Goal: Task Accomplishment & Management: Manage account settings

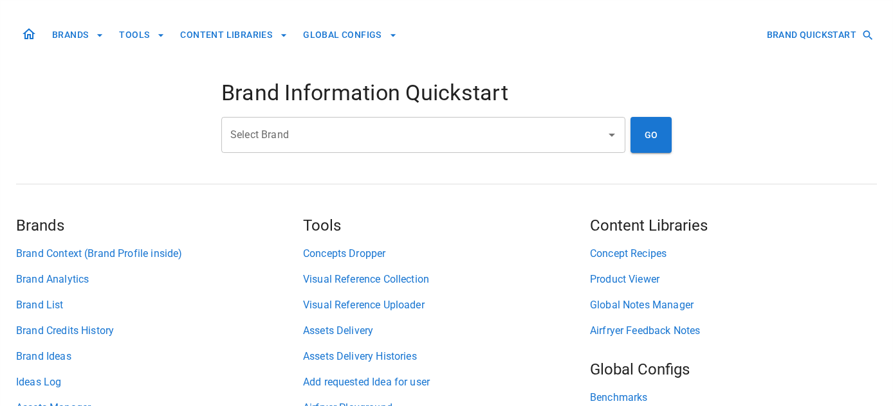
click at [312, 131] on input "Select Brand" at bounding box center [413, 135] width 373 height 24
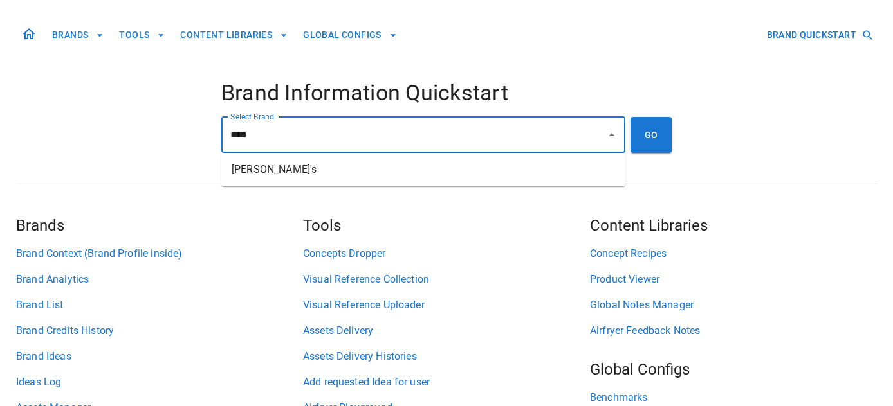
click at [295, 172] on li "[PERSON_NAME]'s" at bounding box center [423, 169] width 404 height 23
type input "*******"
click at [644, 143] on button "GO" at bounding box center [650, 135] width 41 height 36
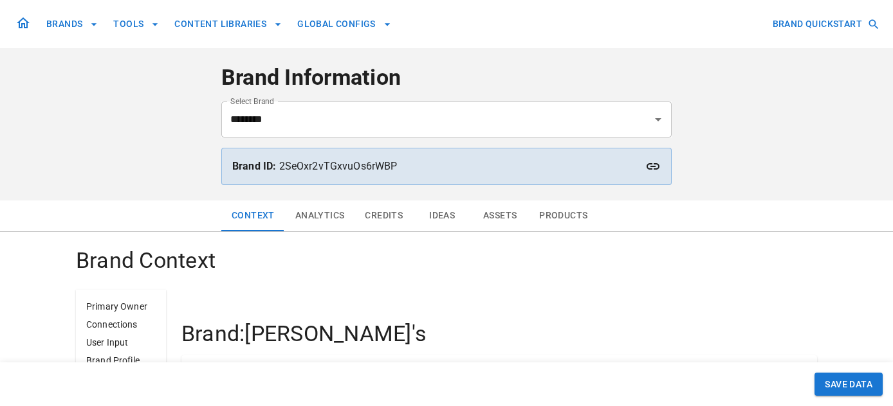
click at [320, 215] on button "Analytics" at bounding box center [320, 216] width 70 height 31
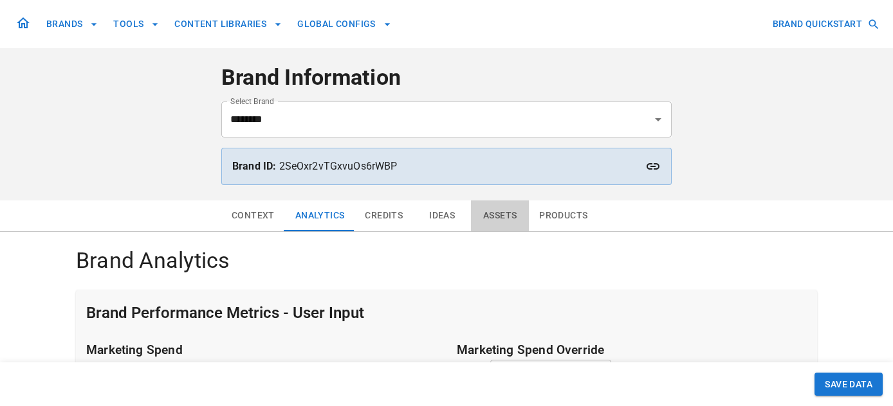
click at [505, 217] on button "Assets" at bounding box center [500, 216] width 58 height 31
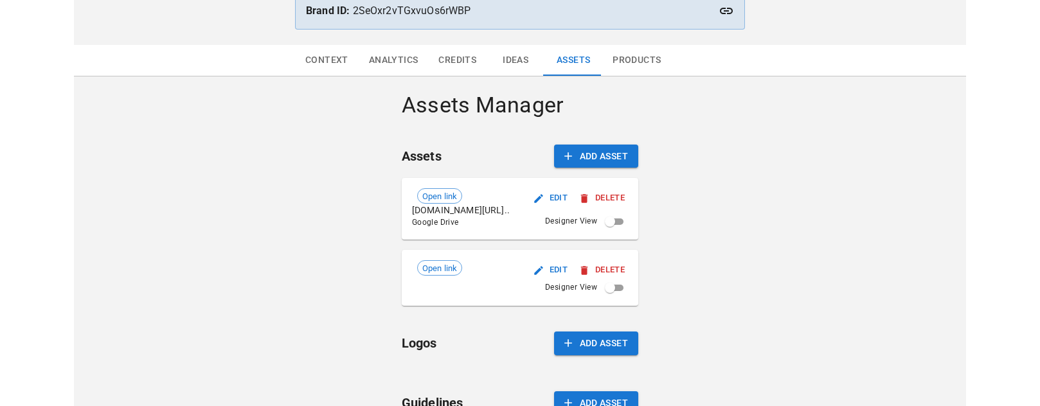
scroll to position [156, 0]
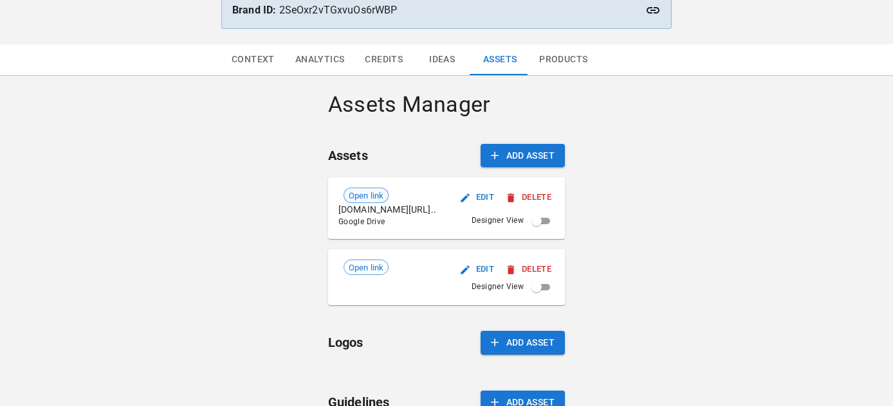
click at [380, 197] on span "Open link" at bounding box center [366, 196] width 44 height 13
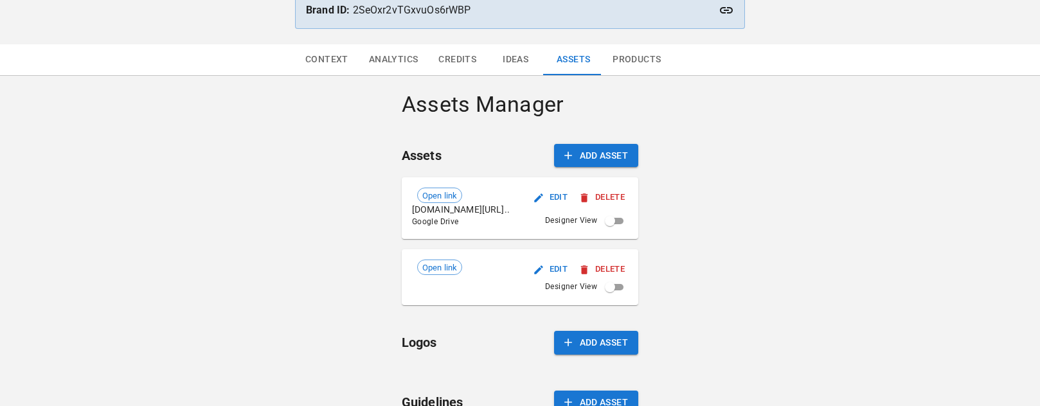
click at [544, 201] on button "Edit" at bounding box center [551, 198] width 41 height 20
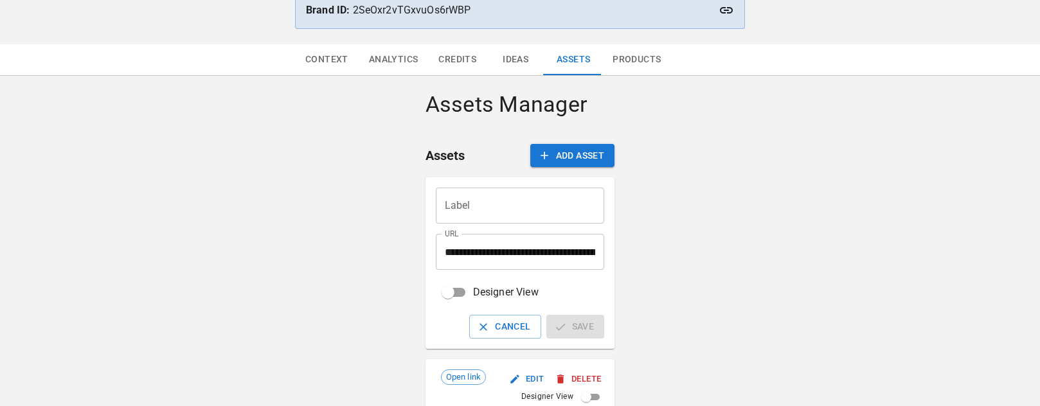
click at [496, 215] on input "Label" at bounding box center [520, 206] width 169 height 36
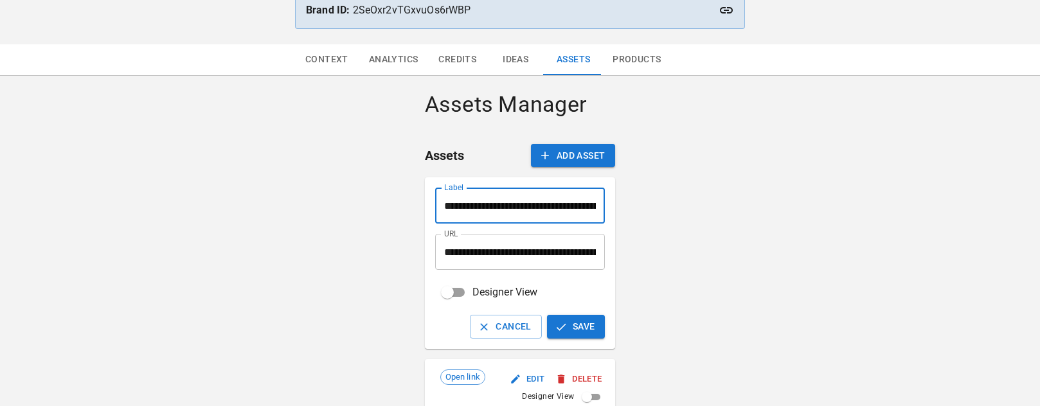
click at [526, 206] on input "**********" at bounding box center [520, 206] width 170 height 36
click at [515, 206] on input "**********" at bounding box center [520, 206] width 170 height 36
type input "**********"
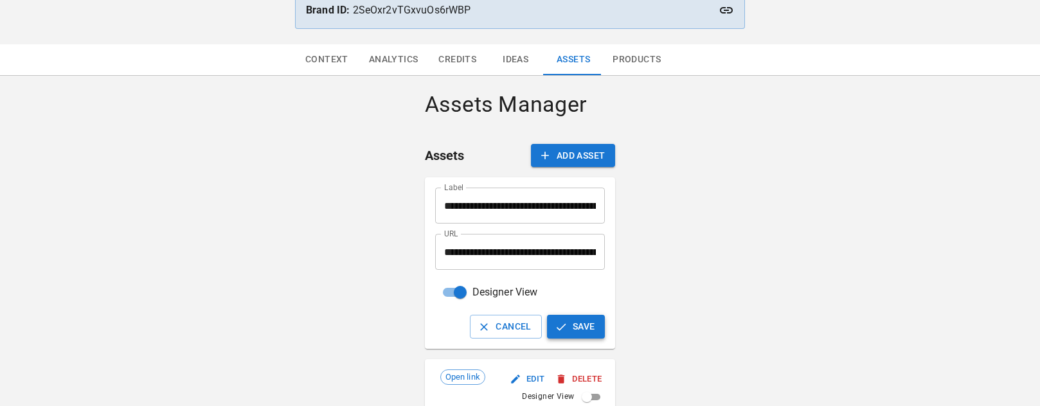
click at [586, 326] on button "Save" at bounding box center [576, 327] width 59 height 24
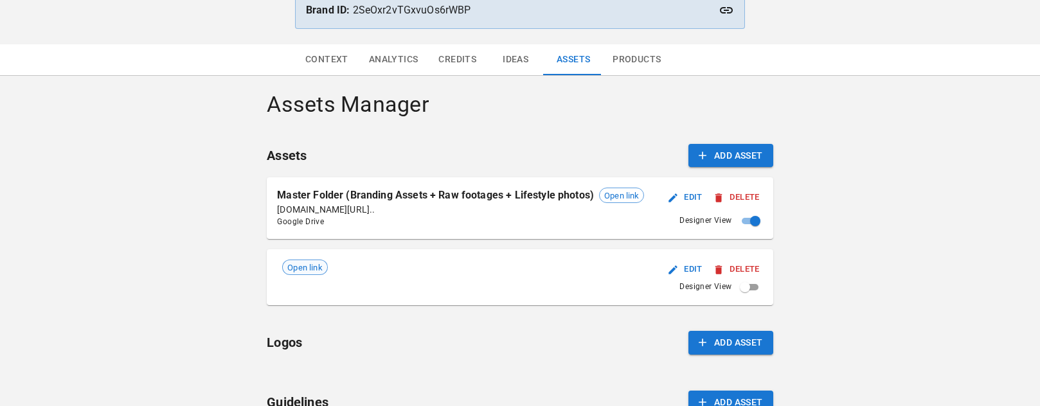
click at [309, 269] on span "Open link" at bounding box center [305, 268] width 44 height 13
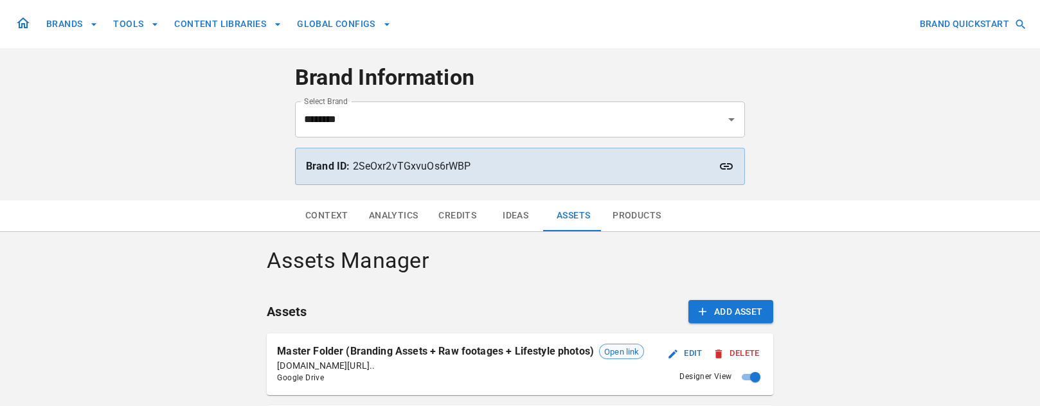
scroll to position [89, 0]
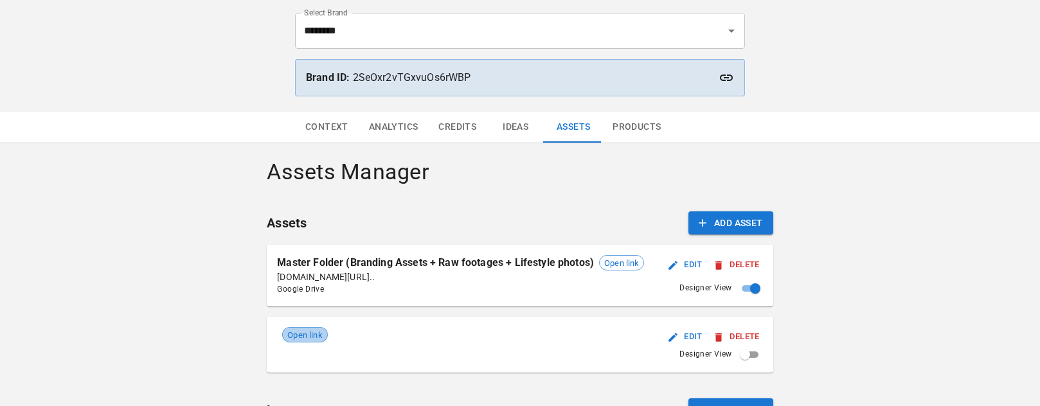
click at [306, 334] on span "Open link" at bounding box center [305, 335] width 44 height 13
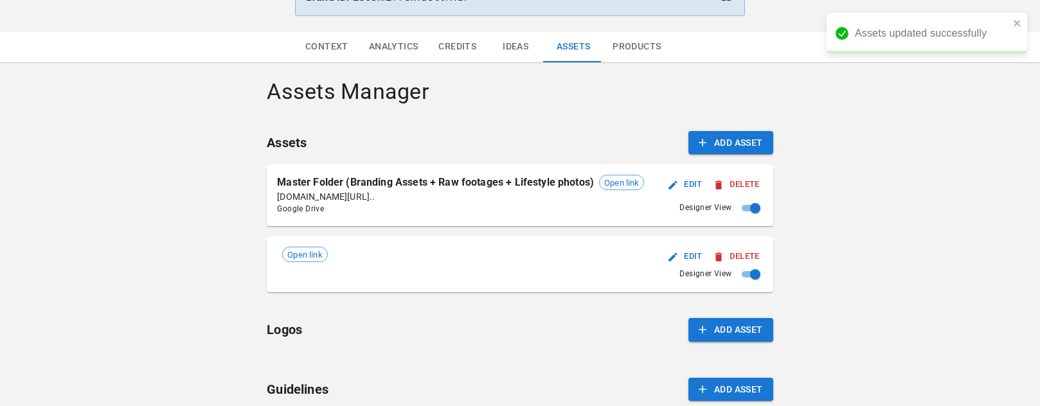
scroll to position [170, 0]
click at [709, 335] on button "Add Asset" at bounding box center [731, 330] width 85 height 24
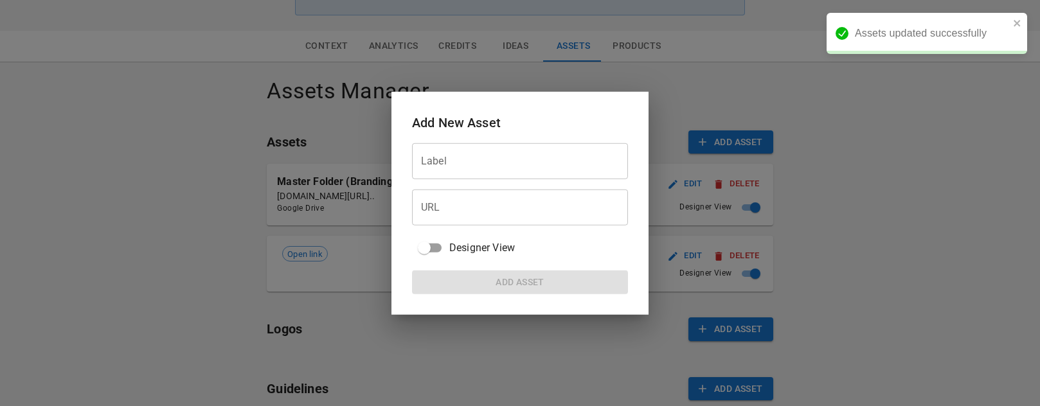
click at [541, 199] on input "URL" at bounding box center [520, 208] width 216 height 36
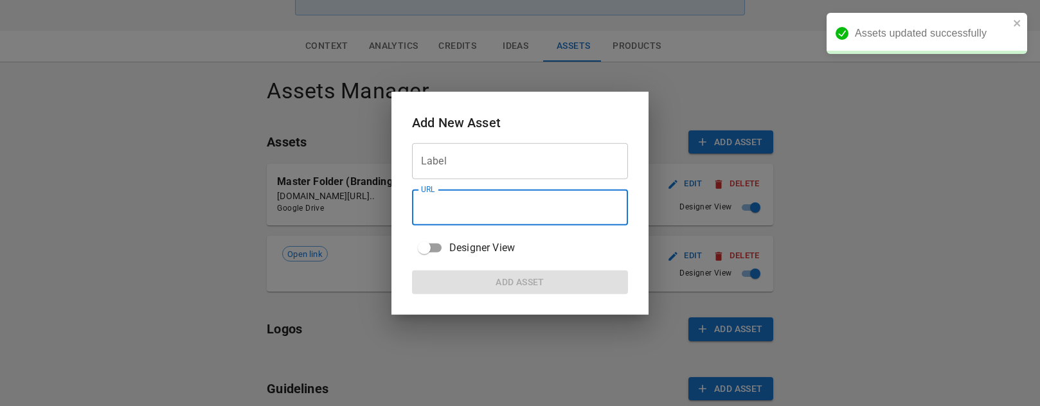
click at [495, 170] on input "Label" at bounding box center [520, 161] width 216 height 36
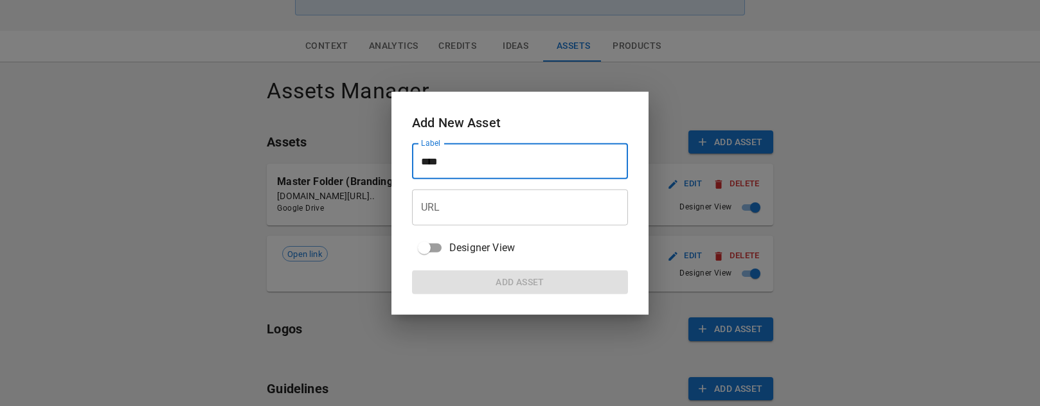
type input "****"
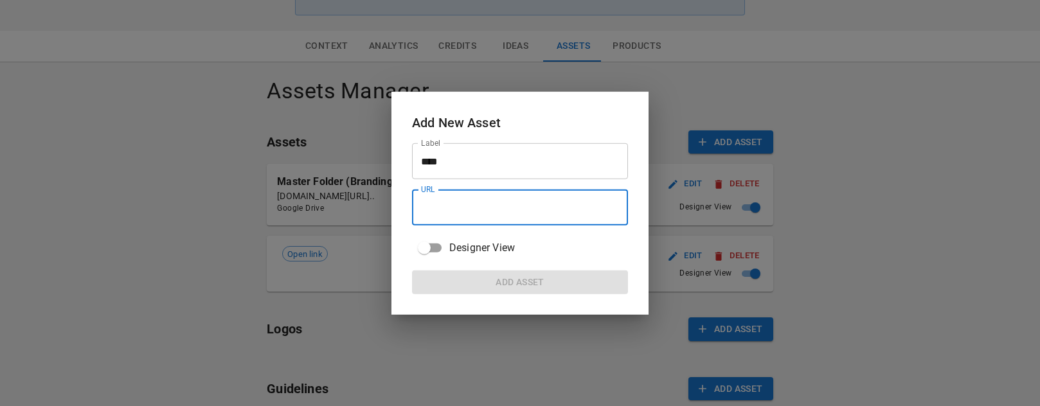
click at [493, 210] on input "URL" at bounding box center [520, 208] width 216 height 36
paste input "**********"
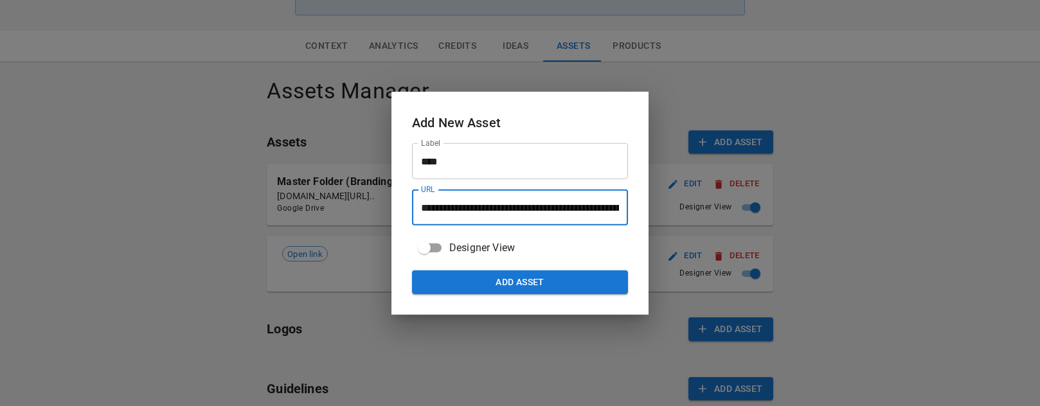
scroll to position [0, 179]
type input "**********"
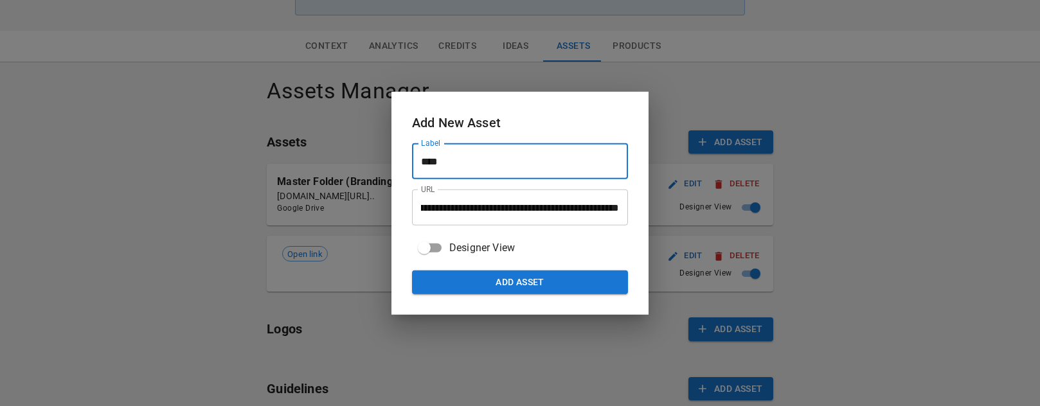
click at [470, 167] on input "****" at bounding box center [520, 161] width 216 height 36
type input "*****"
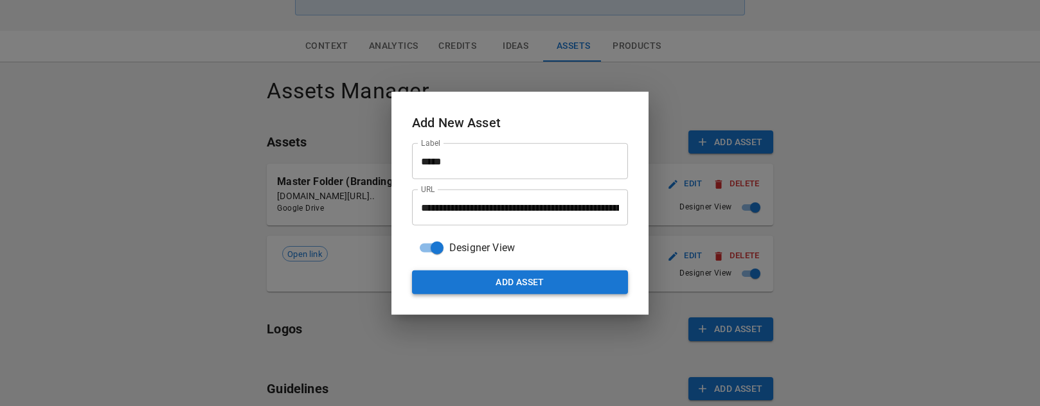
click at [457, 273] on button "Add Asset" at bounding box center [520, 283] width 216 height 24
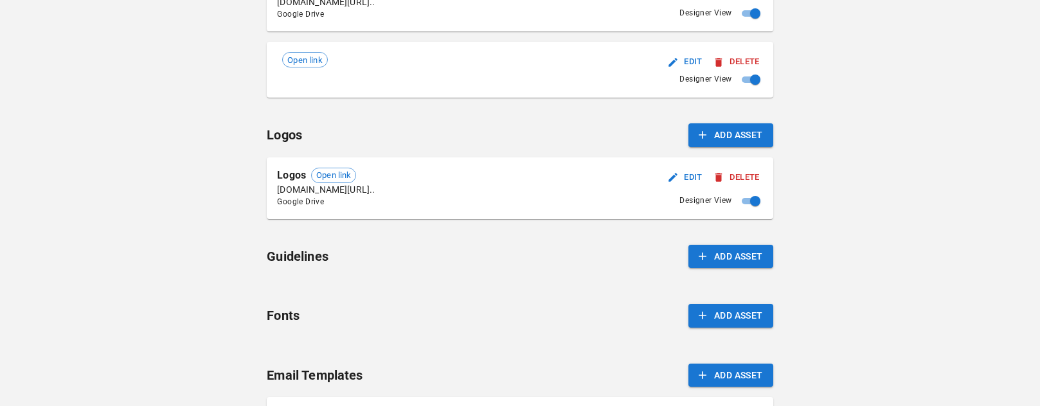
scroll to position [413, 0]
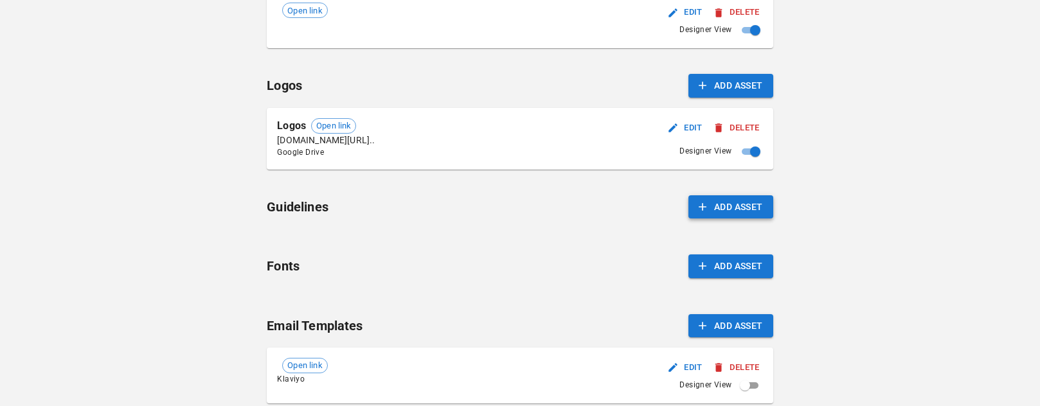
click at [727, 210] on button "Add Asset" at bounding box center [731, 207] width 85 height 24
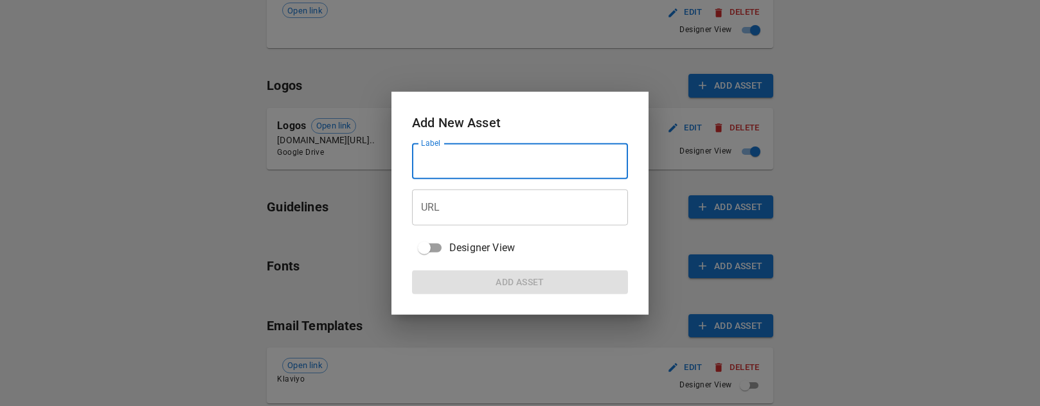
click at [514, 172] on input "Label" at bounding box center [520, 161] width 216 height 36
type input "*"
type input "**********"
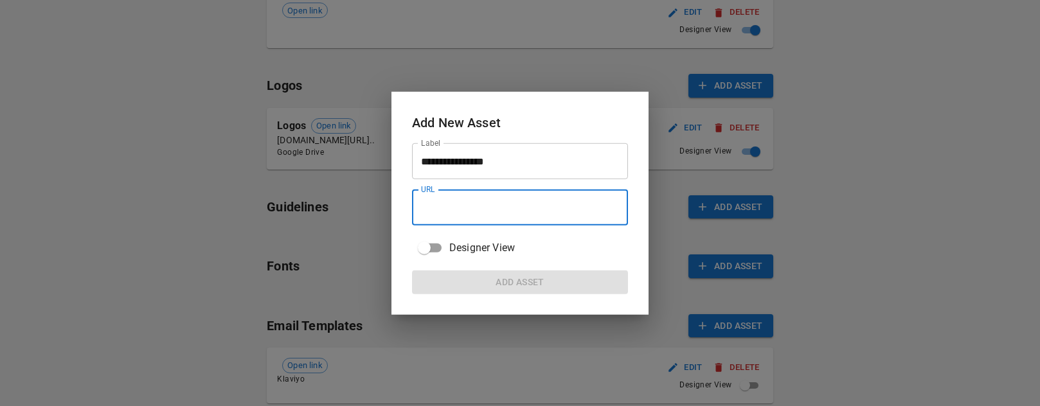
click at [507, 205] on input "URL" at bounding box center [520, 208] width 216 height 36
paste input "**********"
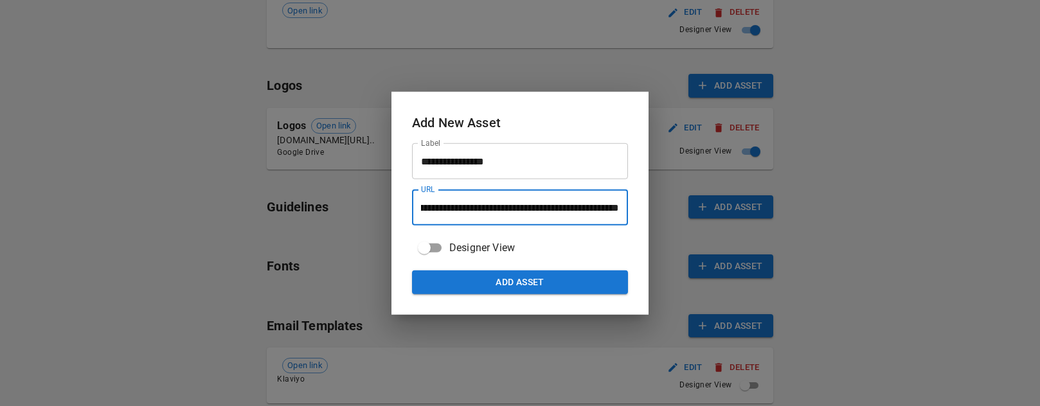
type input "**********"
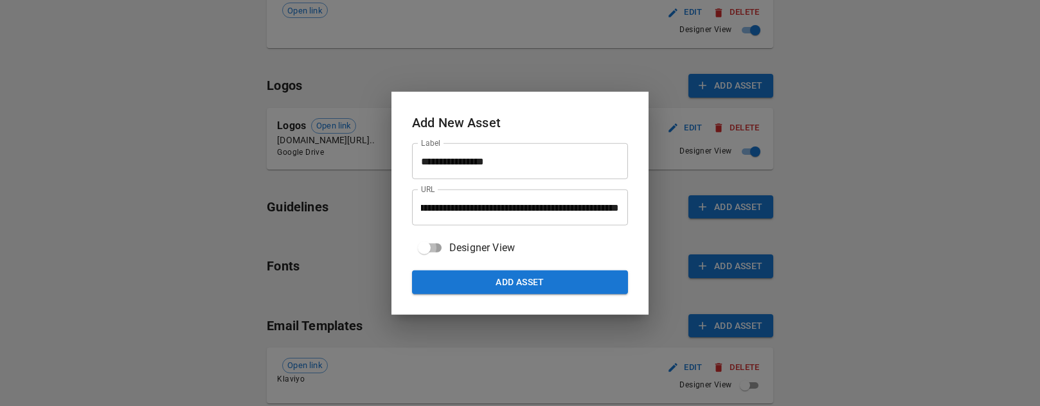
scroll to position [0, 0]
click at [457, 280] on button "Add Asset" at bounding box center [520, 283] width 216 height 24
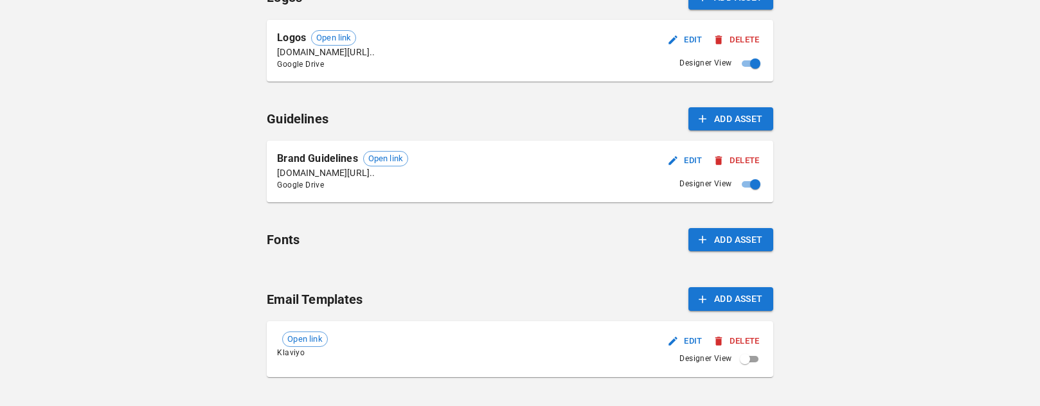
scroll to position [505, 0]
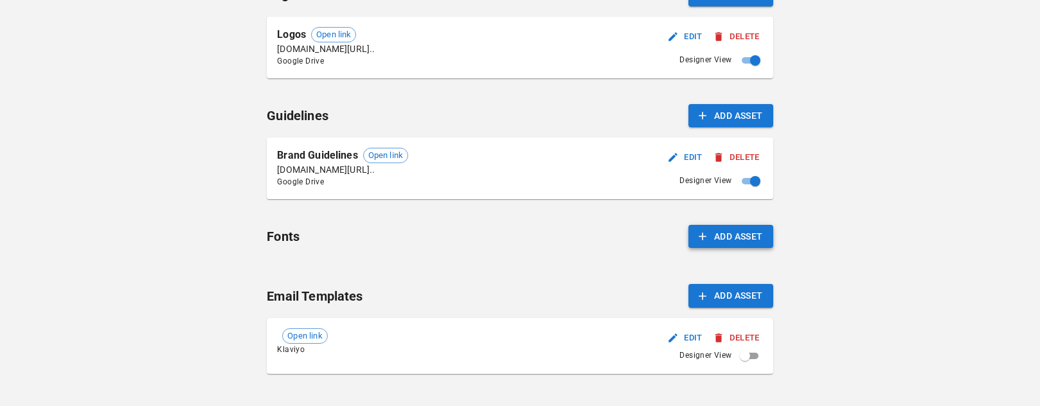
click at [734, 232] on button "Add Asset" at bounding box center [731, 237] width 85 height 24
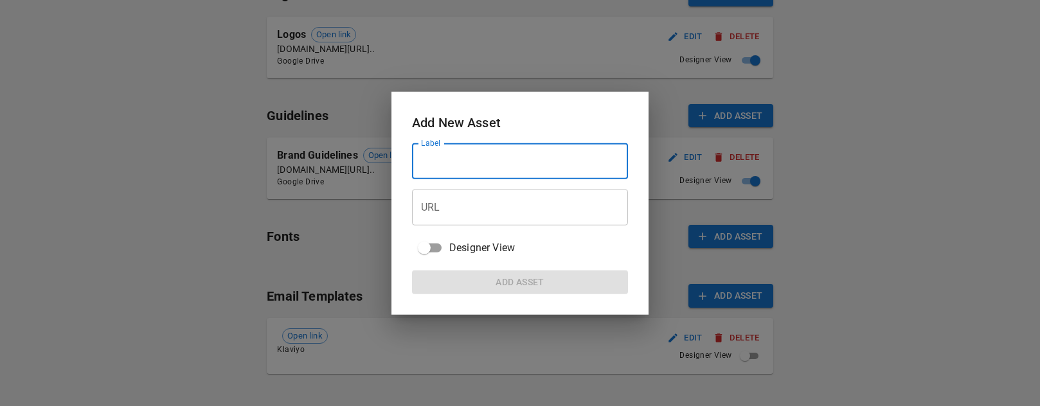
click at [491, 165] on input "Label" at bounding box center [520, 161] width 216 height 36
click at [239, 285] on div at bounding box center [520, 203] width 1040 height 406
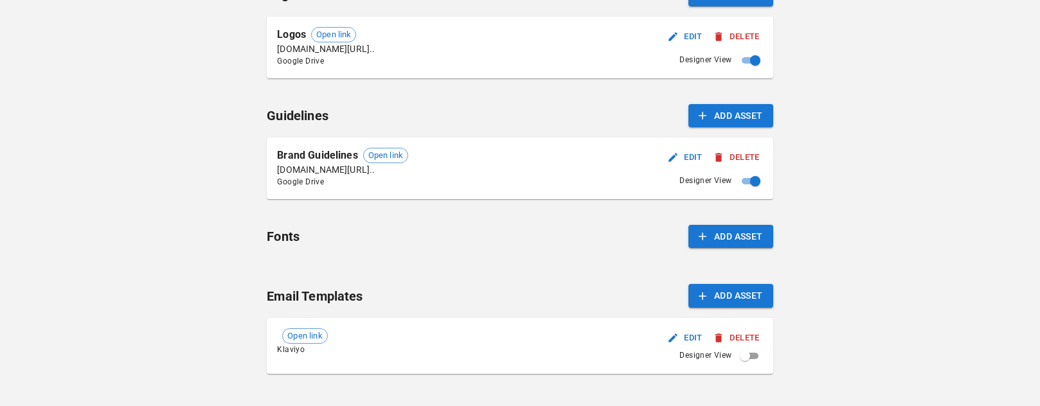
scroll to position [524, 0]
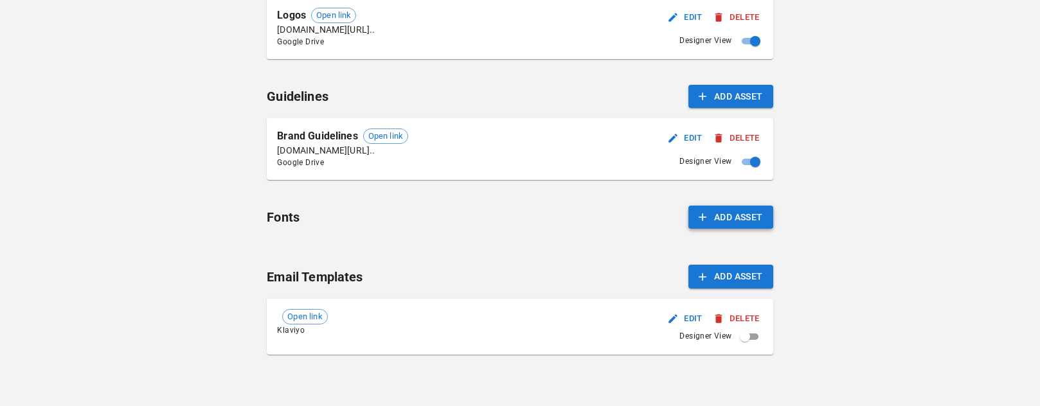
click at [737, 223] on button "Add Asset" at bounding box center [731, 218] width 85 height 24
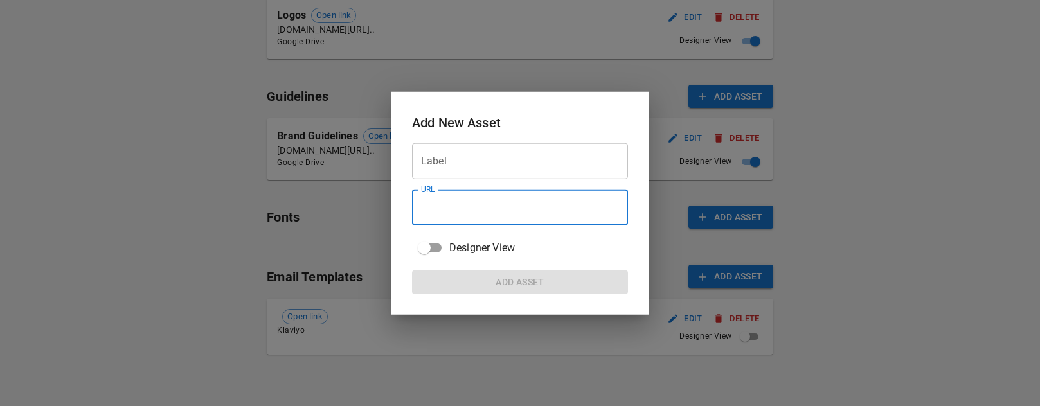
click at [550, 210] on input "URL" at bounding box center [520, 208] width 216 height 36
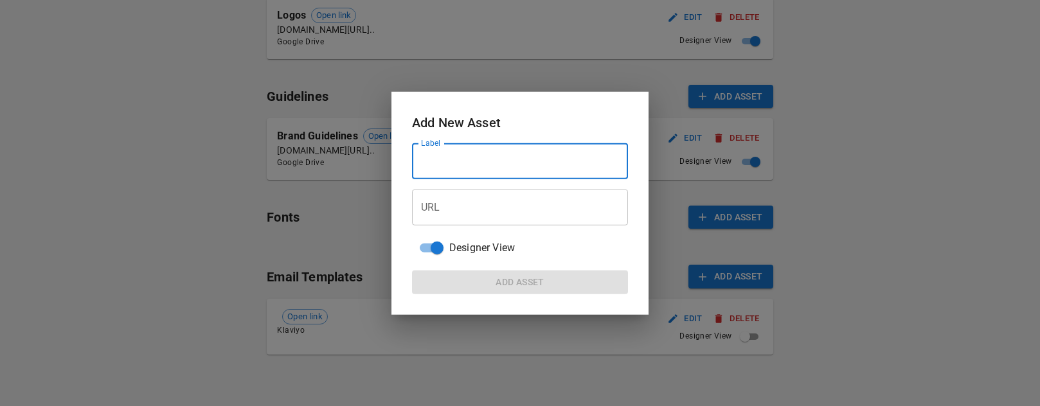
click at [467, 161] on input "Label" at bounding box center [520, 161] width 216 height 36
type input "*****"
click at [460, 210] on input "URL" at bounding box center [520, 208] width 216 height 36
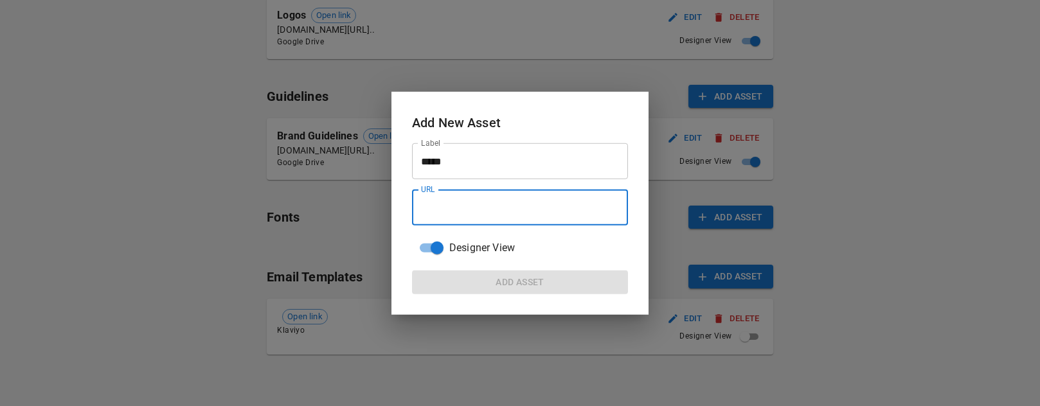
paste input "**********"
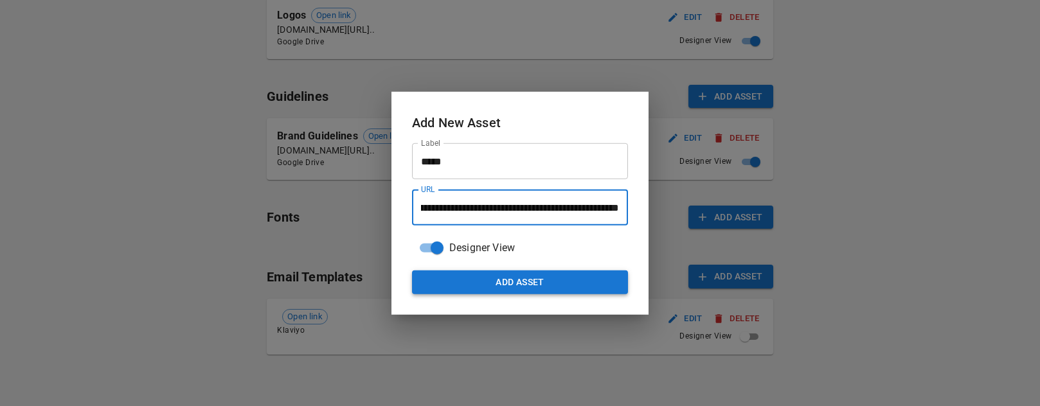
type input "**********"
click at [468, 286] on button "Add Asset" at bounding box center [520, 283] width 216 height 24
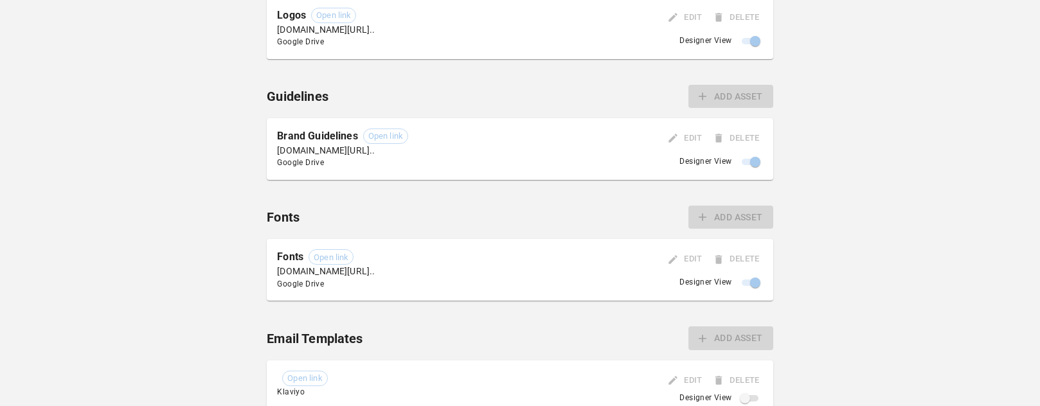
scroll to position [586, 0]
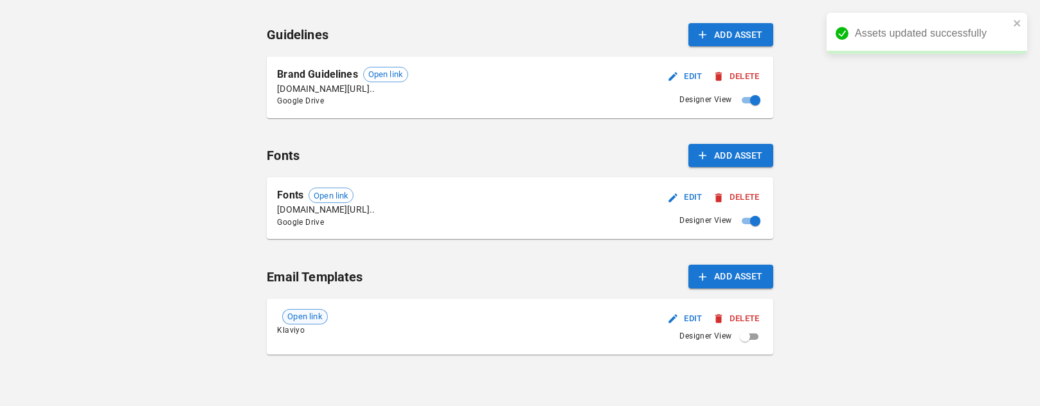
click at [316, 320] on span "Open link" at bounding box center [305, 317] width 44 height 13
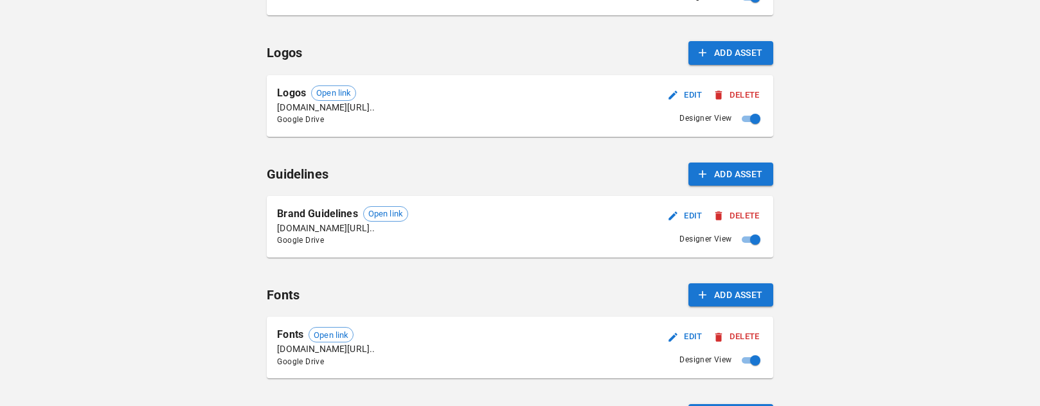
scroll to position [435, 0]
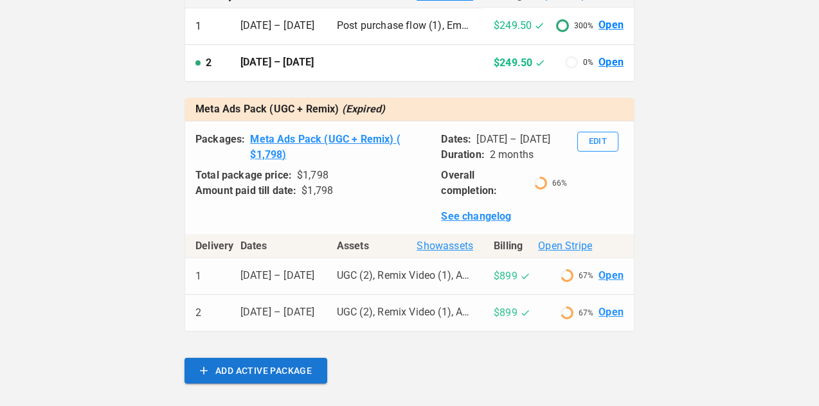
scroll to position [424, 0]
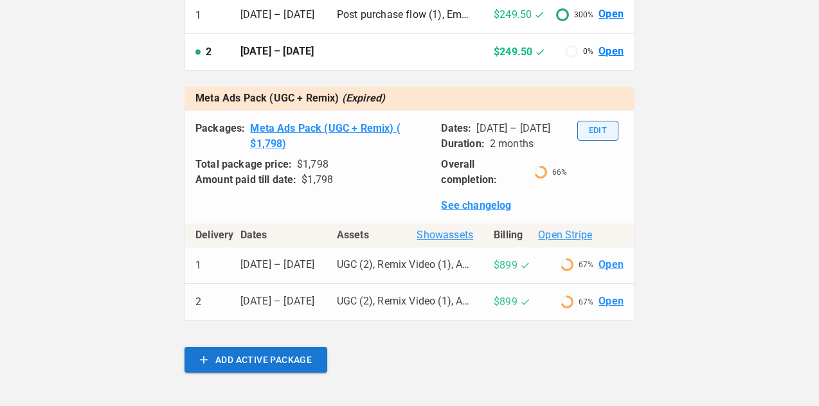
click at [591, 139] on button "Edit" at bounding box center [597, 131] width 41 height 20
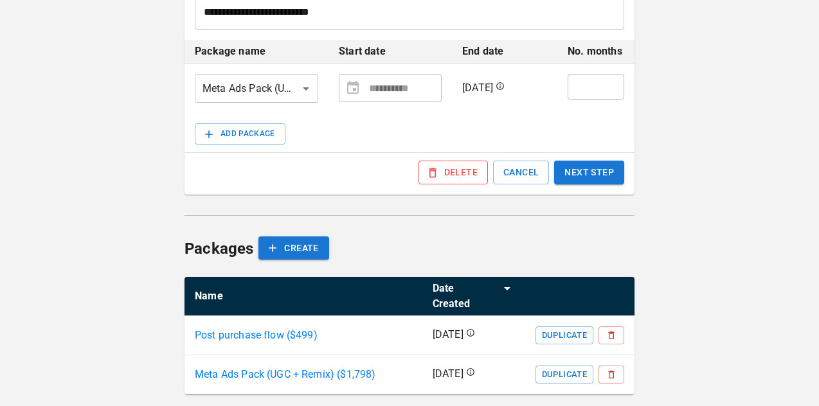
scroll to position [327, 0]
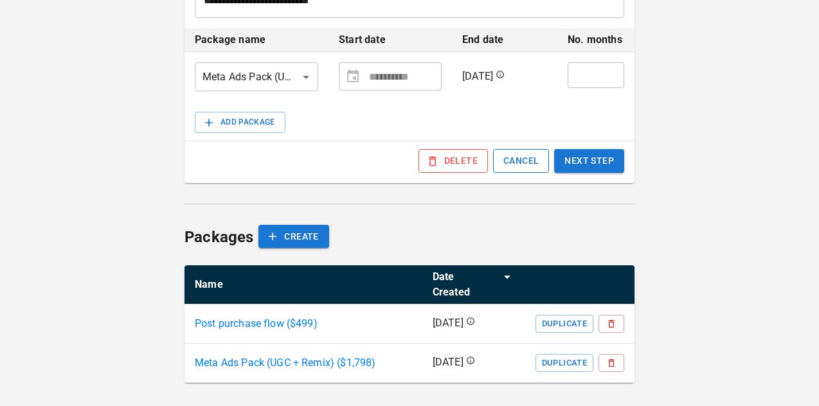
click at [514, 161] on button "CANCEL" at bounding box center [521, 161] width 56 height 24
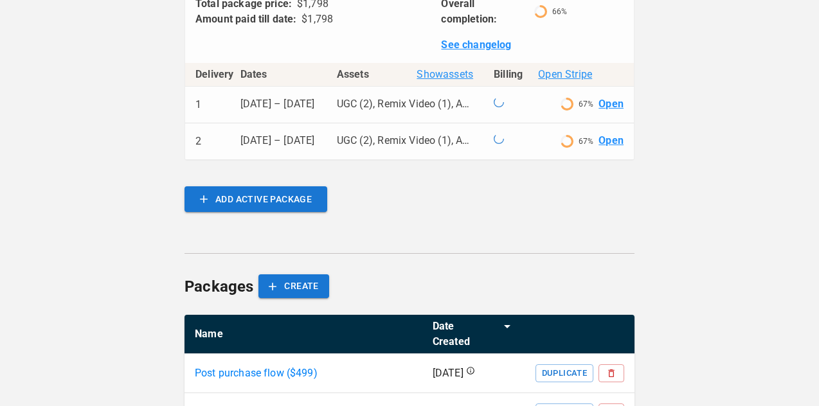
scroll to position [648, 0]
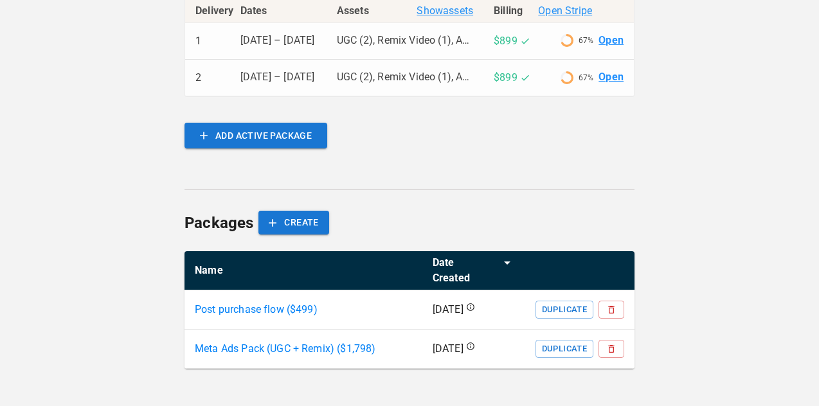
click at [331, 350] on p "Meta Ads Pack (UGC + Remix) ($ 1,798 )" at bounding box center [285, 348] width 181 height 15
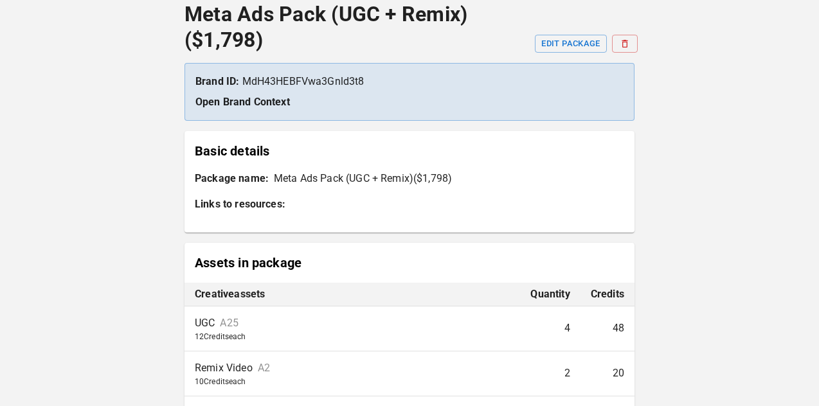
scroll to position [61, 0]
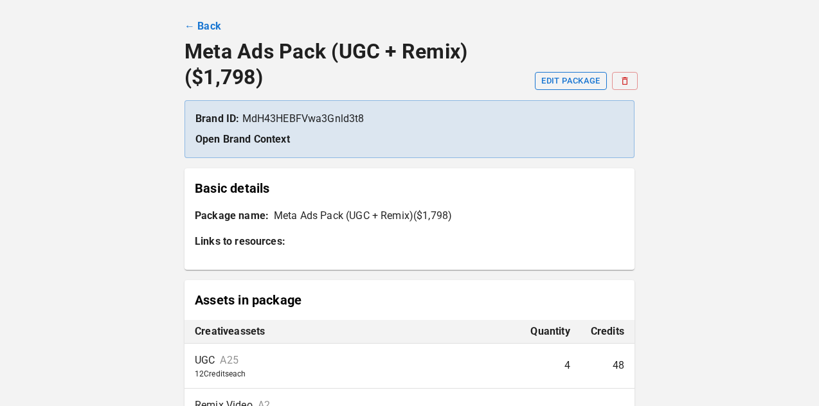
click at [556, 87] on button "EDIT PACKAGE" at bounding box center [570, 81] width 71 height 18
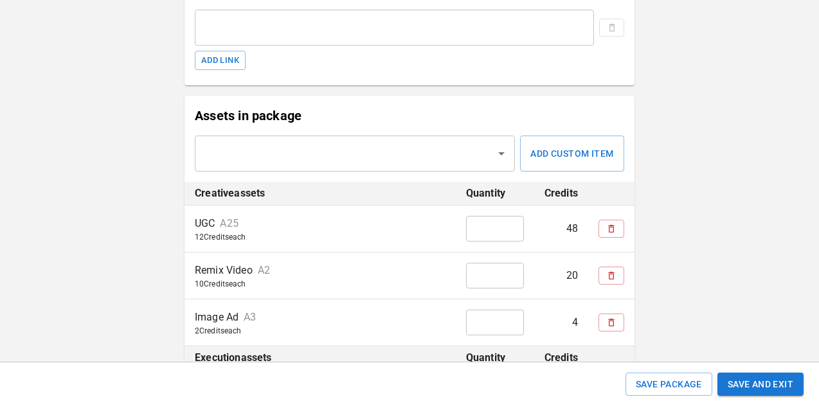
scroll to position [304, 0]
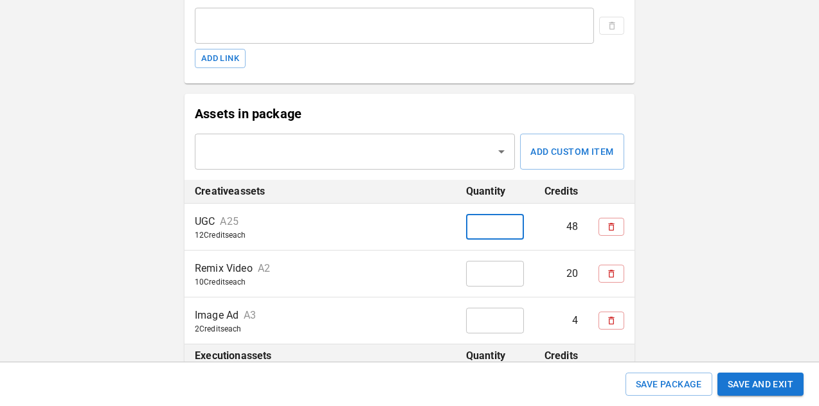
click at [489, 229] on input "*" at bounding box center [495, 227] width 58 height 26
type input "*"
click at [485, 270] on input "*" at bounding box center [495, 274] width 58 height 26
type input "*"
click at [705, 215] on div "**********" at bounding box center [409, 263] width 819 height 1134
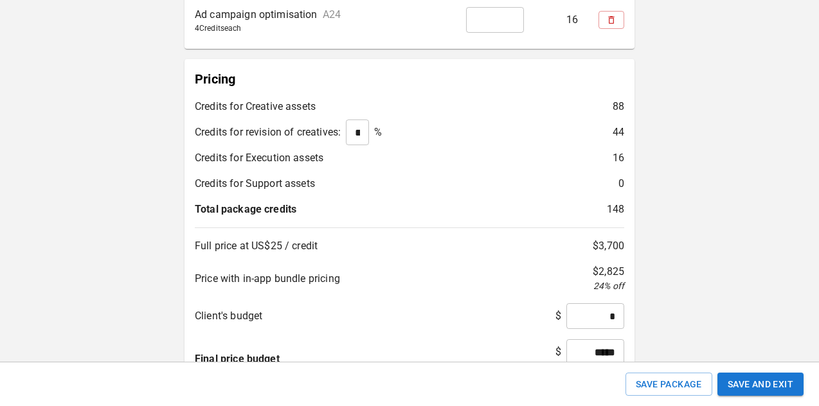
scroll to position [727, 0]
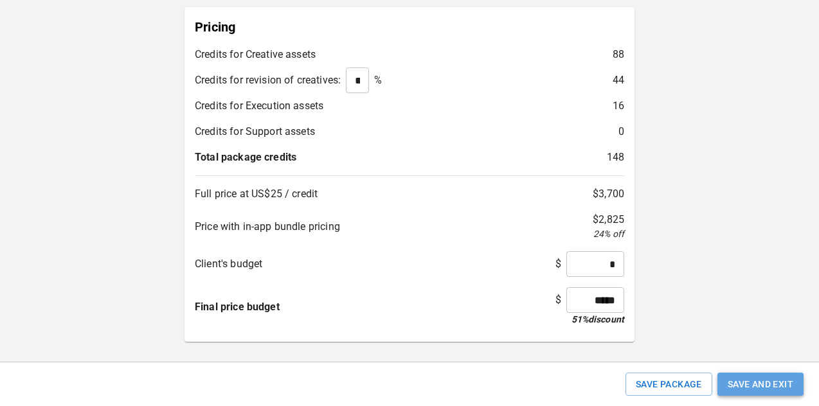
click at [779, 373] on button "Save and Exit" at bounding box center [761, 385] width 86 height 24
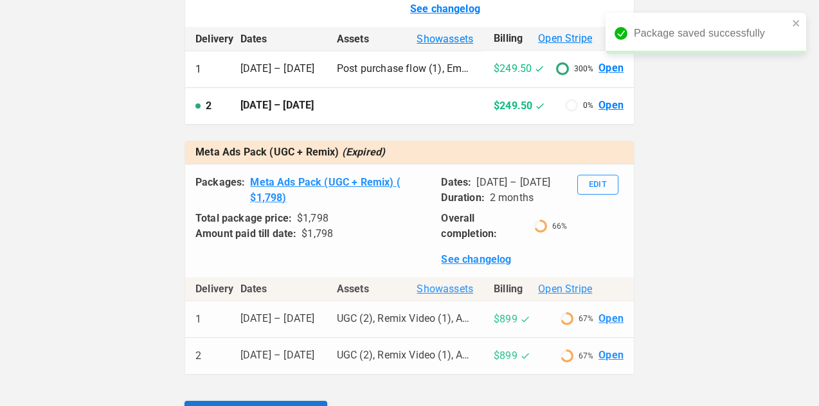
scroll to position [399, 0]
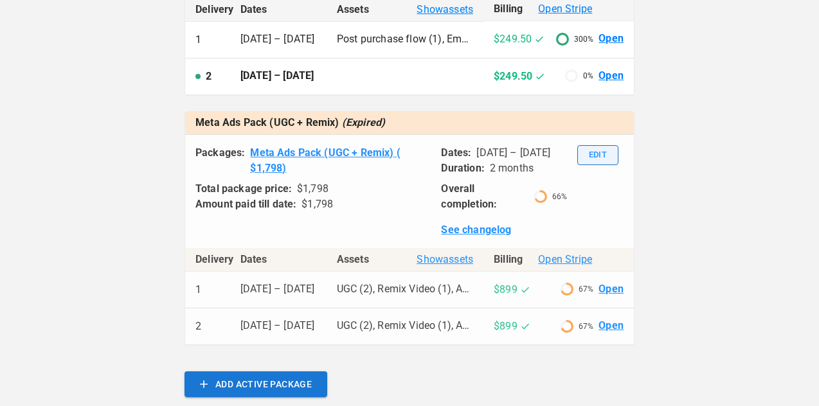
click at [592, 165] on button "Edit" at bounding box center [597, 155] width 41 height 20
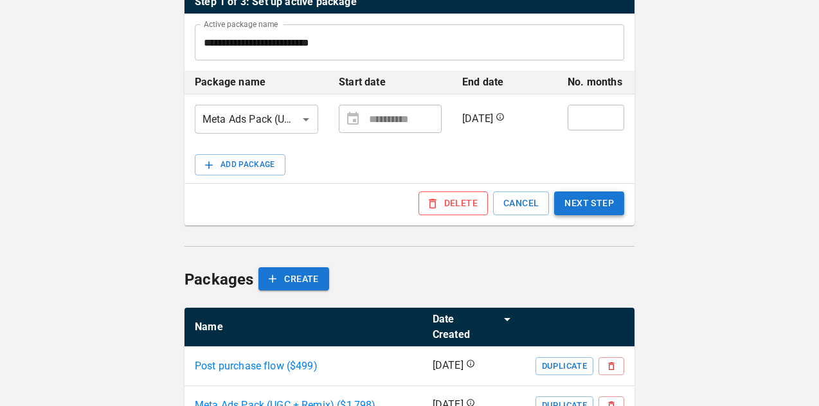
click at [571, 202] on button "NEXT STEP" at bounding box center [589, 204] width 70 height 24
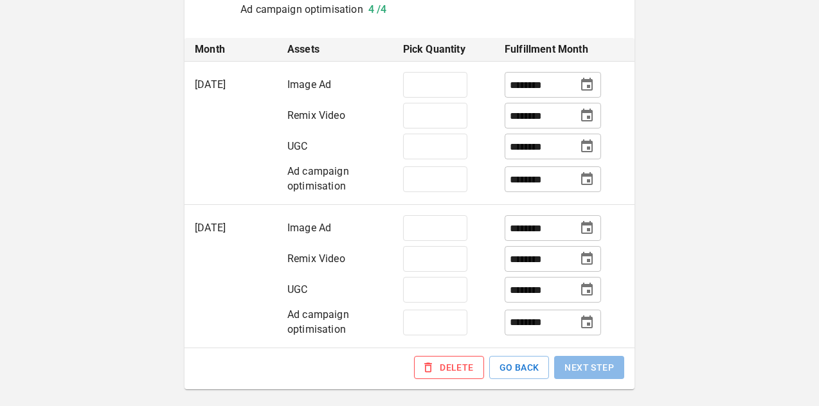
scroll to position [387, 0]
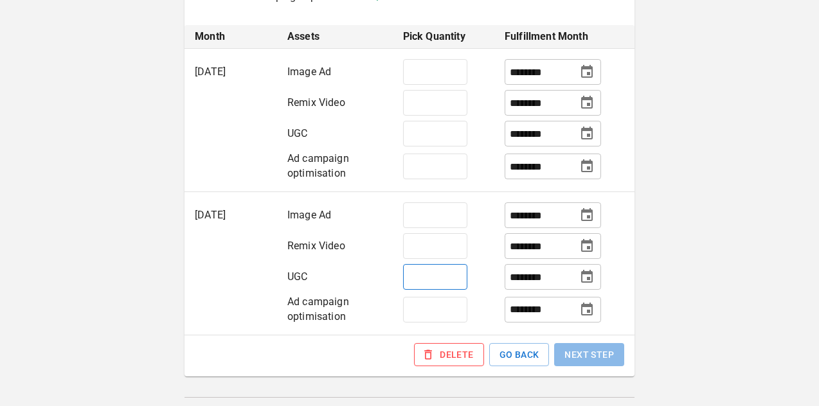
click at [441, 280] on input "*" at bounding box center [435, 277] width 64 height 26
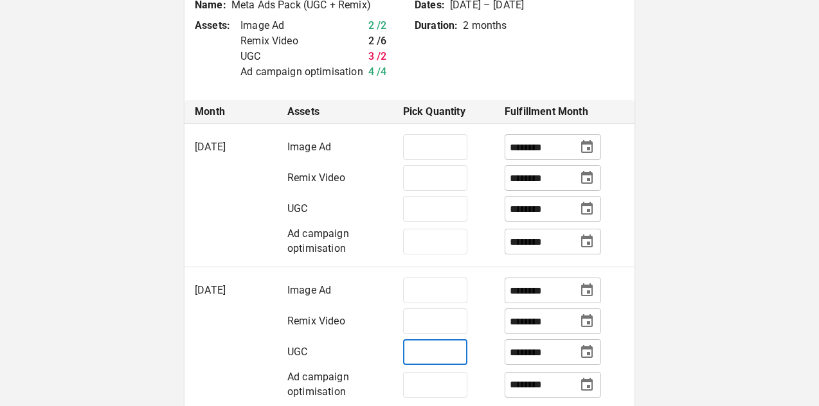
scroll to position [313, 0]
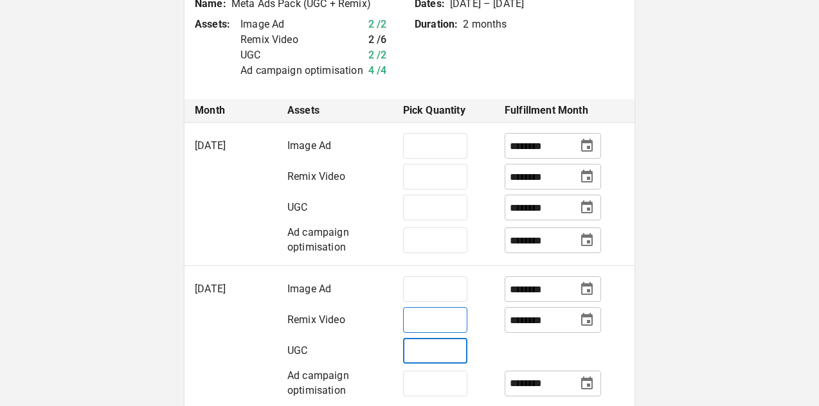
type input "*"
click at [431, 313] on input "*" at bounding box center [435, 320] width 64 height 26
type input "*"
click at [433, 173] on input "*" at bounding box center [435, 177] width 64 height 26
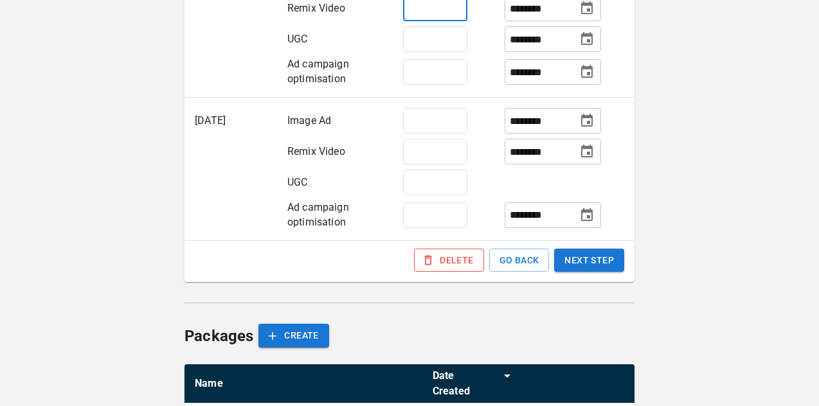
scroll to position [581, 0]
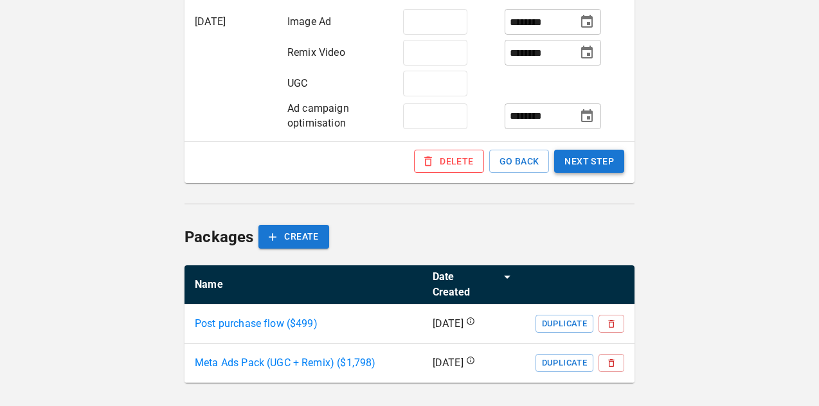
type input "*"
click at [581, 157] on button "NEXT STEP" at bounding box center [589, 162] width 70 height 24
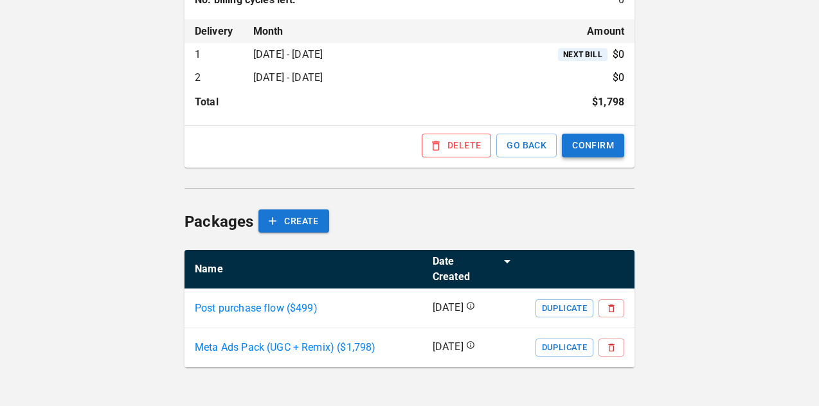
scroll to position [513, 0]
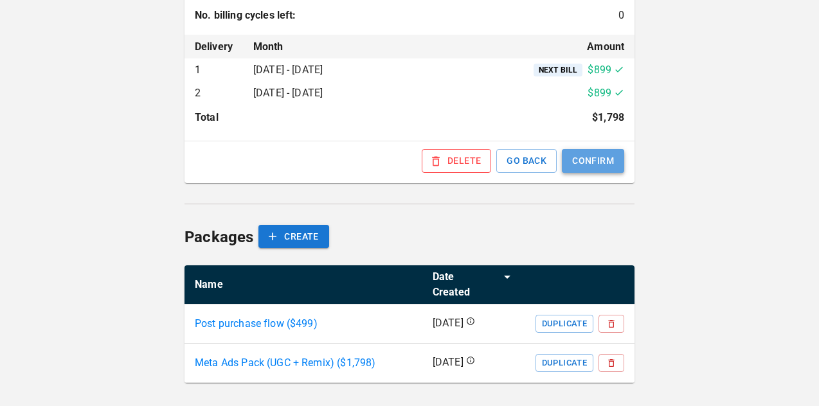
click at [589, 156] on button "CONFIRM" at bounding box center [593, 161] width 62 height 24
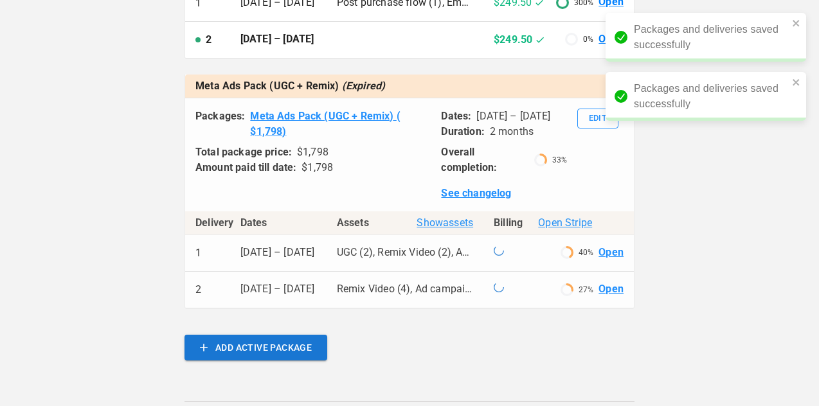
scroll to position [480, 0]
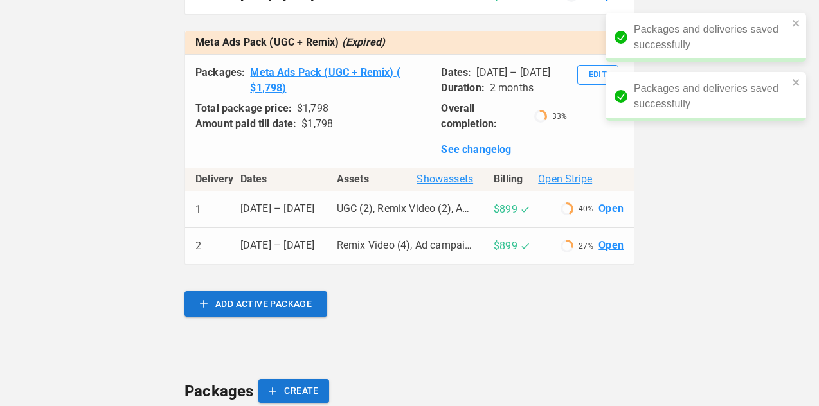
click at [611, 228] on td "$899 40 % Open" at bounding box center [559, 210] width 150 height 37
click at [611, 217] on link "Open" at bounding box center [611, 209] width 25 height 15
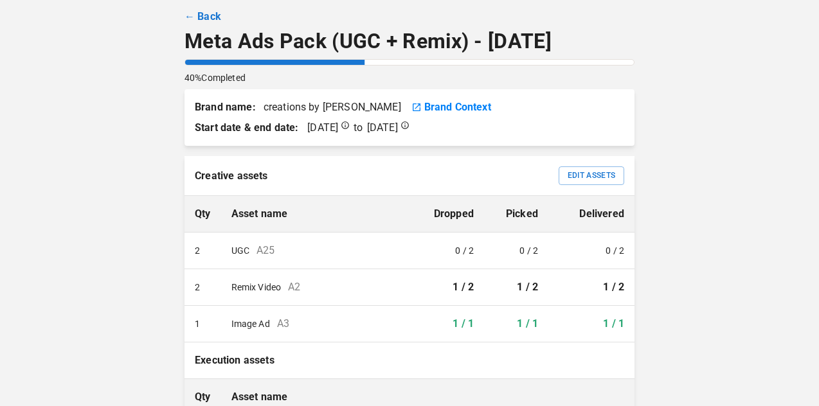
scroll to position [57, 0]
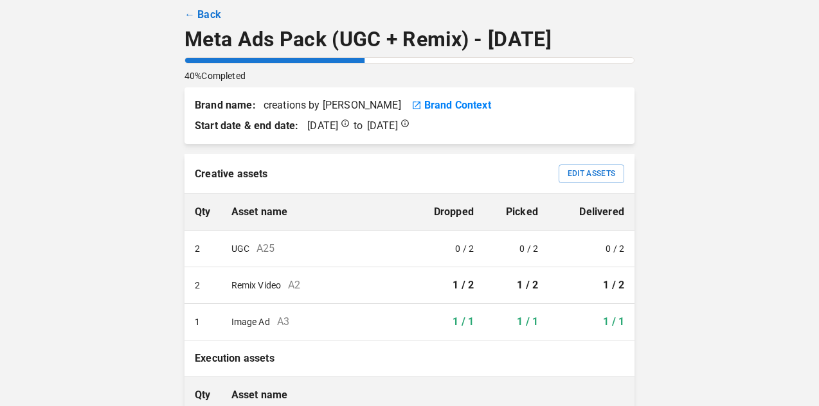
click at [208, 10] on link "← Back" at bounding box center [203, 14] width 37 height 15
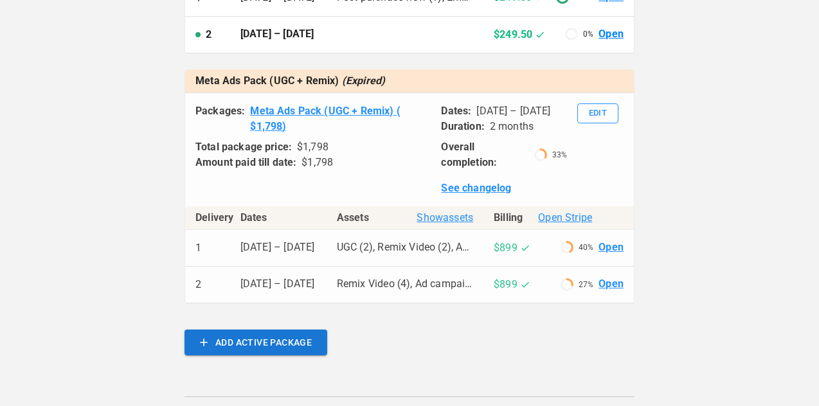
scroll to position [507, 0]
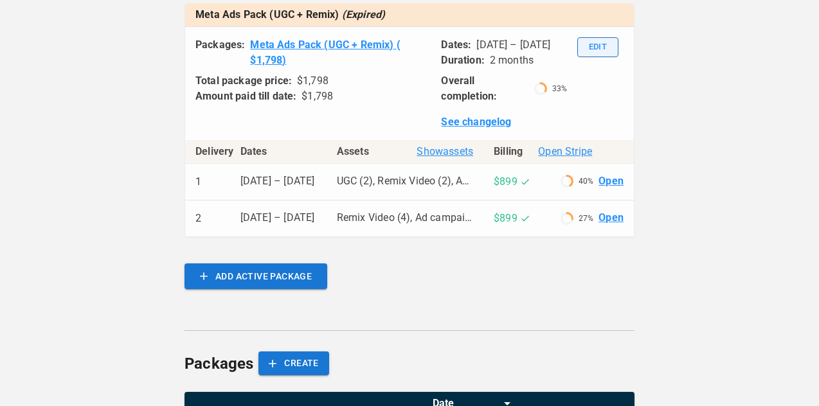
click at [606, 57] on button "Edit" at bounding box center [597, 47] width 41 height 20
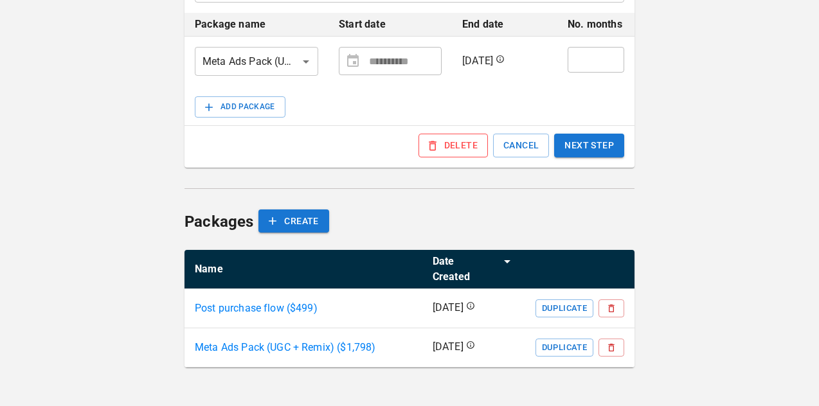
scroll to position [278, 0]
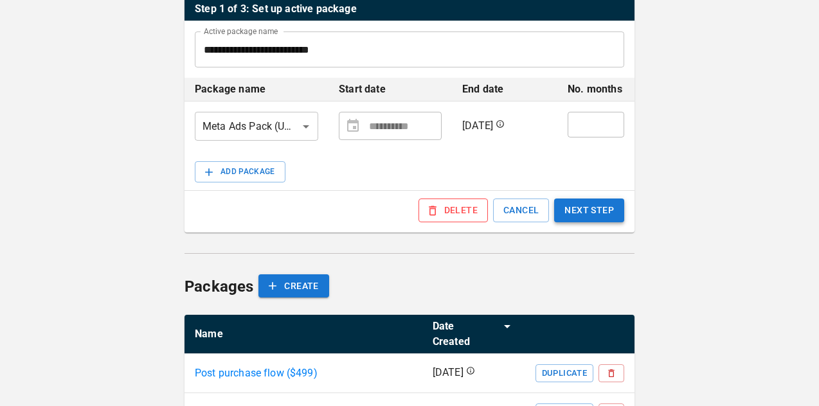
click at [599, 214] on button "NEXT STEP" at bounding box center [589, 211] width 70 height 24
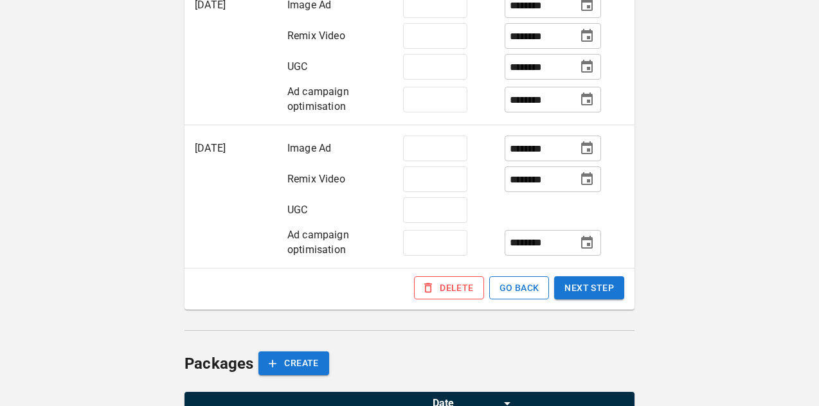
click at [506, 289] on button "GO BACK" at bounding box center [519, 289] width 60 height 24
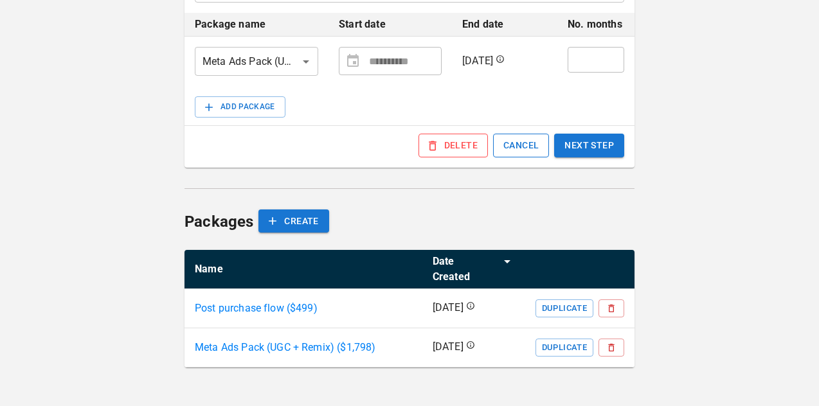
scroll to position [327, 0]
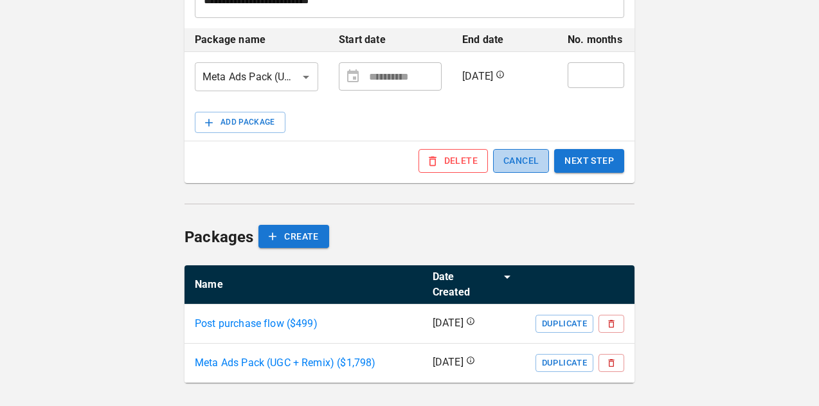
click at [522, 157] on button "CANCEL" at bounding box center [521, 161] width 56 height 24
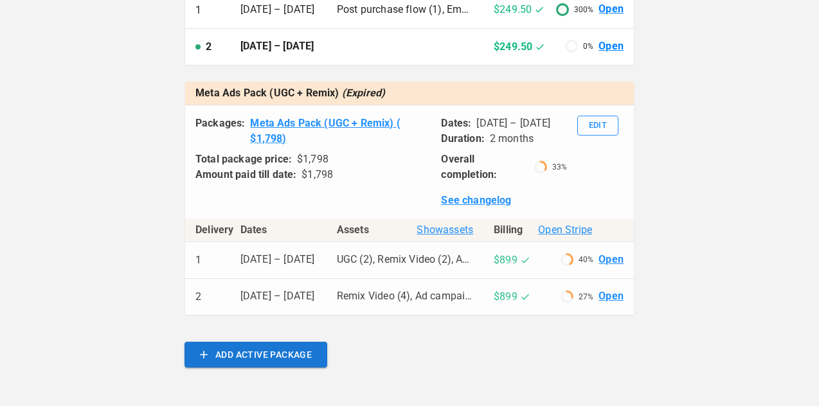
scroll to position [447, 0]
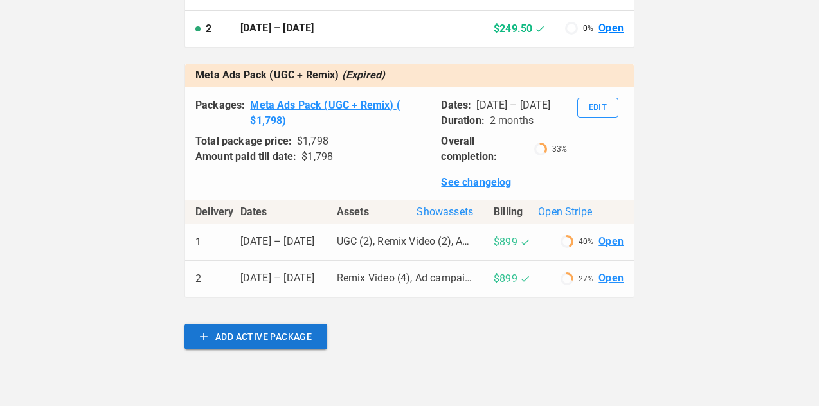
click at [615, 250] on link "Open" at bounding box center [611, 242] width 25 height 15
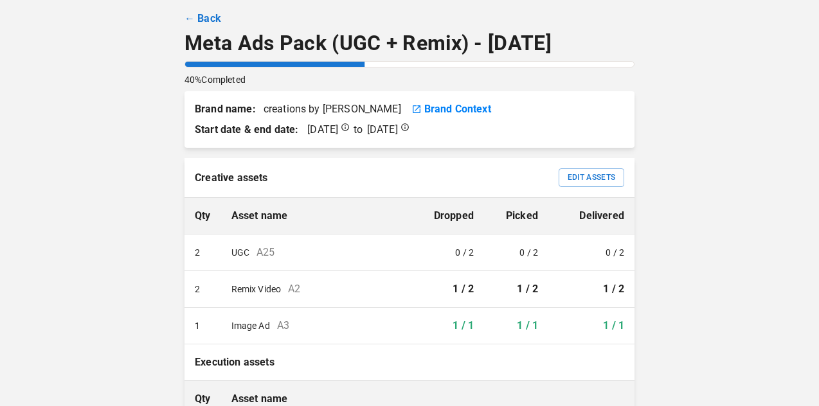
scroll to position [55, 0]
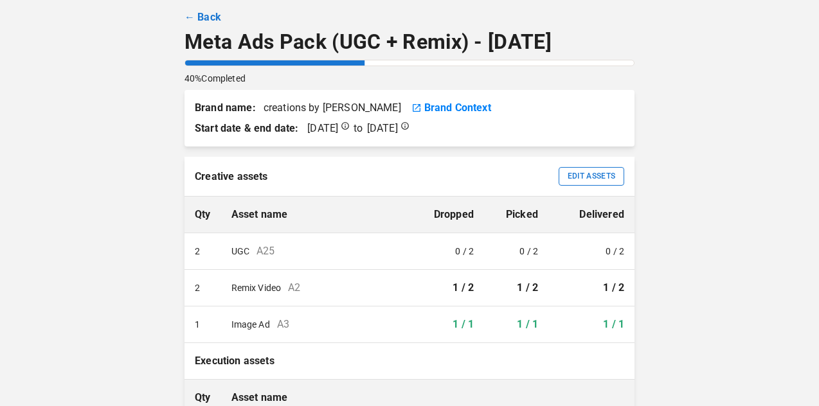
click at [603, 177] on button "Edit Assets" at bounding box center [592, 176] width 66 height 19
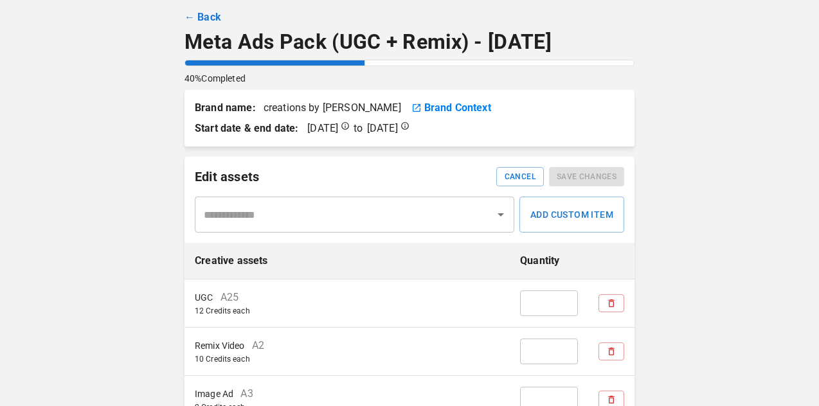
click at [196, 18] on link "← Back" at bounding box center [203, 17] width 37 height 15
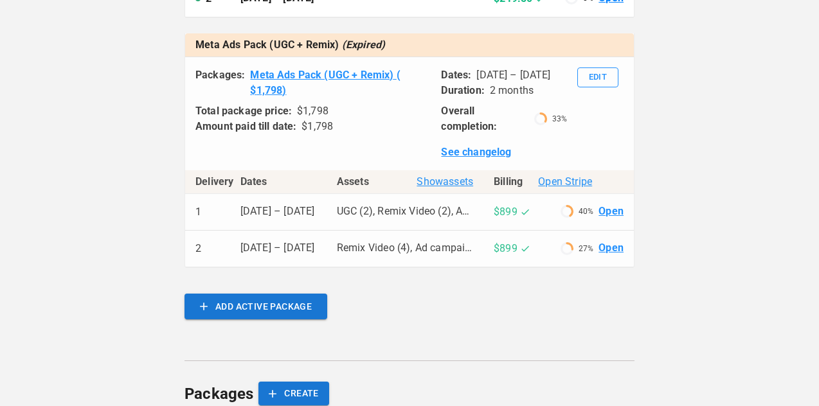
scroll to position [478, 0]
click at [612, 255] on link "Open" at bounding box center [611, 248] width 25 height 15
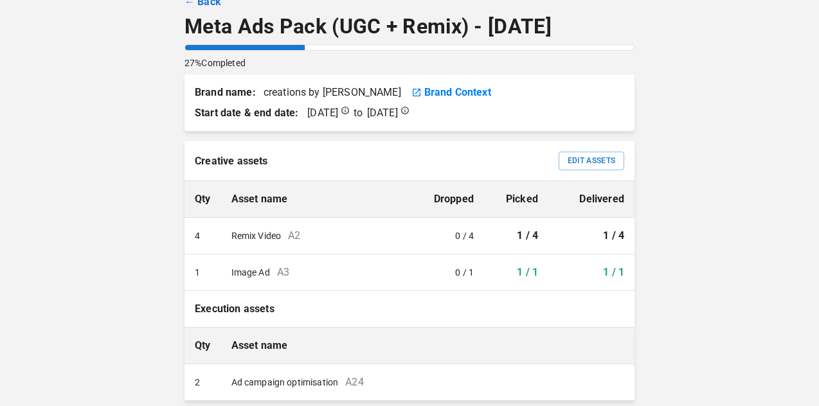
scroll to position [24, 0]
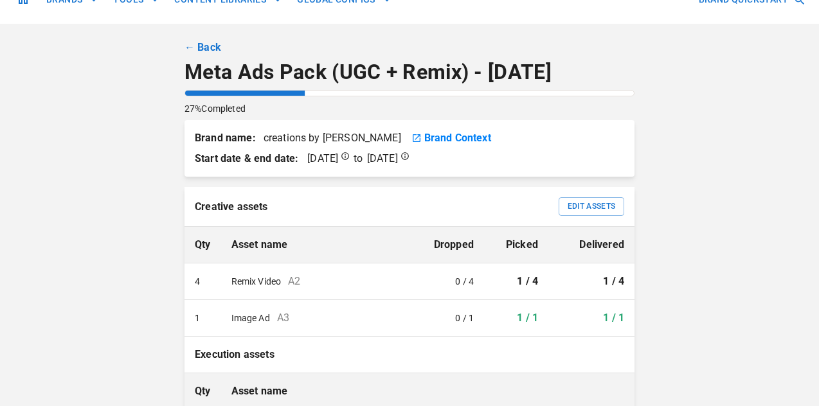
click at [191, 48] on link "← Back" at bounding box center [203, 47] width 37 height 15
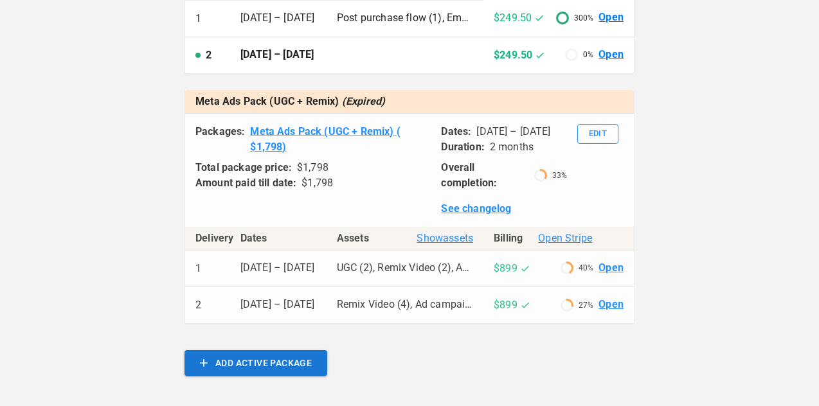
scroll to position [422, 0]
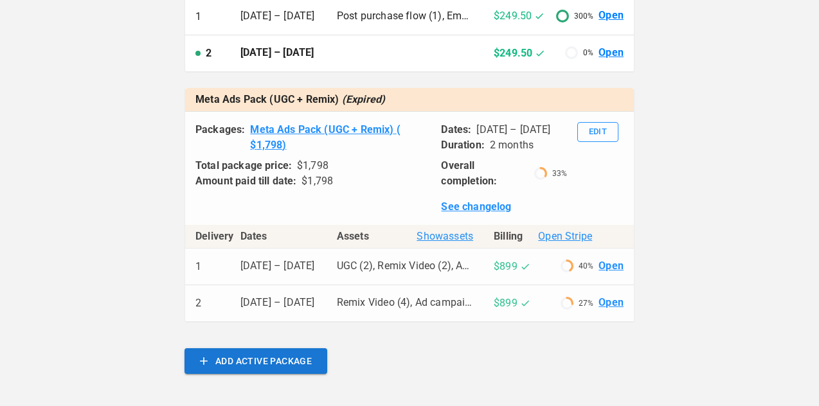
click at [620, 274] on link "Open" at bounding box center [611, 266] width 25 height 15
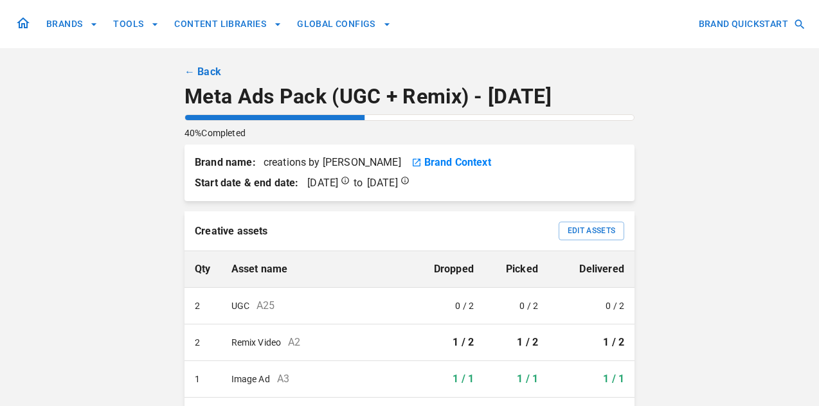
click at [194, 71] on link "← Back" at bounding box center [203, 71] width 37 height 15
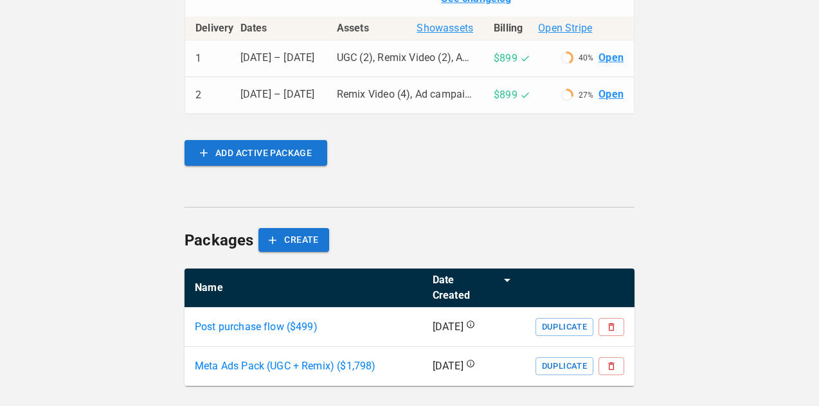
scroll to position [648, 0]
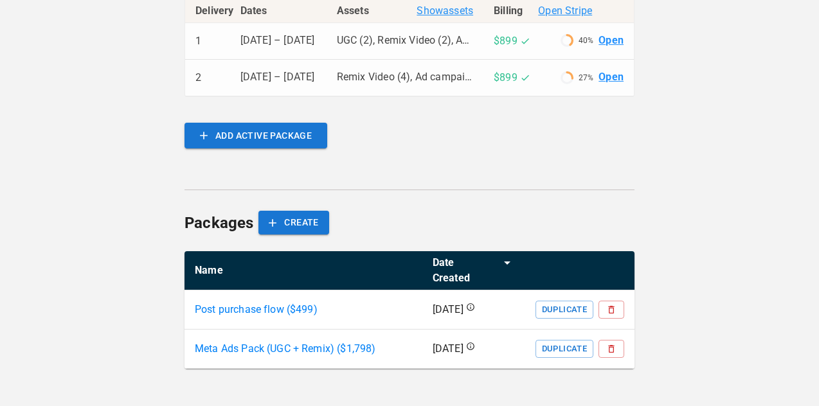
click at [331, 350] on p "Meta Ads Pack (UGC + Remix) ($ 1,798 )" at bounding box center [285, 348] width 181 height 15
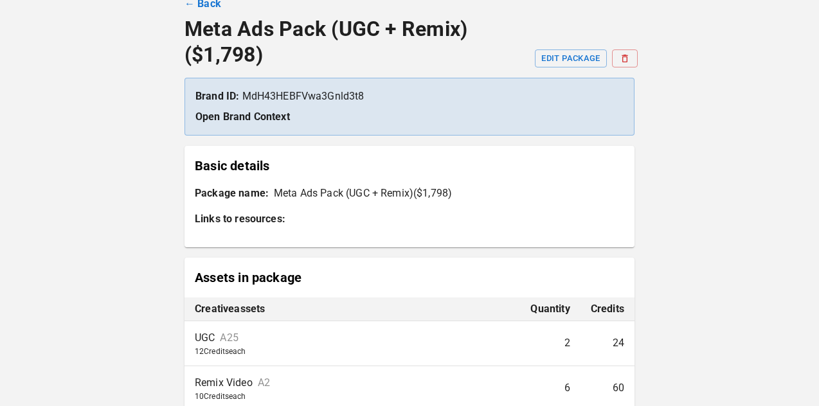
scroll to position [115, 0]
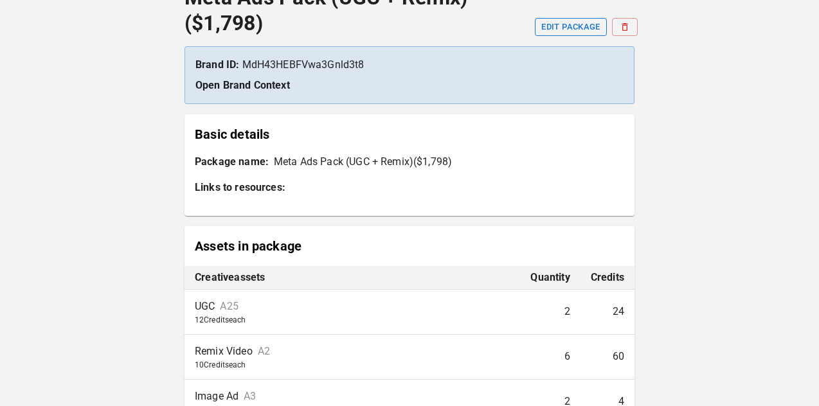
click at [572, 27] on button "EDIT PACKAGE" at bounding box center [570, 27] width 71 height 18
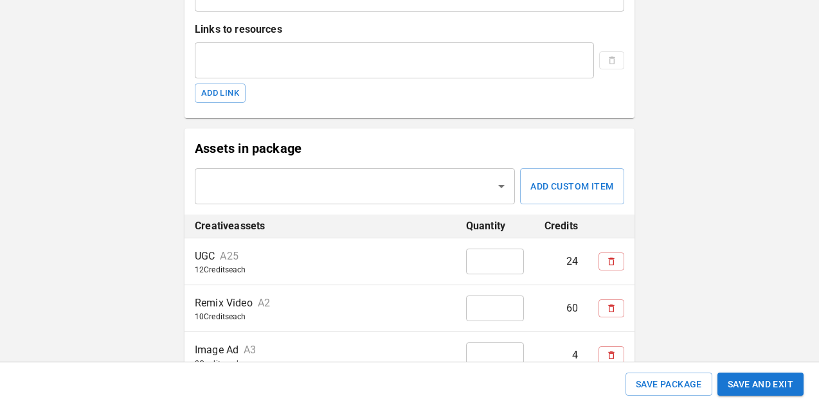
scroll to position [292, 0]
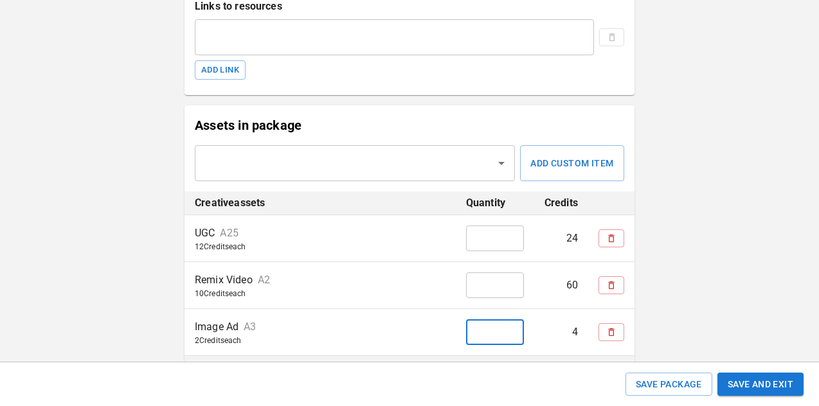
click at [489, 332] on input "*" at bounding box center [495, 333] width 58 height 26
type input "*"
click at [725, 246] on div "**********" at bounding box center [409, 275] width 819 height 1134
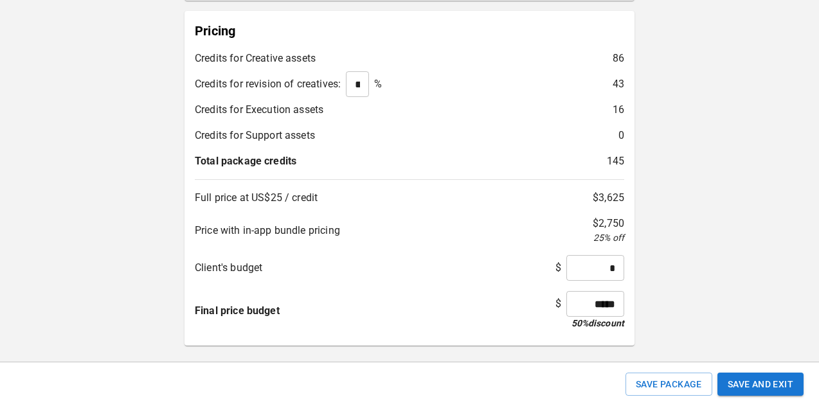
scroll to position [727, 0]
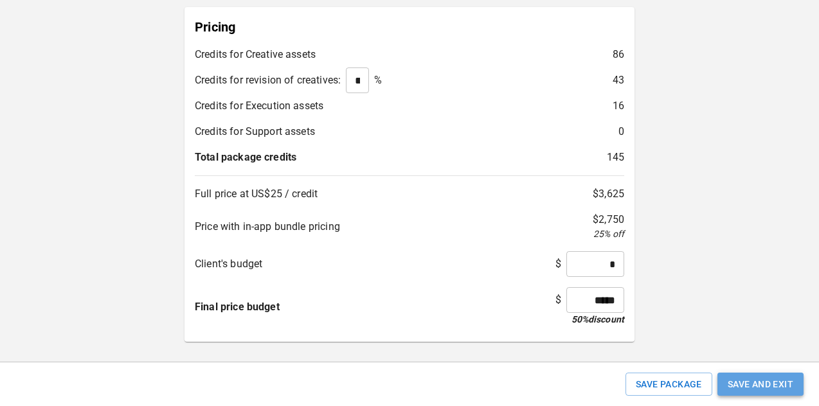
click at [765, 390] on button "Save and Exit" at bounding box center [761, 385] width 86 height 24
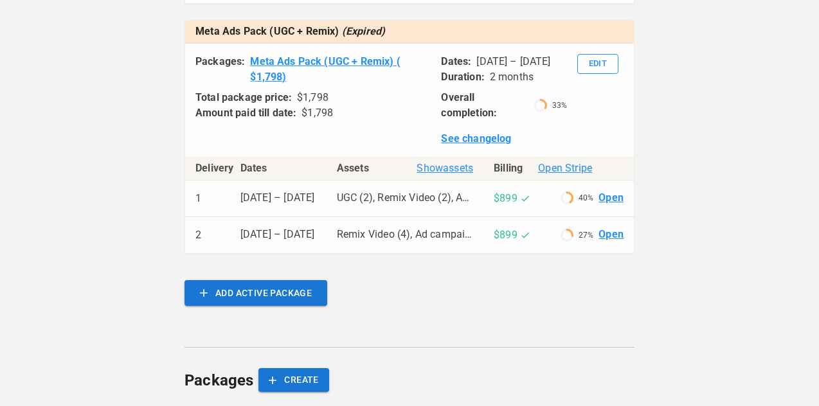
scroll to position [448, 0]
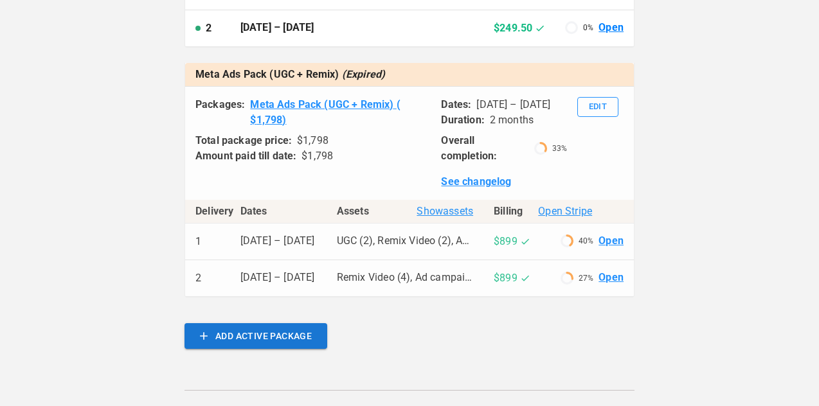
click at [613, 286] on link "Open" at bounding box center [611, 278] width 25 height 15
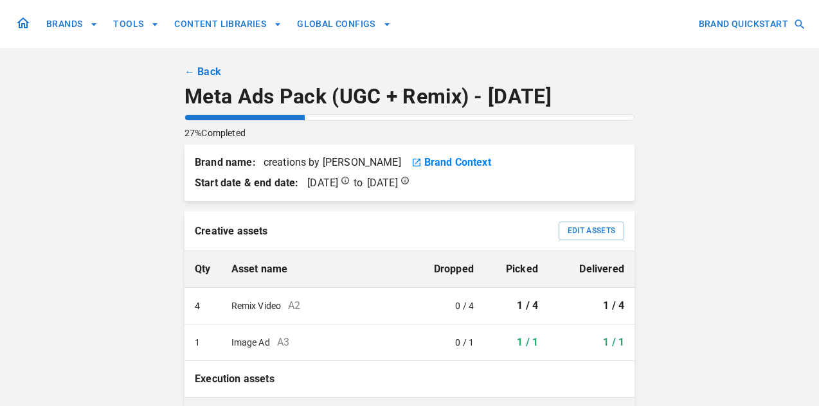
click at [195, 70] on link "← Back" at bounding box center [203, 71] width 37 height 15
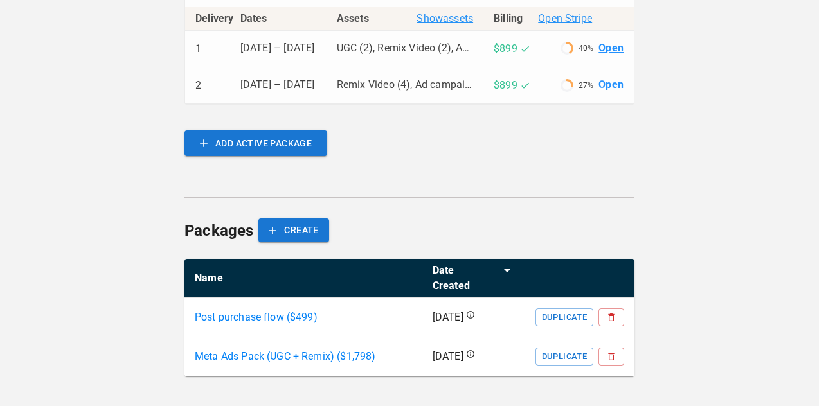
scroll to position [648, 0]
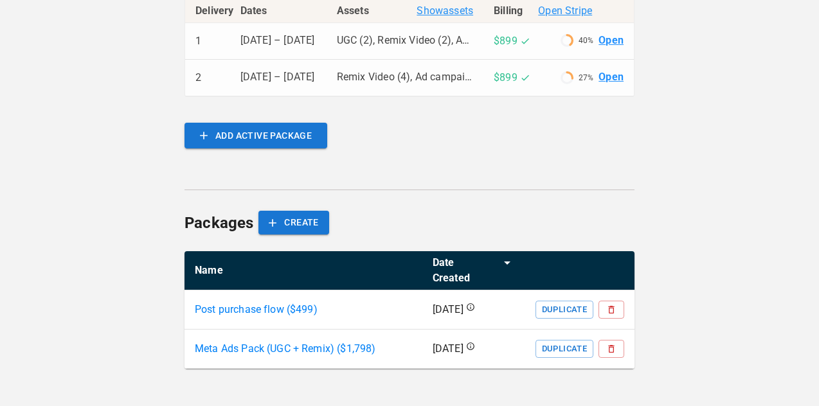
click at [340, 349] on p "Meta Ads Pack (UGC + Remix) ($ 1,798 )" at bounding box center [285, 348] width 181 height 15
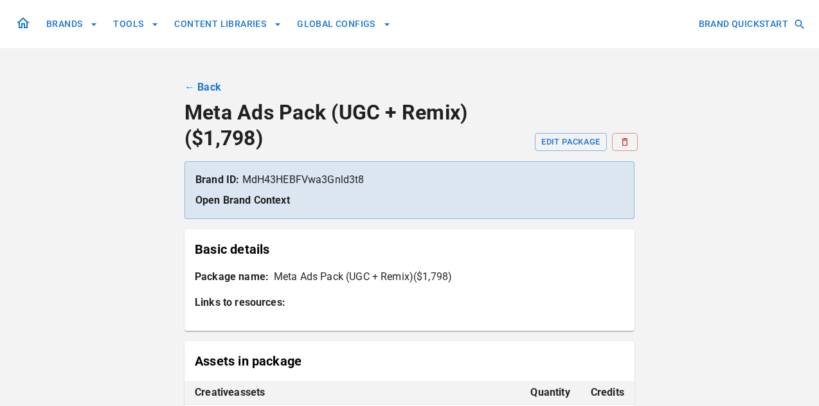
click at [212, 90] on link "← Back" at bounding box center [203, 87] width 37 height 15
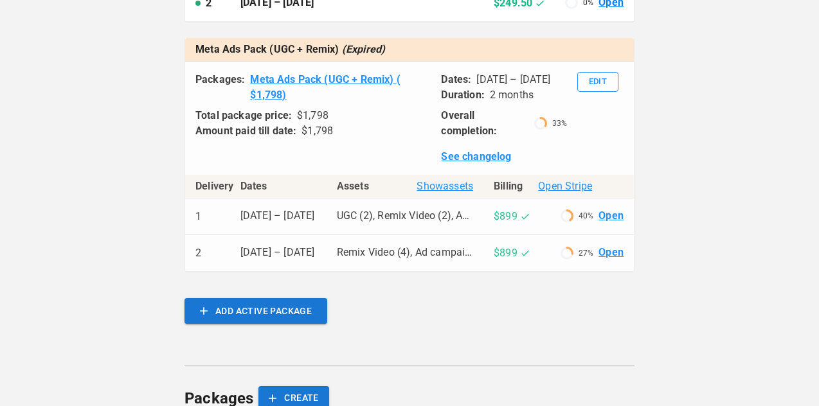
scroll to position [464, 0]
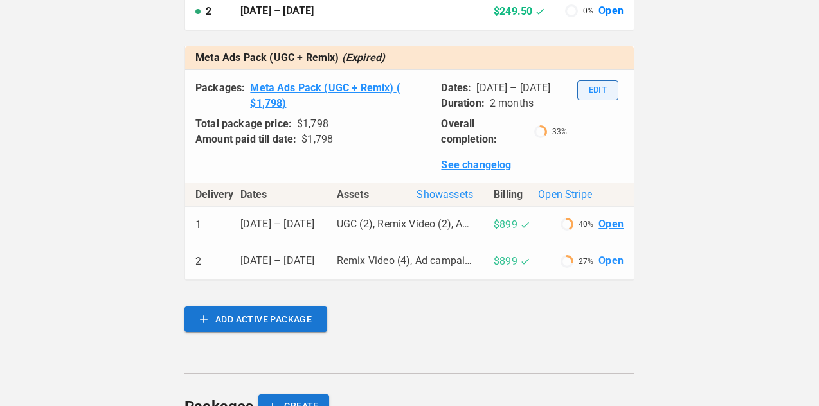
click at [603, 100] on button "Edit" at bounding box center [597, 90] width 41 height 20
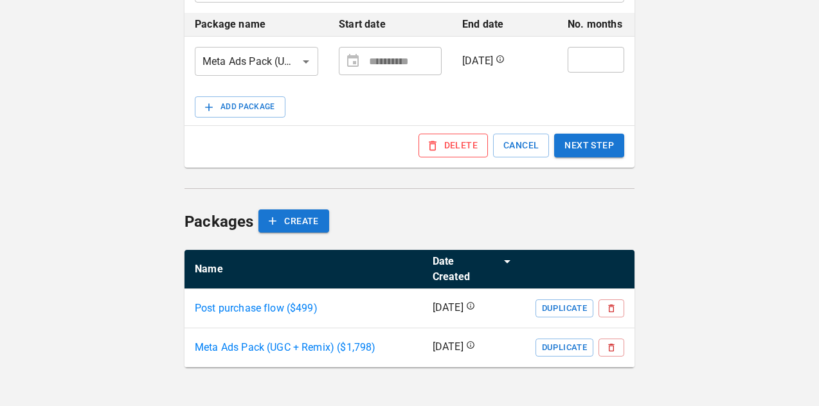
scroll to position [278, 0]
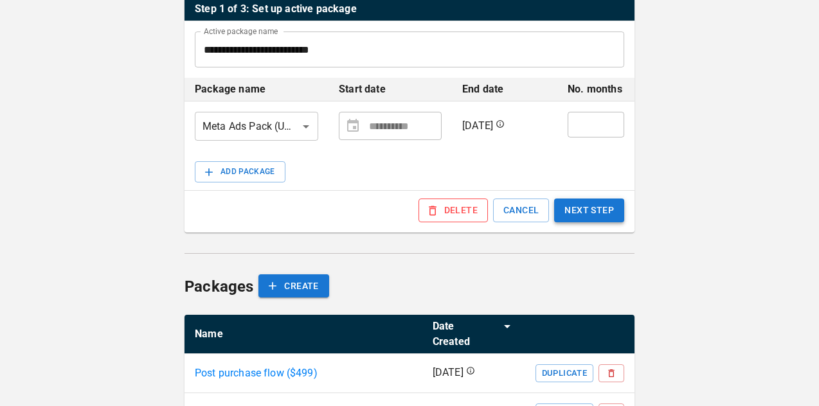
click at [577, 217] on button "NEXT STEP" at bounding box center [589, 211] width 70 height 24
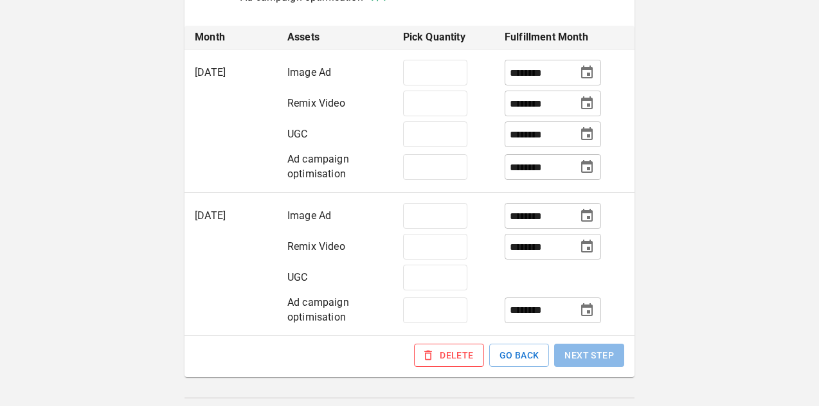
scroll to position [383, 0]
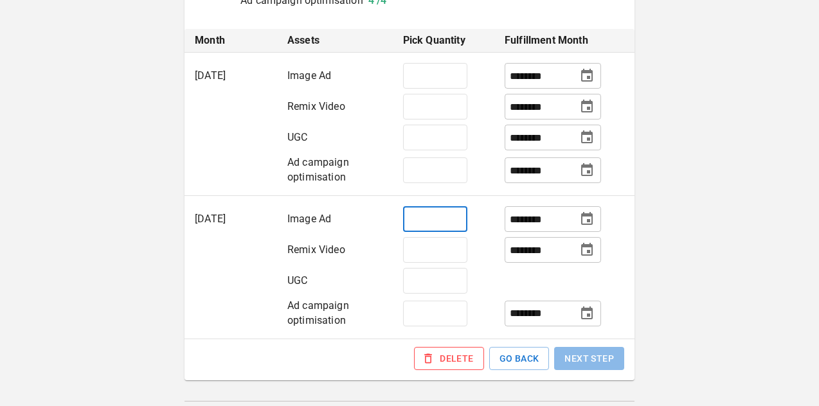
click at [447, 221] on input "*" at bounding box center [435, 219] width 64 height 26
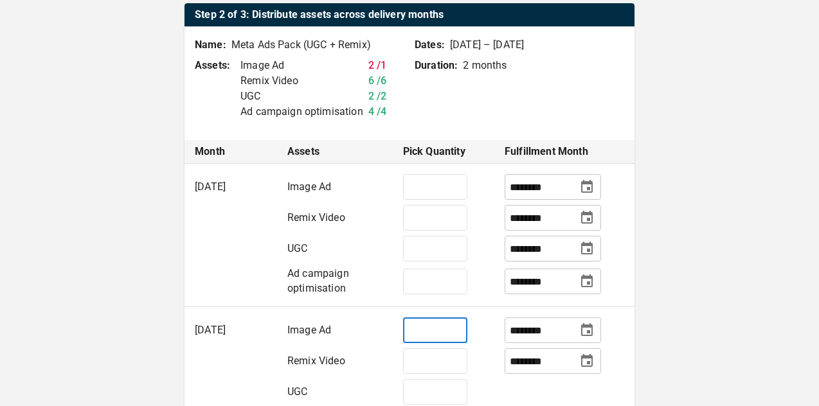
scroll to position [277, 0]
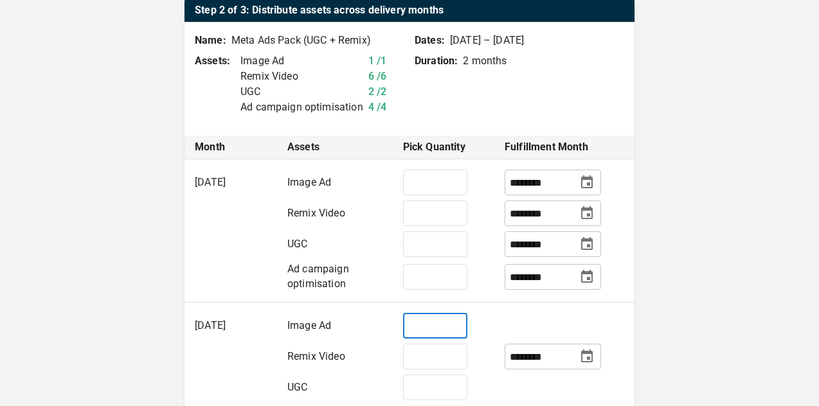
type input "*"
click at [596, 309] on td at bounding box center [565, 322] width 140 height 39
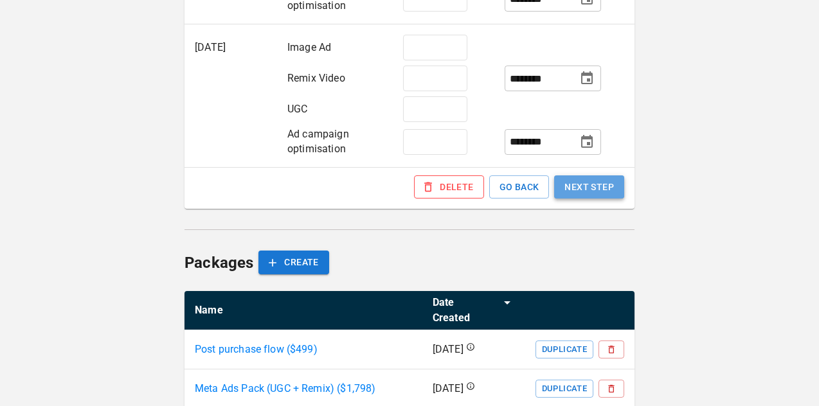
click at [590, 191] on button "NEXT STEP" at bounding box center [589, 188] width 70 height 24
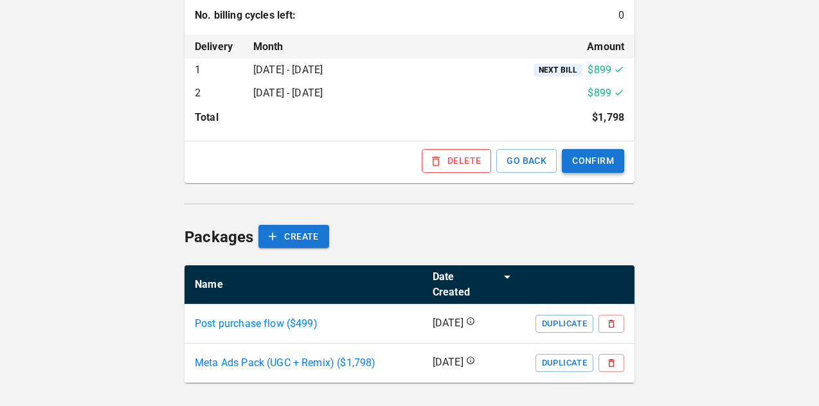
click at [592, 155] on button "CONFIRM" at bounding box center [593, 161] width 62 height 24
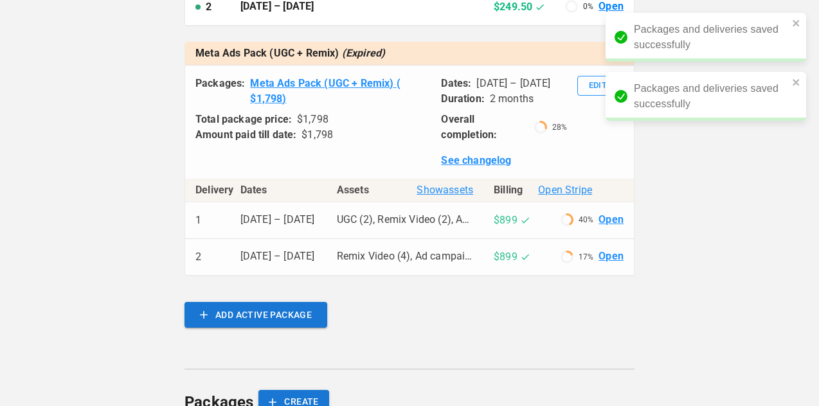
scroll to position [469, 0]
click at [359, 96] on link "Meta Ads Pack (UGC + Remix) ( $ 1,798 )" at bounding box center [340, 90] width 181 height 31
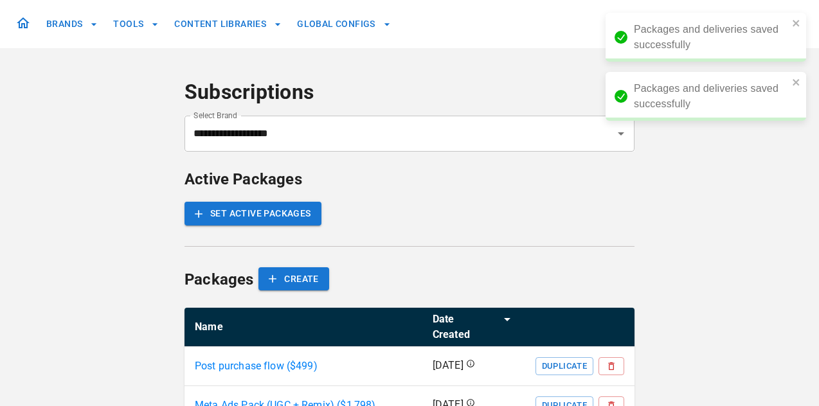
scroll to position [42, 0]
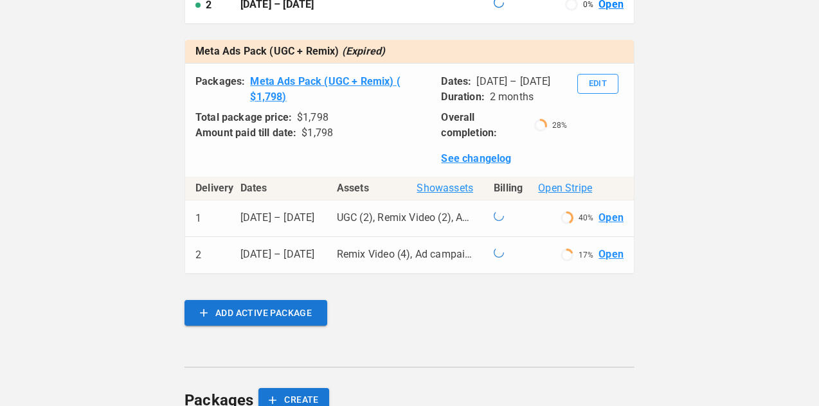
scroll to position [469, 0]
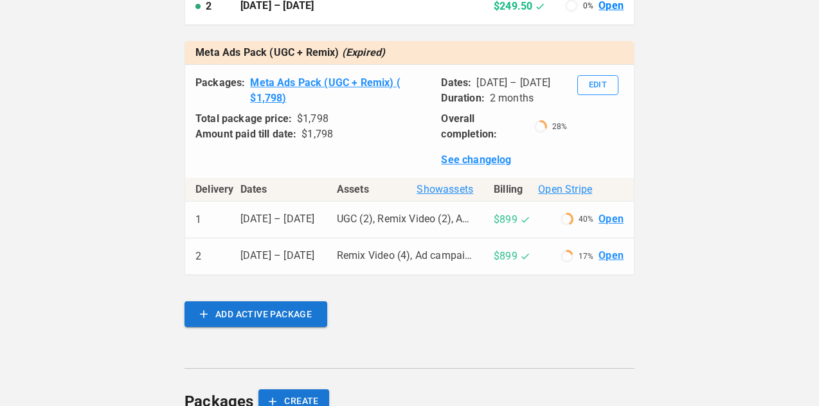
click at [605, 264] on link "Open" at bounding box center [611, 256] width 25 height 15
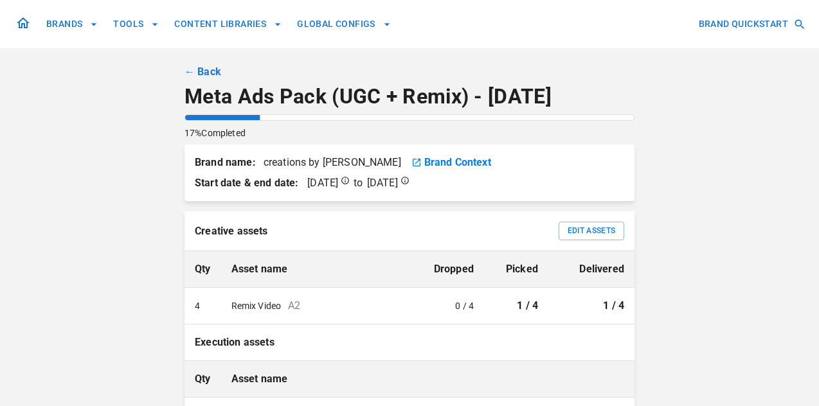
click at [200, 73] on link "← Back" at bounding box center [203, 71] width 37 height 15
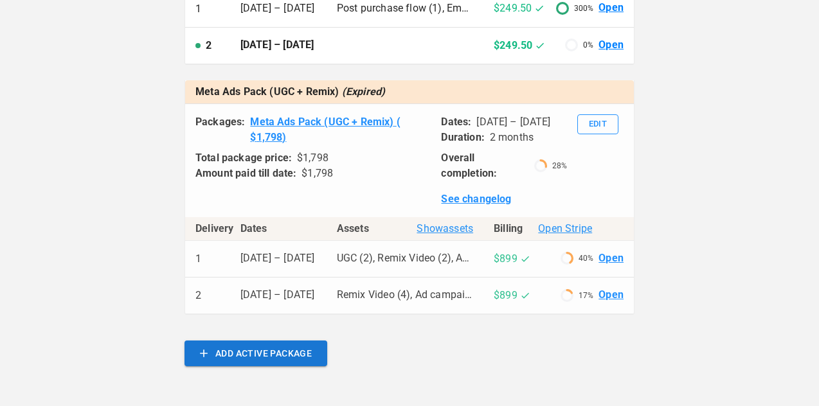
scroll to position [491, 0]
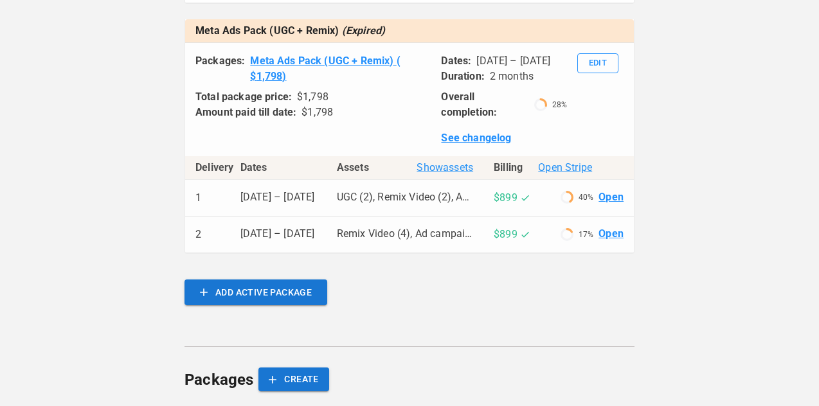
click at [597, 87] on div "Packages: Meta Ads Pack (UGC + Remix) ( $ 1,798 ) Total package price: $ 1,798 …" at bounding box center [409, 94] width 449 height 103
click at [597, 72] on button "Edit" at bounding box center [597, 63] width 41 height 20
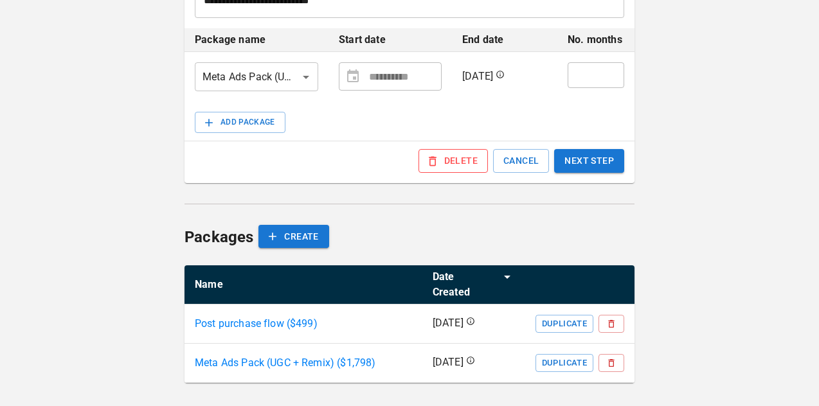
scroll to position [327, 0]
click at [529, 161] on button "CANCEL" at bounding box center [521, 161] width 56 height 24
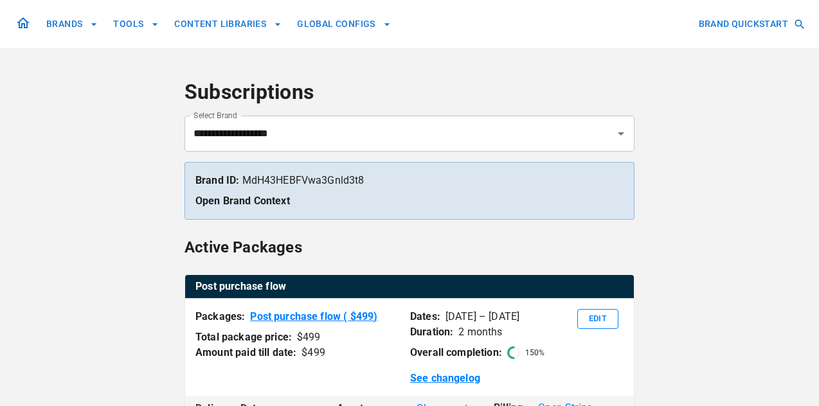
scroll to position [648, 0]
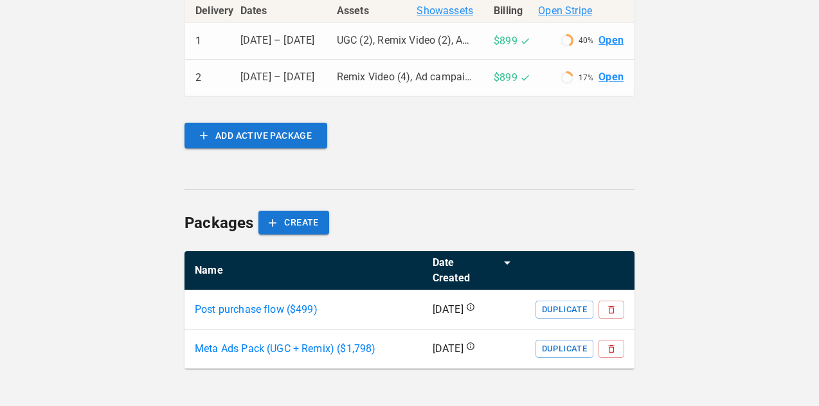
click at [343, 345] on p "Meta Ads Pack (UGC + Remix) ($ 1,798 )" at bounding box center [285, 348] width 181 height 15
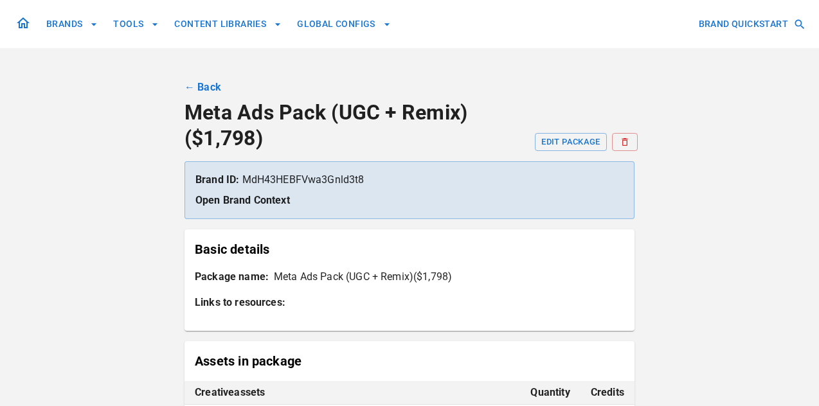
click at [204, 89] on link "← Back" at bounding box center [203, 87] width 37 height 15
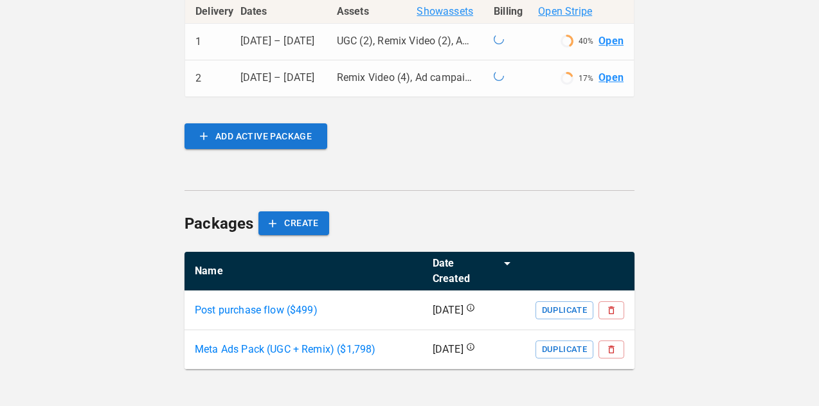
scroll to position [648, 0]
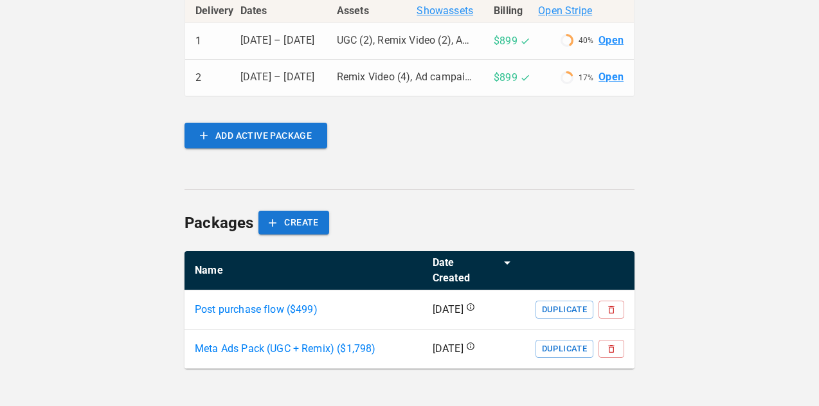
click at [602, 48] on link "Open" at bounding box center [611, 40] width 25 height 15
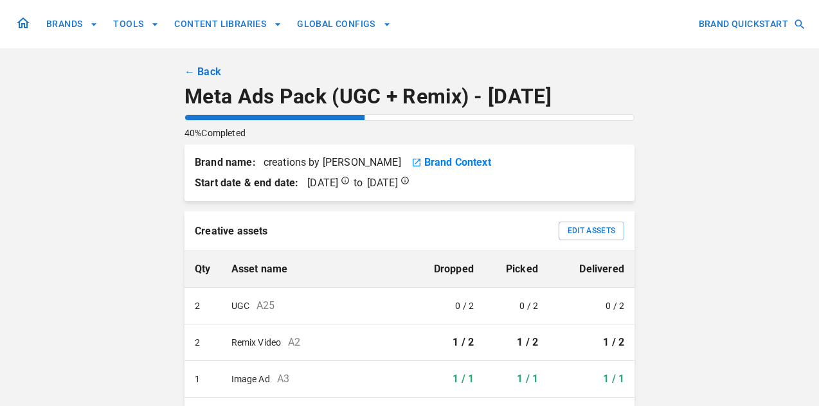
click at [197, 71] on link "← Back" at bounding box center [203, 71] width 37 height 15
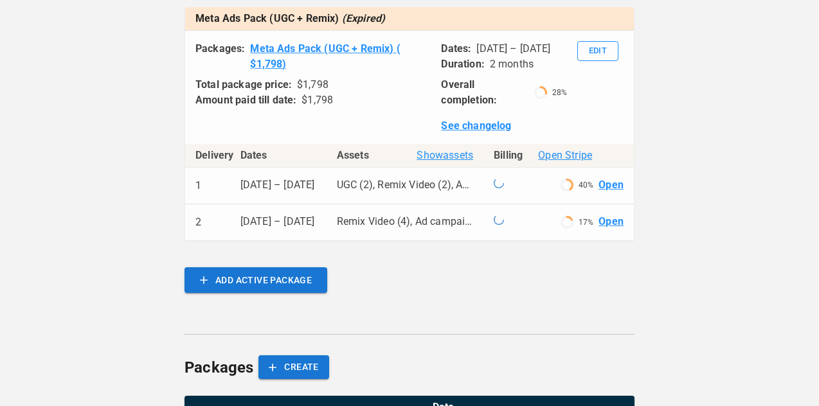
scroll to position [475, 0]
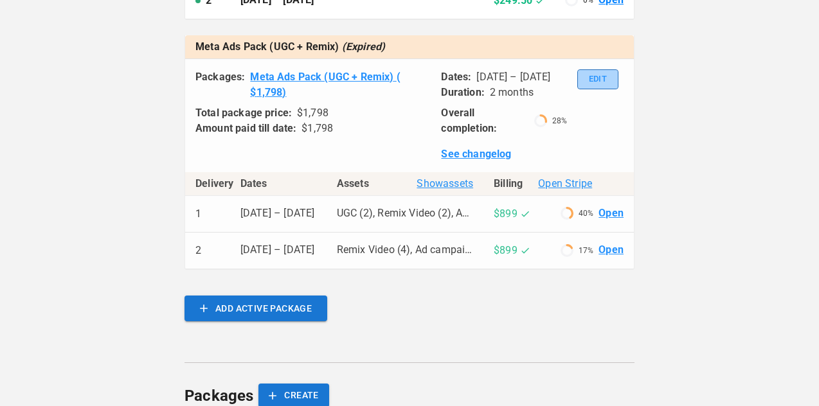
click at [599, 89] on button "Edit" at bounding box center [597, 79] width 41 height 20
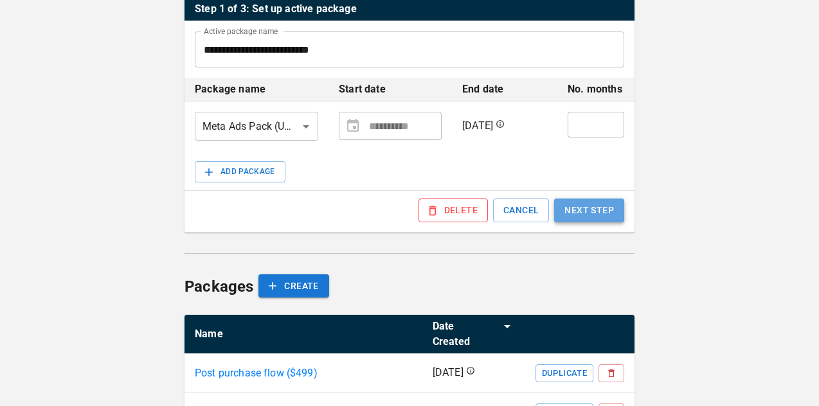
click at [583, 212] on button "NEXT STEP" at bounding box center [589, 211] width 70 height 24
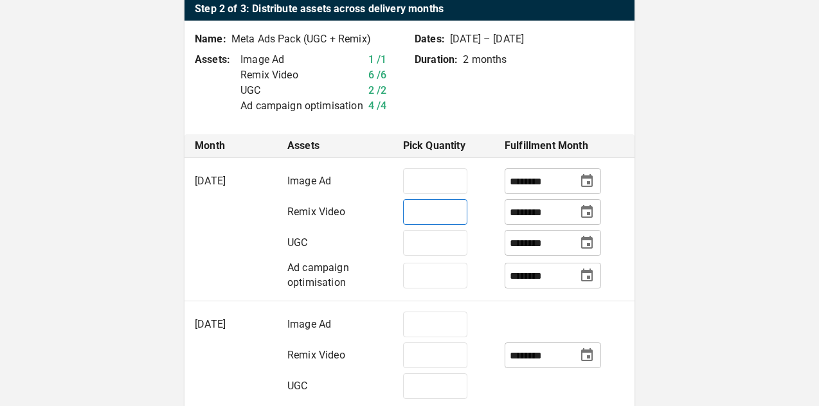
click at [443, 211] on input "*" at bounding box center [435, 212] width 64 height 26
type input "*"
click at [426, 352] on input "*" at bounding box center [435, 356] width 64 height 26
type input "*"
click at [603, 311] on td at bounding box center [565, 321] width 140 height 39
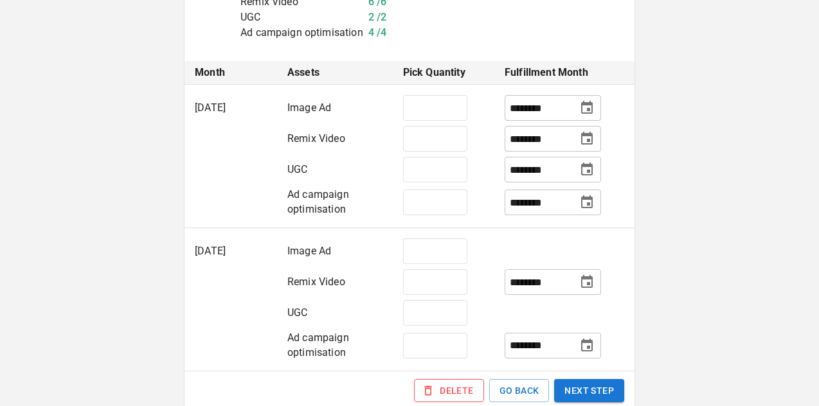
scroll to position [406, 0]
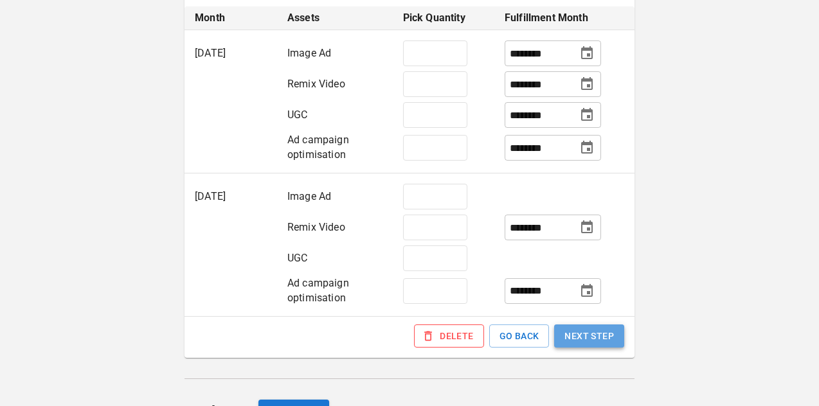
click at [597, 343] on button "NEXT STEP" at bounding box center [589, 337] width 70 height 24
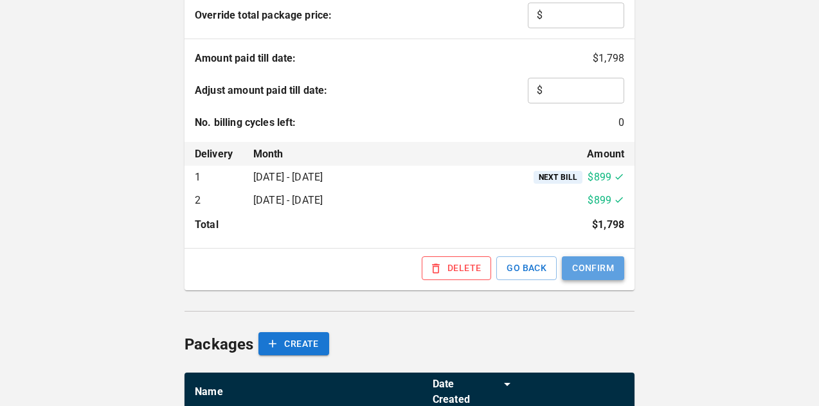
click at [603, 271] on button "CONFIRM" at bounding box center [593, 269] width 62 height 24
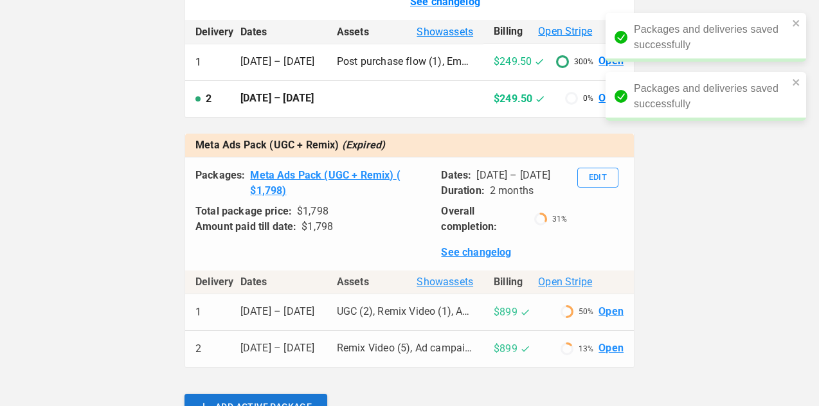
scroll to position [385, 0]
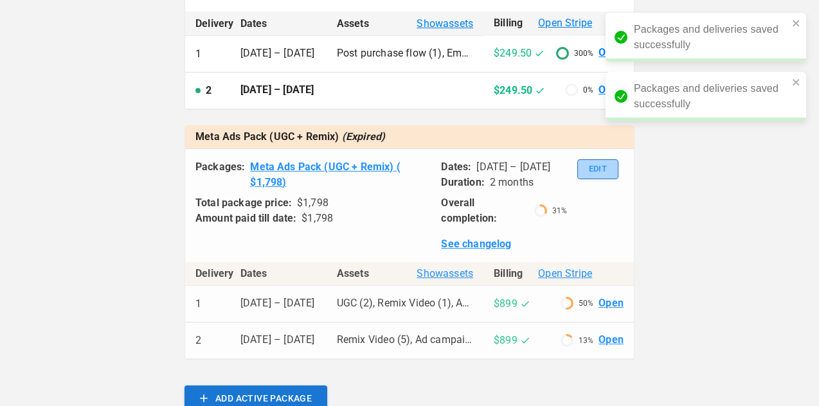
click at [601, 179] on button "Edit" at bounding box center [597, 169] width 41 height 20
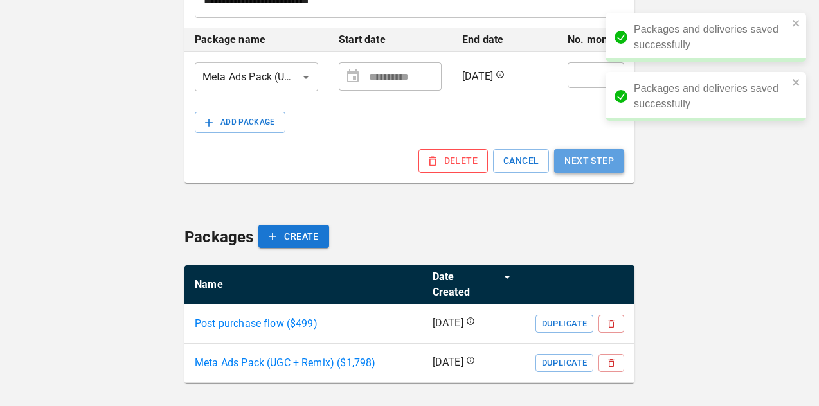
click at [576, 163] on button "NEXT STEP" at bounding box center [589, 161] width 70 height 24
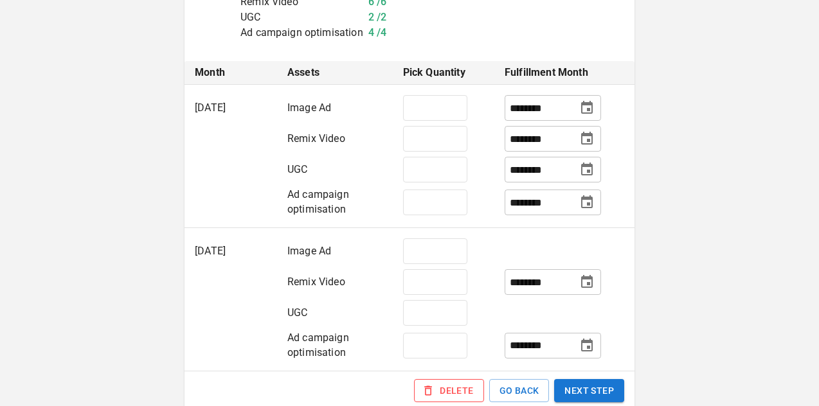
scroll to position [368, 0]
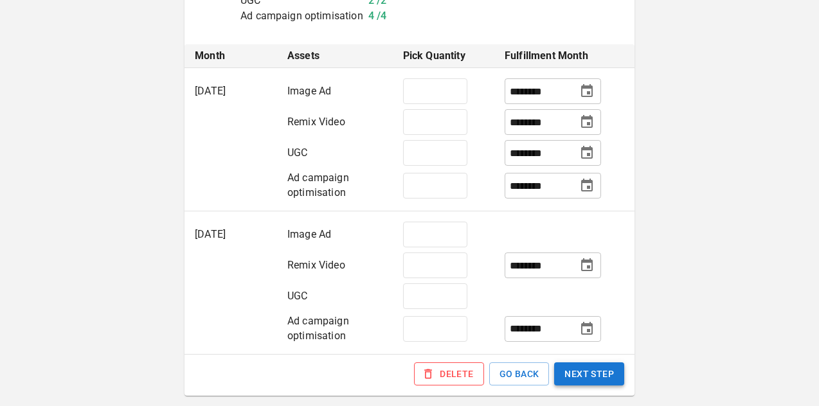
click at [575, 375] on button "NEXT STEP" at bounding box center [589, 375] width 70 height 24
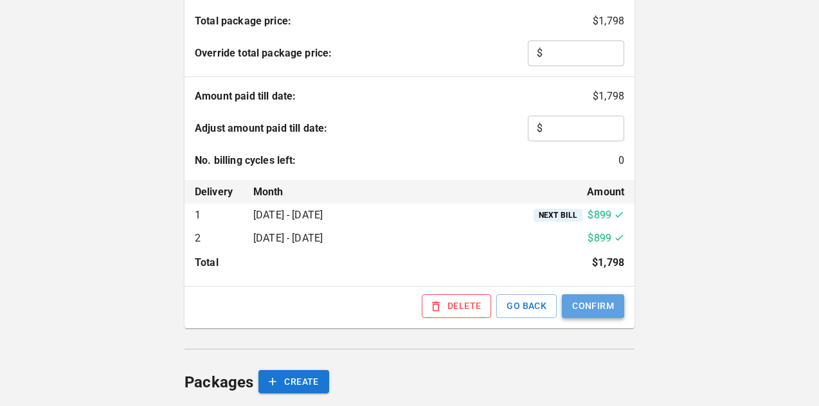
click at [584, 310] on button "CONFIRM" at bounding box center [593, 307] width 62 height 24
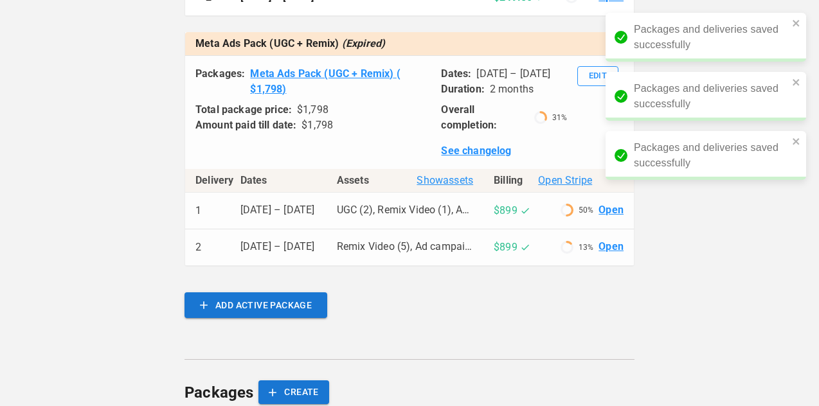
scroll to position [478, 0]
click at [618, 255] on link "Open" at bounding box center [611, 248] width 25 height 15
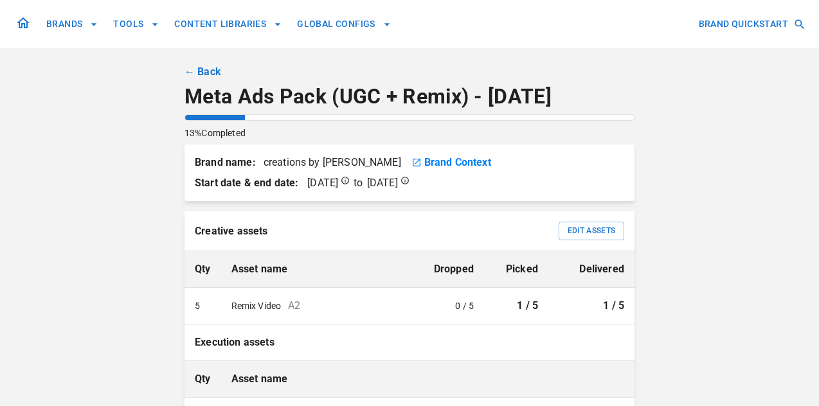
click at [197, 62] on div "BRANDS TOOLS CONTENT LIBRARIES GLOBAL CONFIGS BRAND QUICKSTART ← Back Meta Ads …" at bounding box center [410, 382] width 772 height 765
click at [203, 69] on link "← Back" at bounding box center [203, 71] width 37 height 15
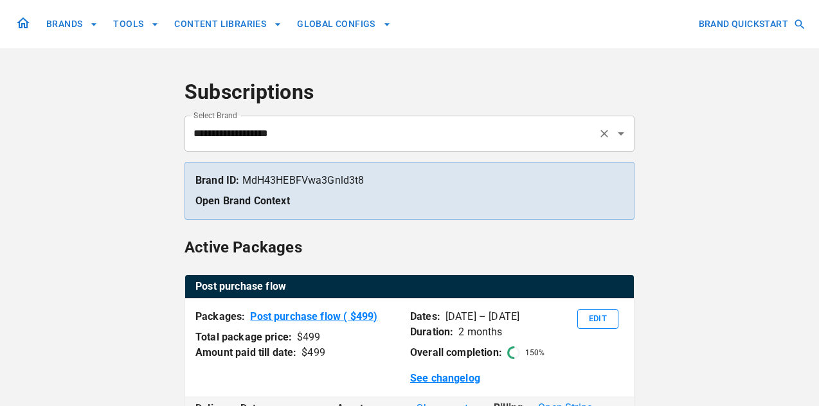
click at [373, 141] on input "**********" at bounding box center [391, 134] width 403 height 24
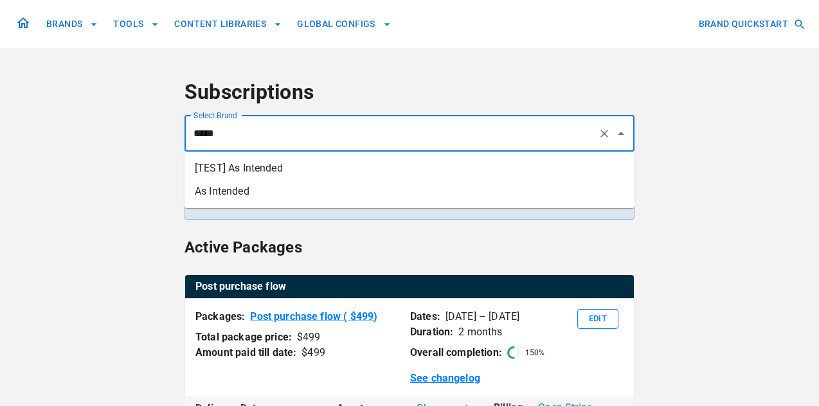
click at [370, 189] on li "As Intended" at bounding box center [410, 191] width 450 height 23
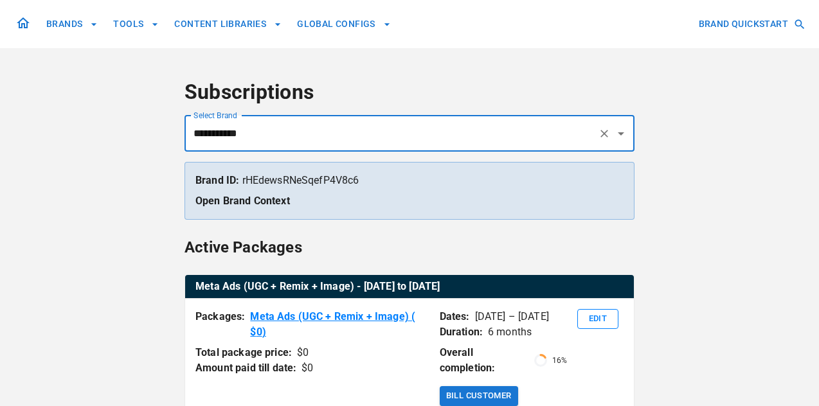
type input "**********"
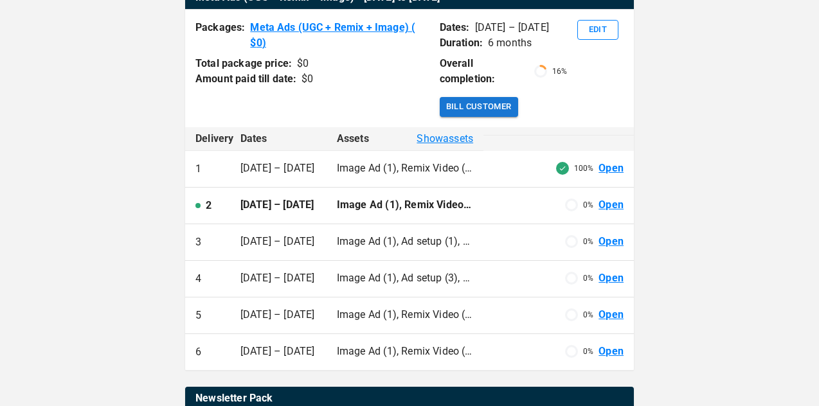
scroll to position [387, 0]
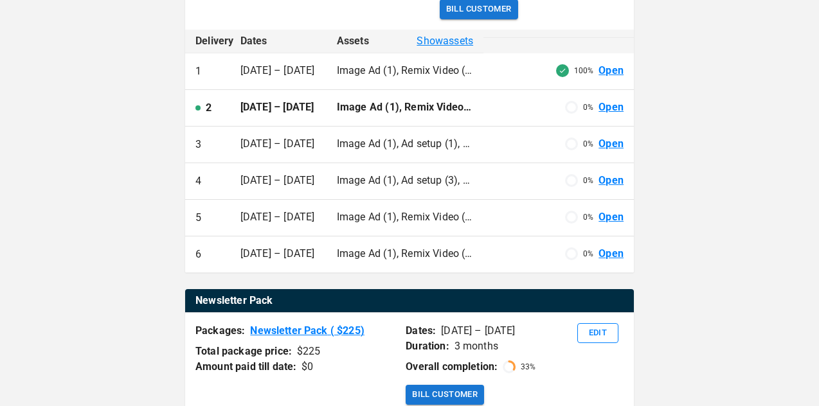
click at [613, 109] on link "Open" at bounding box center [611, 107] width 25 height 15
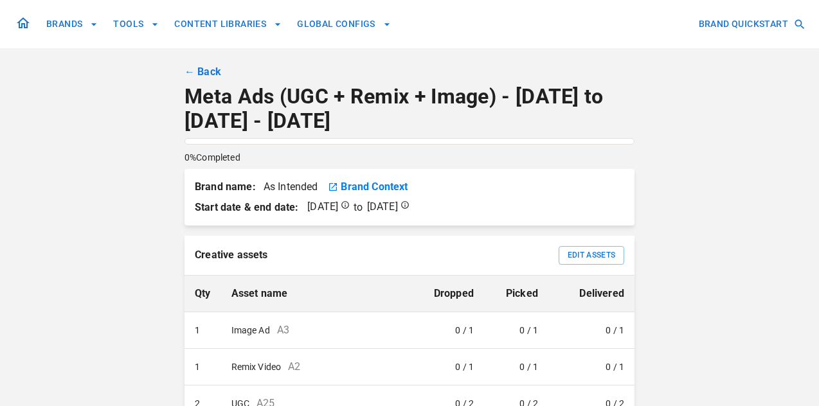
click at [210, 75] on link "← Back" at bounding box center [203, 71] width 37 height 15
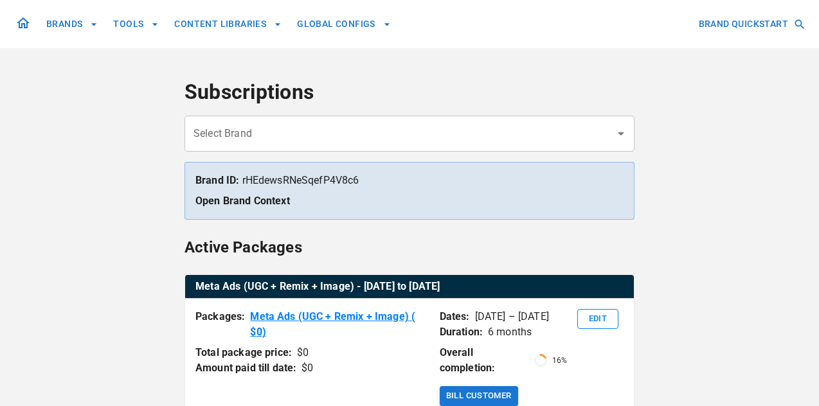
type input "**********"
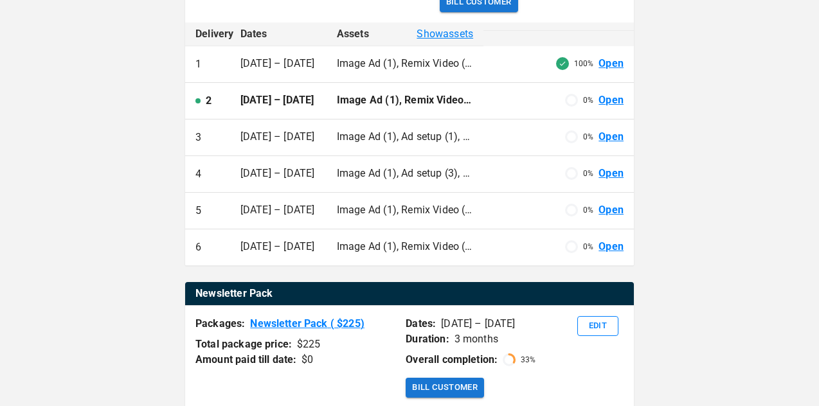
scroll to position [389, 0]
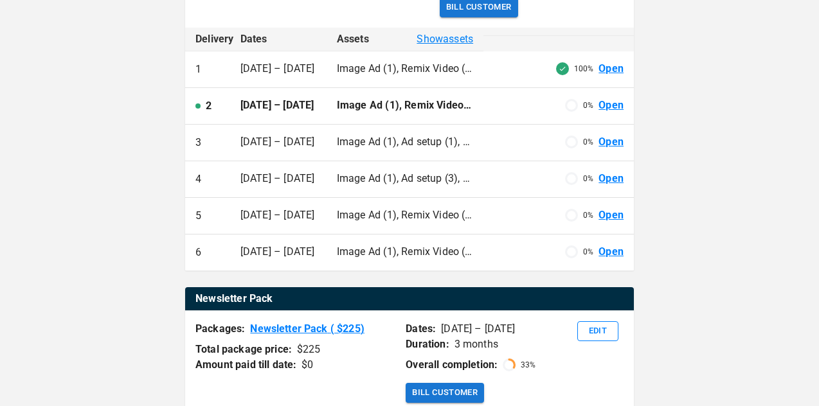
click at [616, 109] on link "Open" at bounding box center [611, 105] width 25 height 15
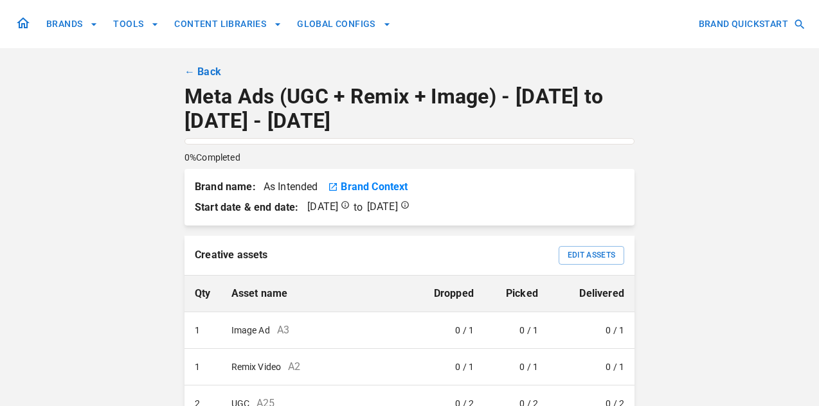
click at [208, 71] on link "← Back" at bounding box center [203, 71] width 37 height 15
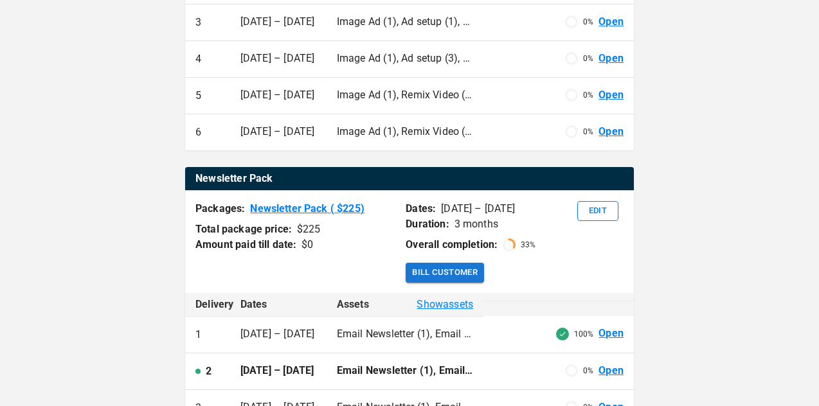
scroll to position [550, 0]
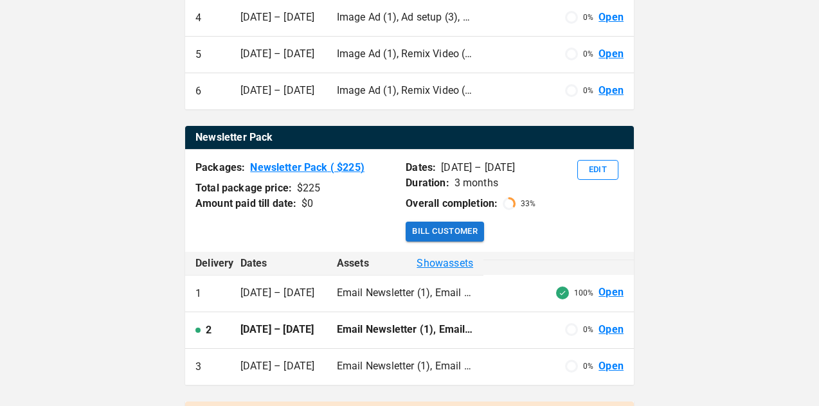
click at [613, 330] on link "Open" at bounding box center [611, 330] width 25 height 15
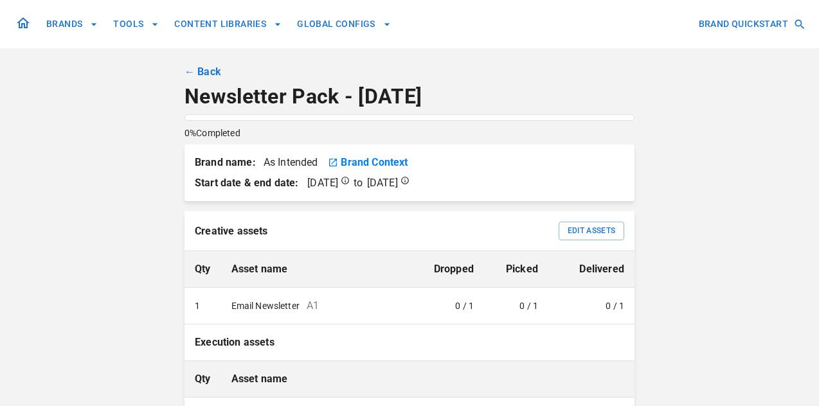
click at [191, 71] on link "← Back" at bounding box center [203, 71] width 37 height 15
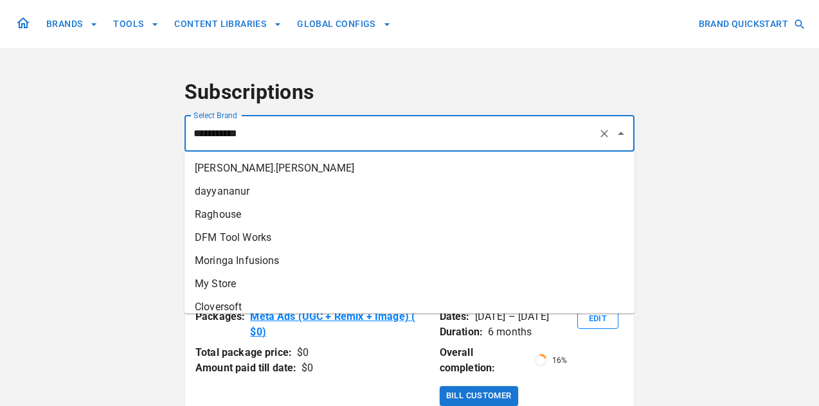
click at [259, 141] on input "**********" at bounding box center [391, 134] width 403 height 24
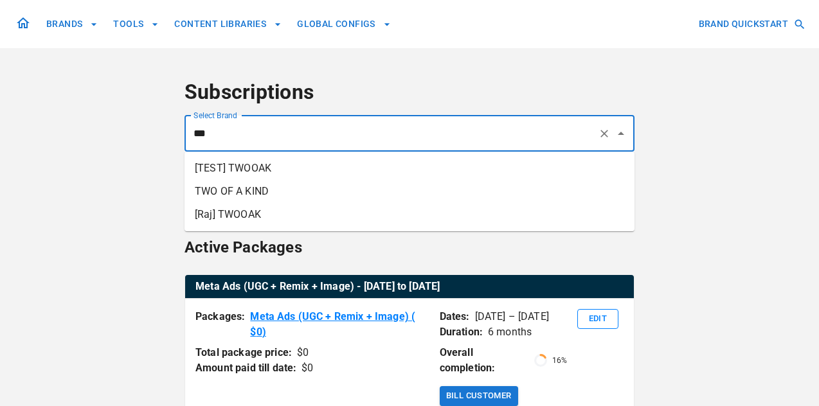
click at [245, 192] on li "TWO OF A KIND" at bounding box center [410, 191] width 450 height 23
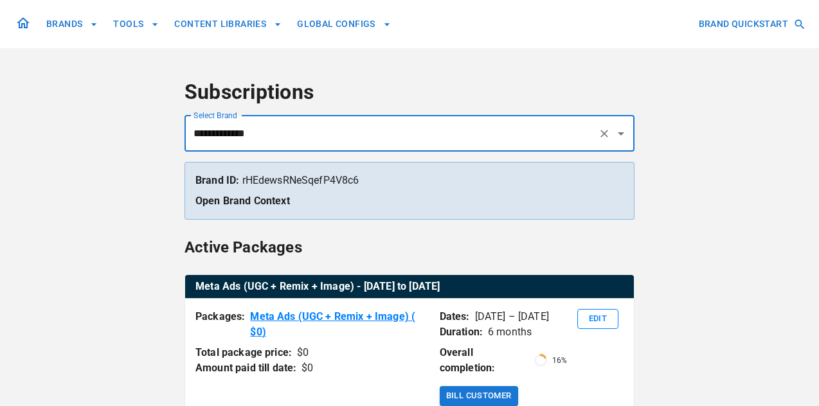
type input "**********"
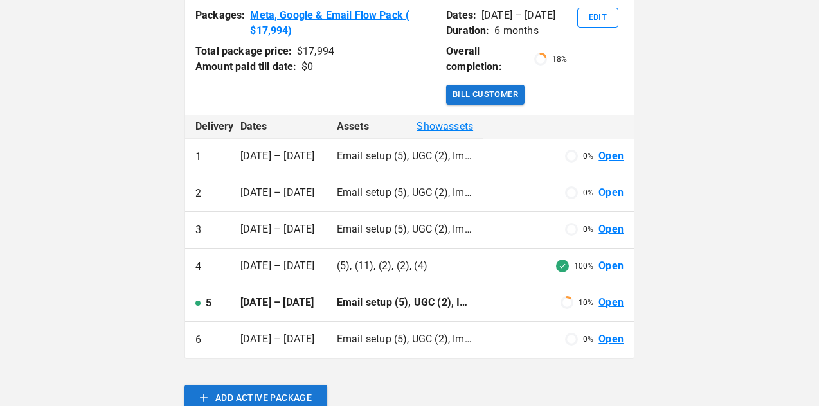
scroll to position [302, 0]
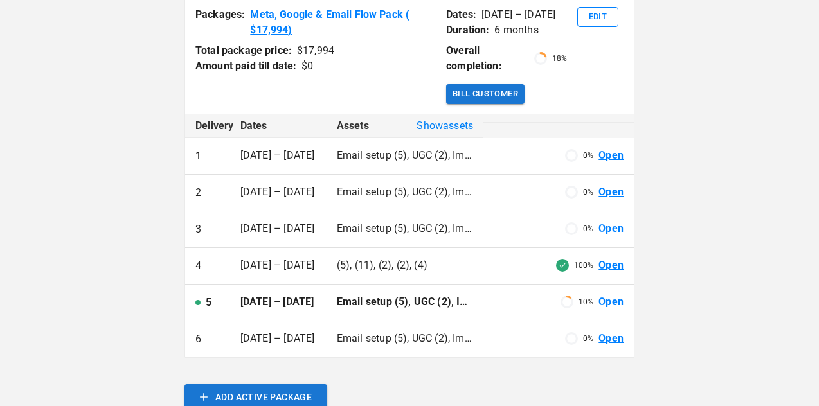
click at [612, 302] on link "Open" at bounding box center [611, 302] width 25 height 15
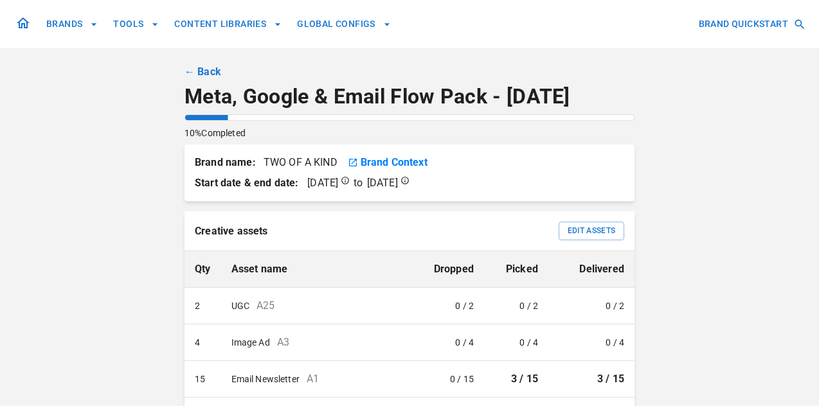
click at [202, 67] on link "← Back" at bounding box center [203, 71] width 37 height 15
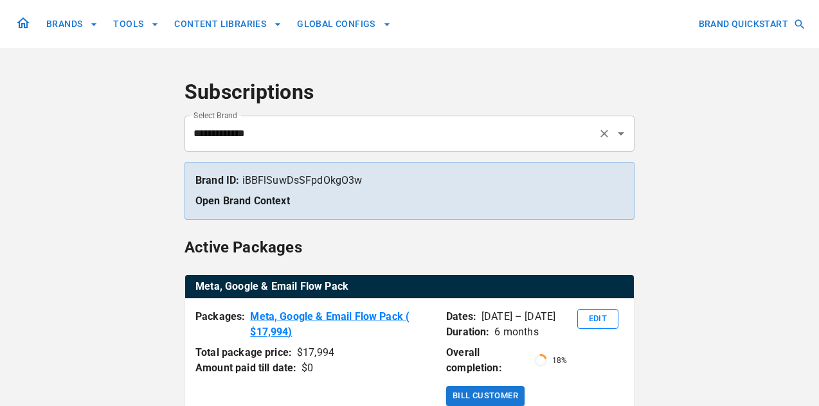
click at [239, 130] on input "**********" at bounding box center [391, 134] width 403 height 24
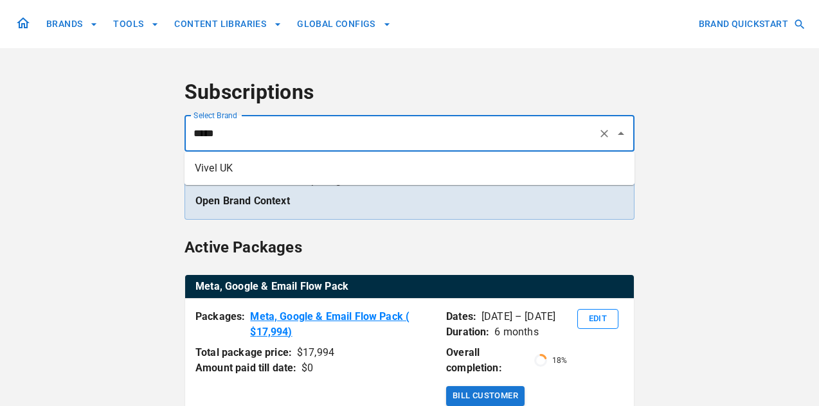
click at [249, 174] on li "Vivel UK" at bounding box center [410, 168] width 450 height 23
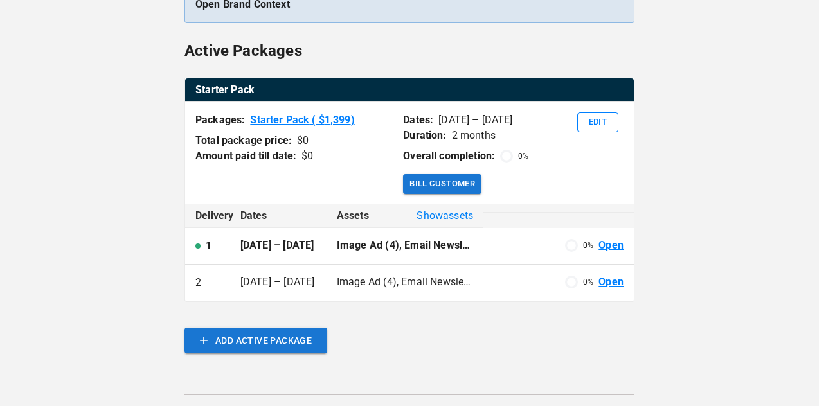
scroll to position [199, 0]
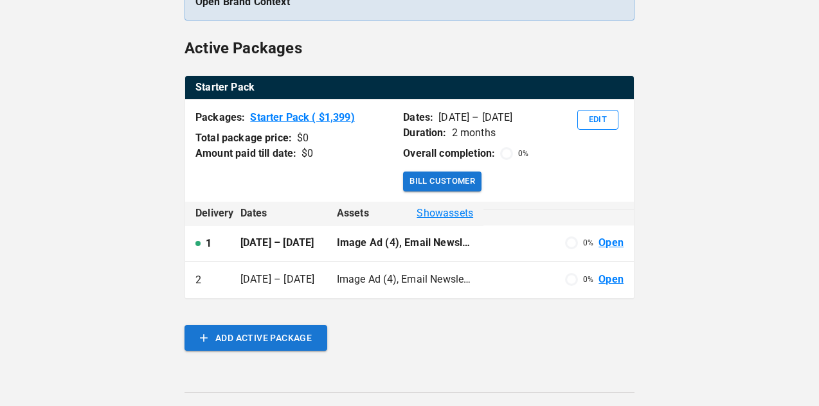
type input "********"
click at [606, 239] on link "Open" at bounding box center [611, 243] width 25 height 15
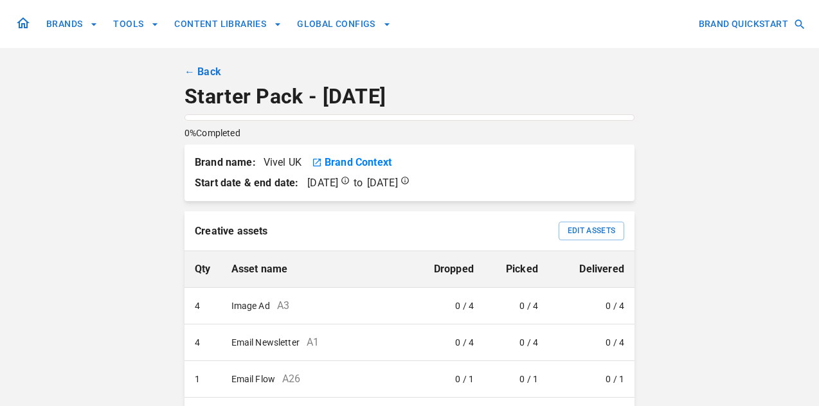
click at [199, 71] on link "← Back" at bounding box center [203, 71] width 37 height 15
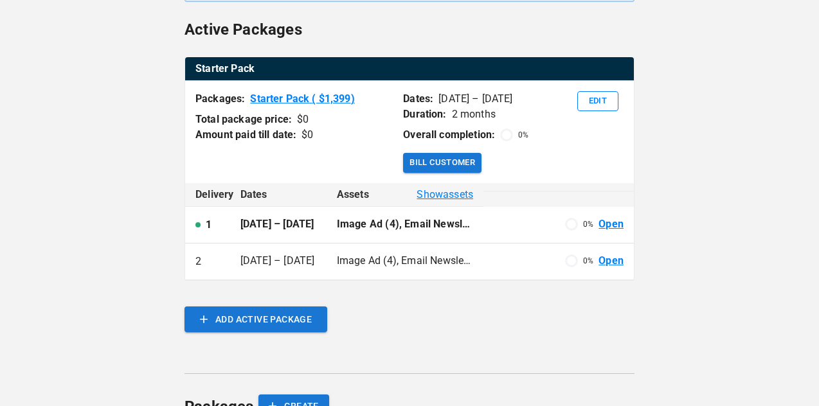
scroll to position [197, 0]
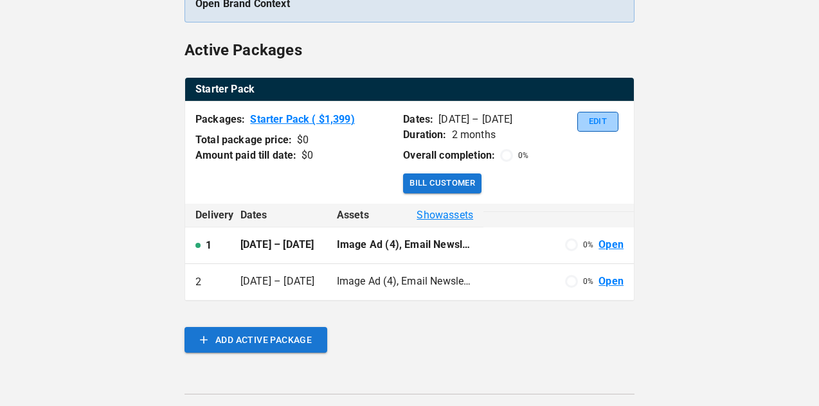
click at [606, 120] on button "Edit" at bounding box center [597, 122] width 41 height 20
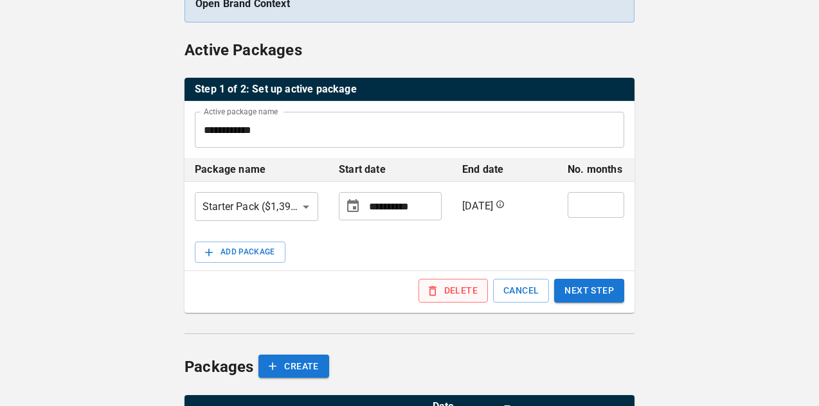
click at [468, 295] on button "DELETE" at bounding box center [453, 291] width 69 height 24
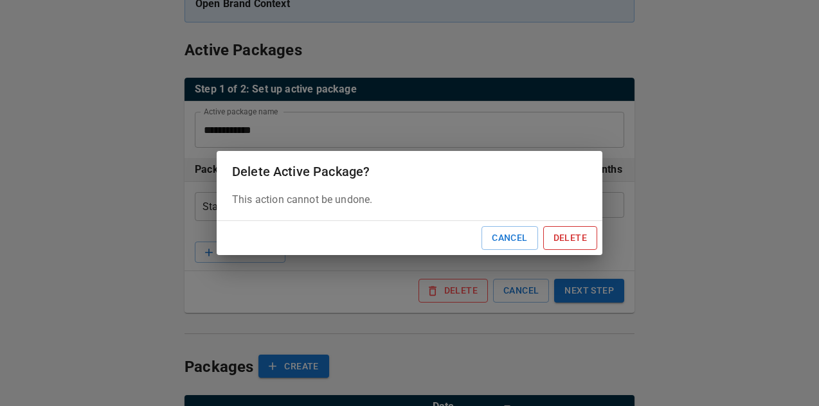
click at [559, 241] on button "Delete" at bounding box center [570, 238] width 54 height 24
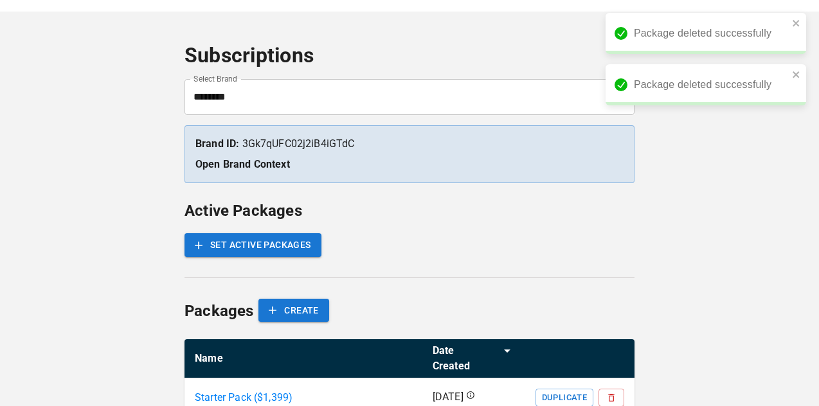
scroll to position [57, 0]
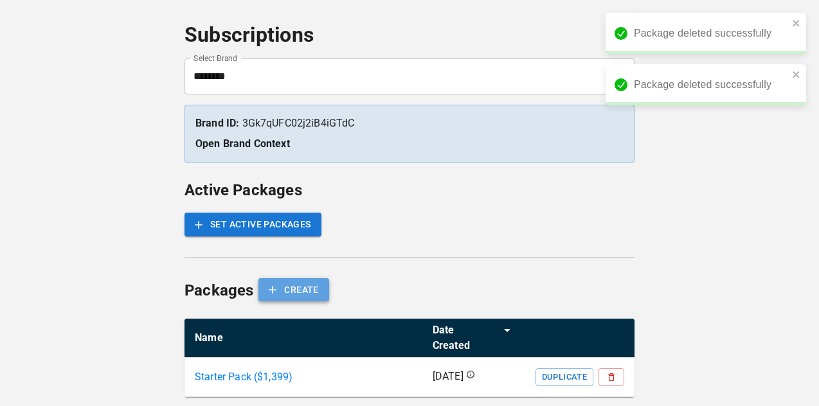
click at [289, 294] on button "CREATE" at bounding box center [294, 290] width 70 height 24
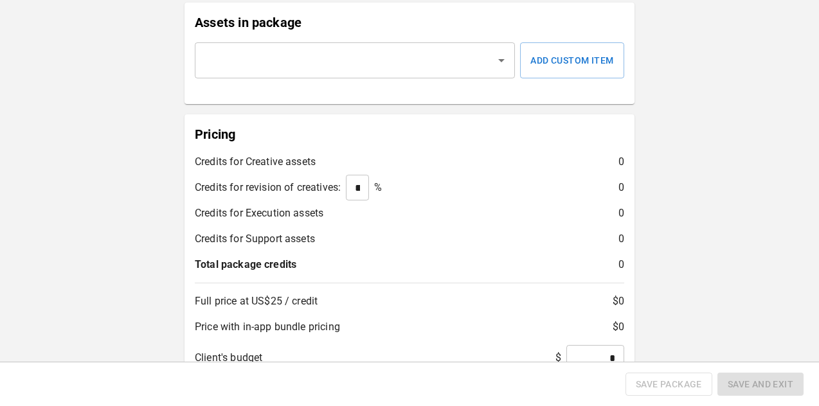
scroll to position [134, 0]
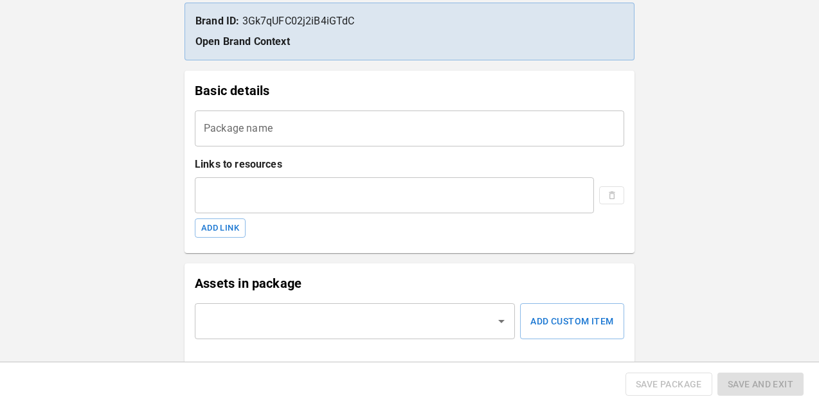
click at [259, 127] on input "Package name" at bounding box center [410, 129] width 430 height 36
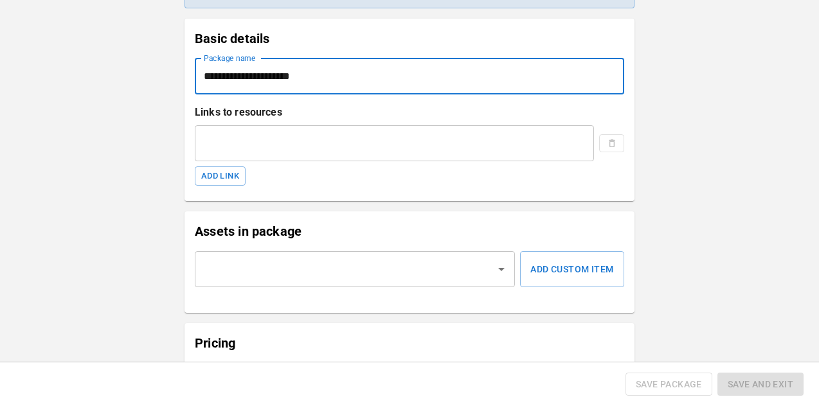
scroll to position [215, 0]
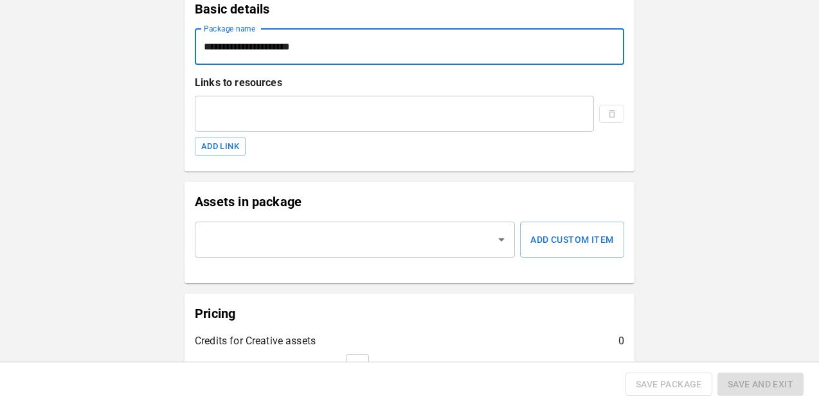
type input "**********"
click at [256, 246] on input "text" at bounding box center [345, 240] width 289 height 24
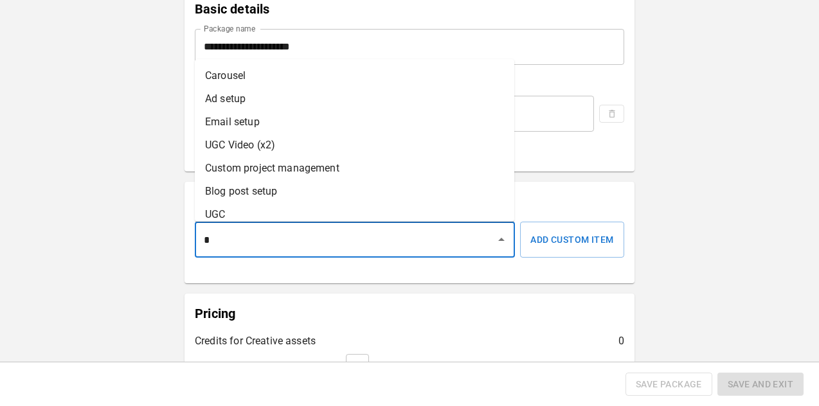
type input "**"
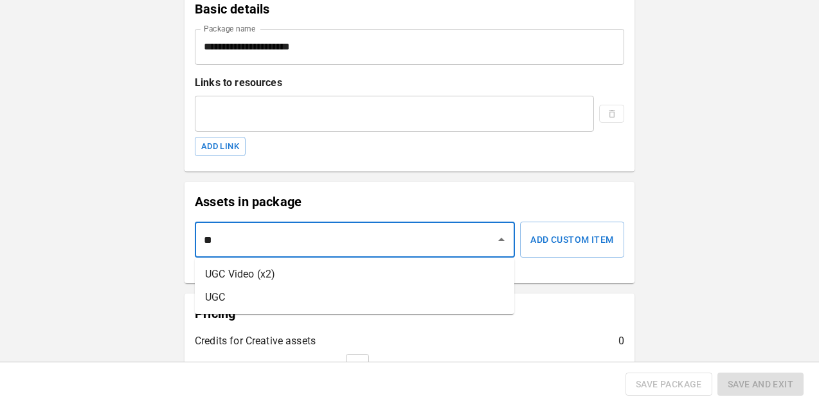
click at [273, 291] on li "UGC" at bounding box center [355, 297] width 320 height 23
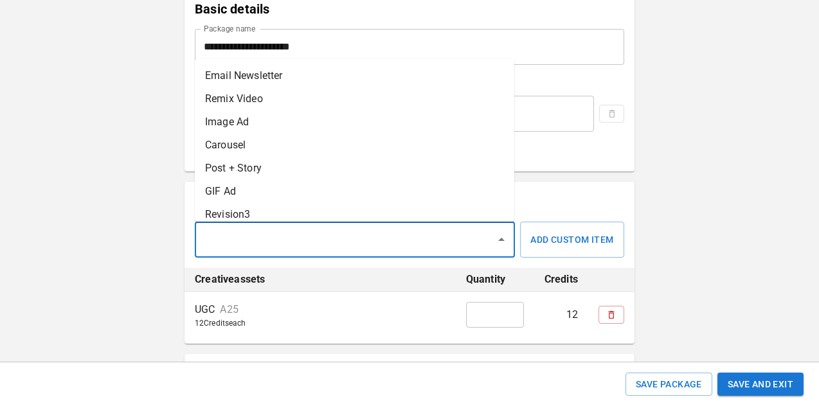
click at [309, 239] on input "text" at bounding box center [345, 240] width 289 height 24
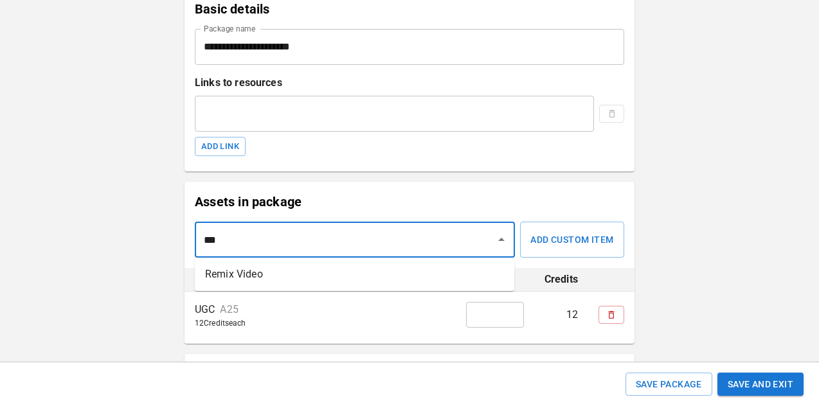
type input "****"
click at [311, 269] on li "Remix Video" at bounding box center [355, 274] width 320 height 23
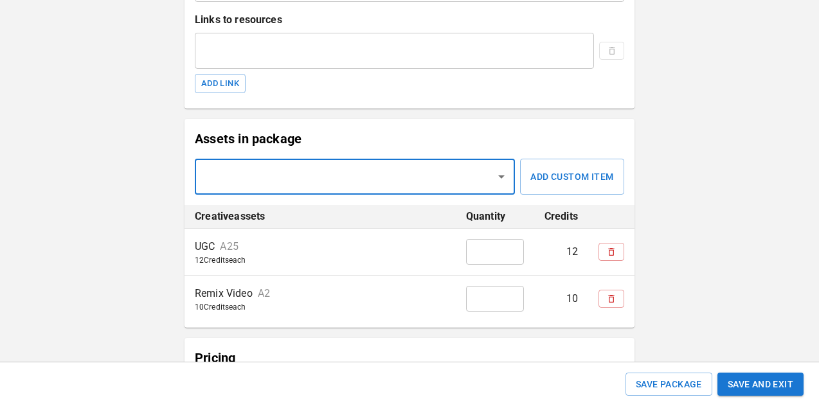
scroll to position [286, 0]
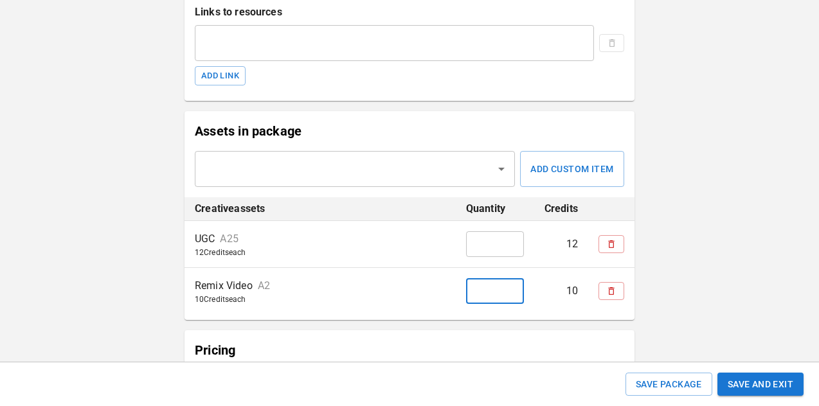
click at [483, 291] on input "*" at bounding box center [495, 291] width 58 height 26
click at [286, 182] on div "​" at bounding box center [355, 169] width 320 height 36
type input "*"
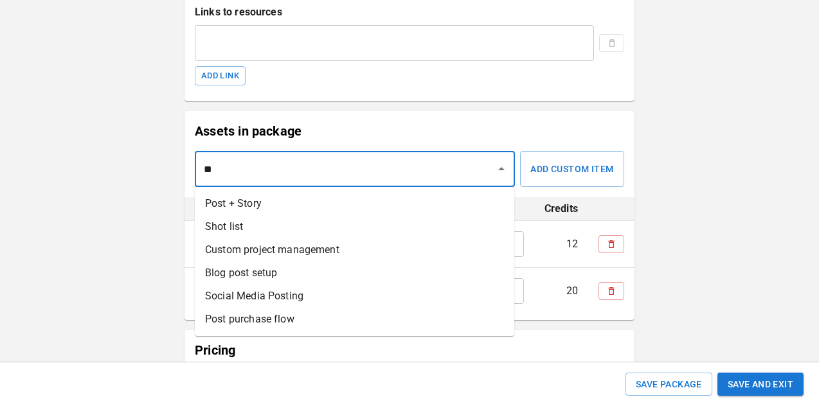
type input "*"
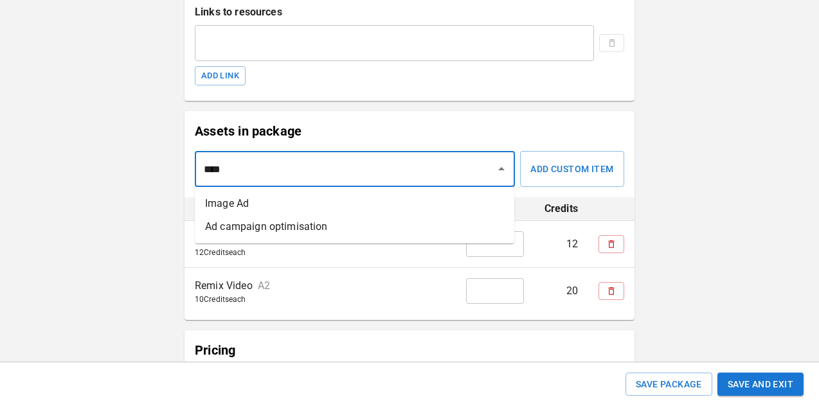
type input "*****"
click at [291, 204] on li "Image Ad" at bounding box center [355, 203] width 320 height 23
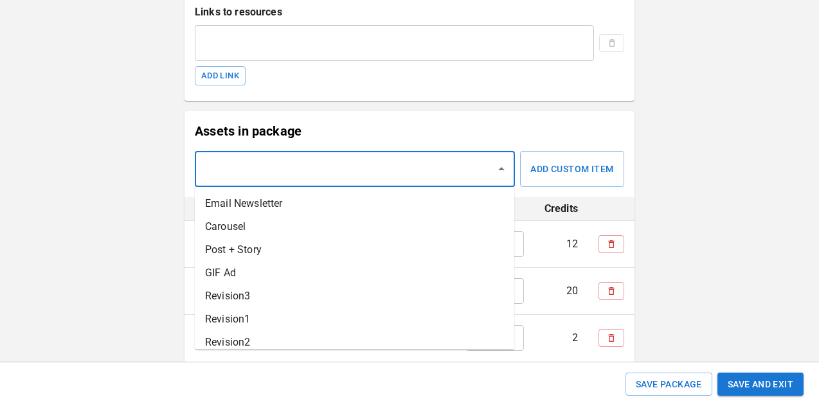
click at [314, 171] on input "text" at bounding box center [345, 169] width 289 height 24
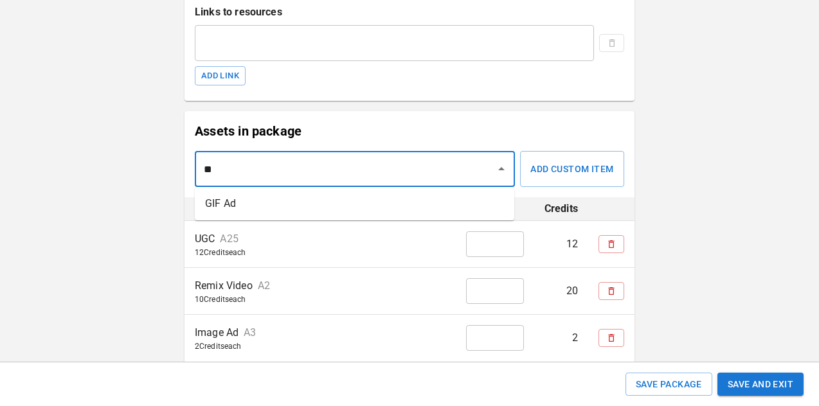
type input "***"
click at [313, 199] on li "GIF Ad" at bounding box center [355, 203] width 320 height 23
type input "***"
click at [391, 208] on li "Carousel" at bounding box center [355, 203] width 320 height 23
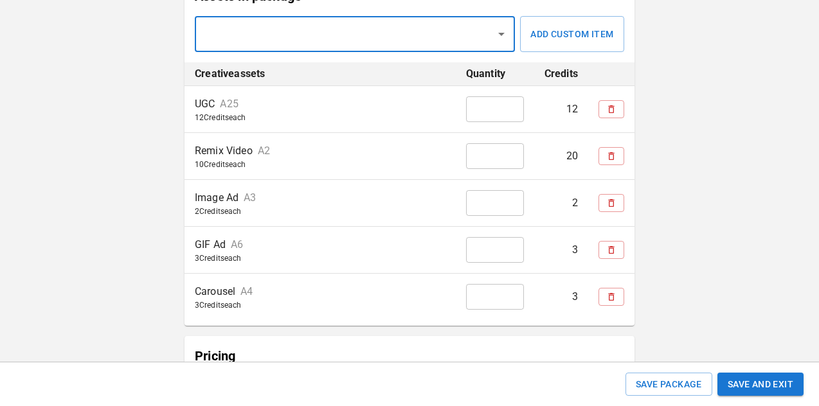
scroll to position [422, 0]
type input "**"
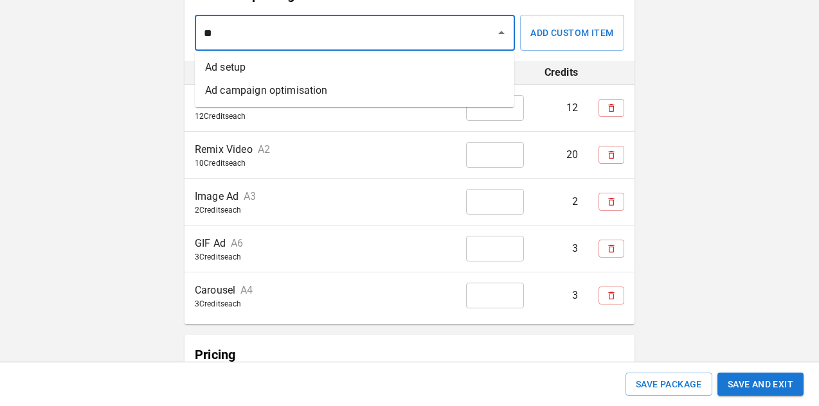
click at [373, 62] on li "Ad setup" at bounding box center [355, 67] width 320 height 23
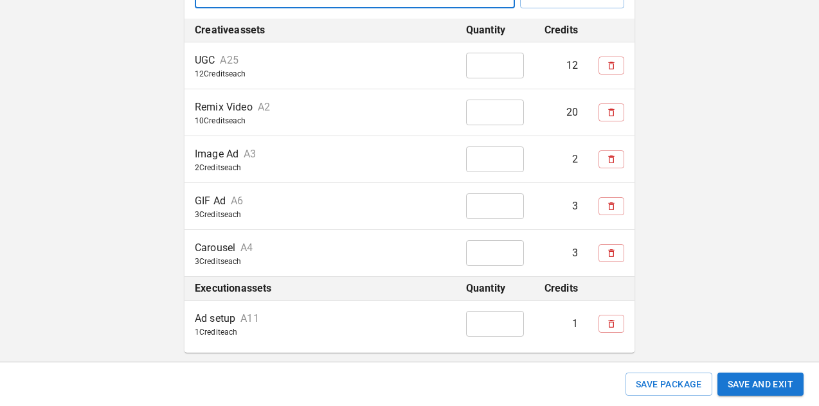
scroll to position [471, 0]
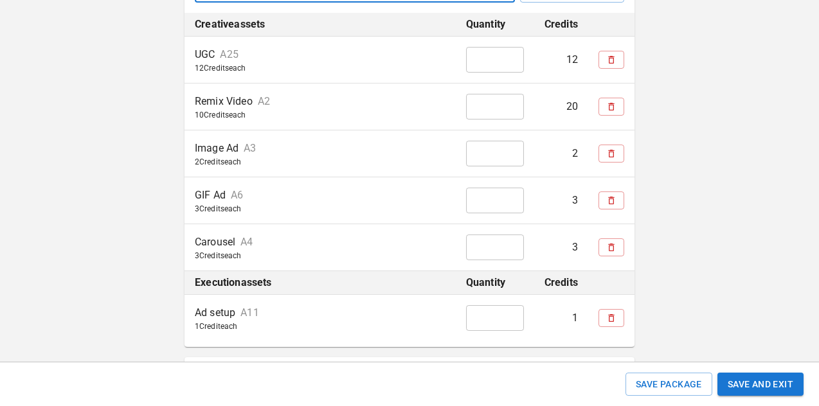
click at [486, 312] on input "*" at bounding box center [495, 318] width 58 height 26
click at [485, 69] on input "*" at bounding box center [495, 60] width 58 height 26
type input "*"
click at [492, 109] on input "*" at bounding box center [495, 107] width 58 height 26
type input "*"
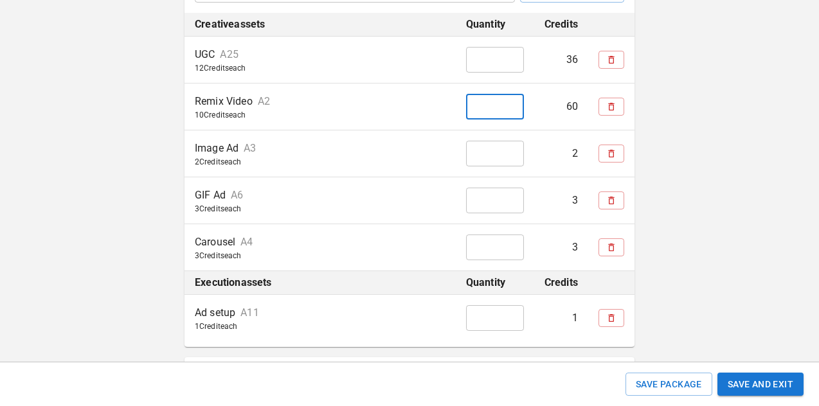
click at [492, 160] on input "*" at bounding box center [495, 154] width 58 height 26
type input "*"
click at [496, 199] on input "*" at bounding box center [495, 201] width 58 height 26
type input "*"
click at [495, 246] on input "*" at bounding box center [495, 248] width 58 height 26
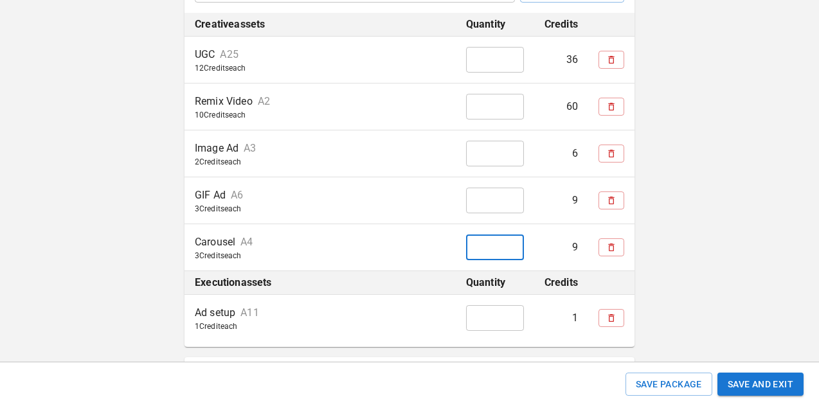
type input "*"
click at [482, 319] on input "*" at bounding box center [495, 318] width 58 height 26
type input "**"
click at [400, 199] on div "GIF Ad A6" at bounding box center [320, 196] width 251 height 14
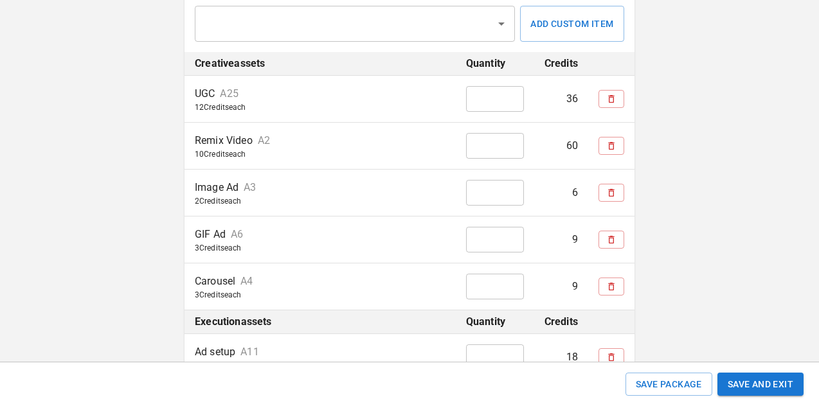
scroll to position [409, 0]
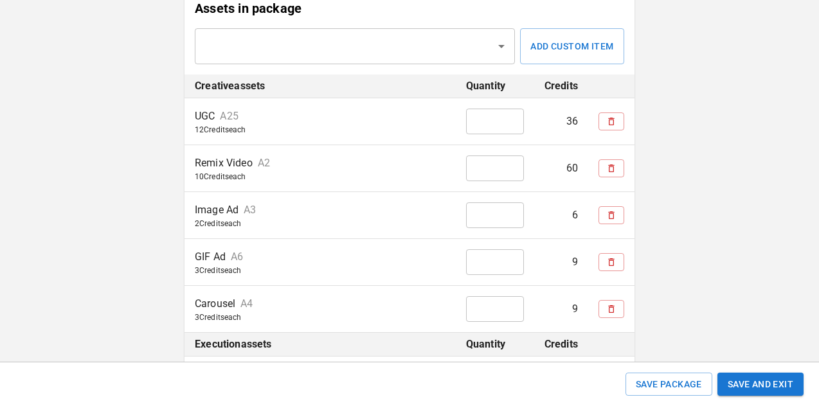
click at [386, 44] on input "text" at bounding box center [345, 46] width 289 height 24
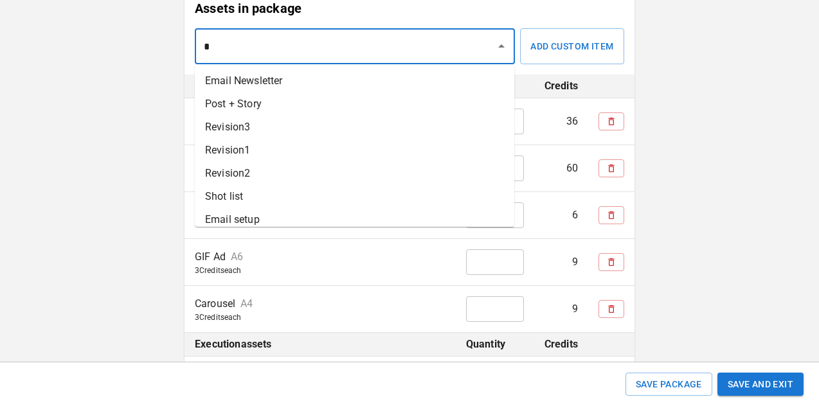
type input "**"
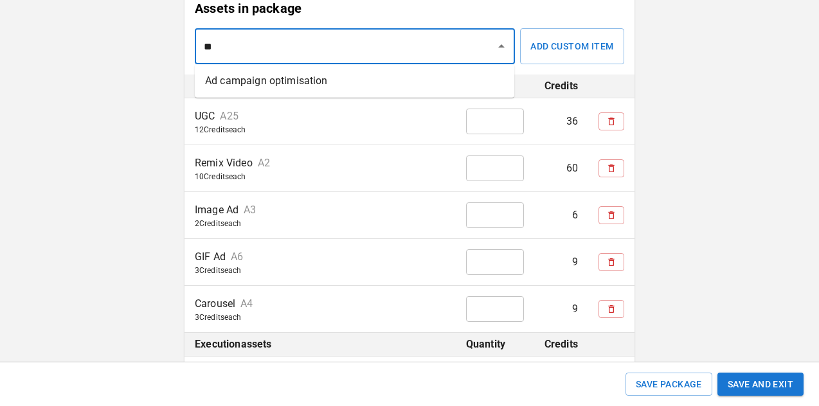
click at [377, 80] on li "Ad campaign optimisation" at bounding box center [355, 80] width 320 height 23
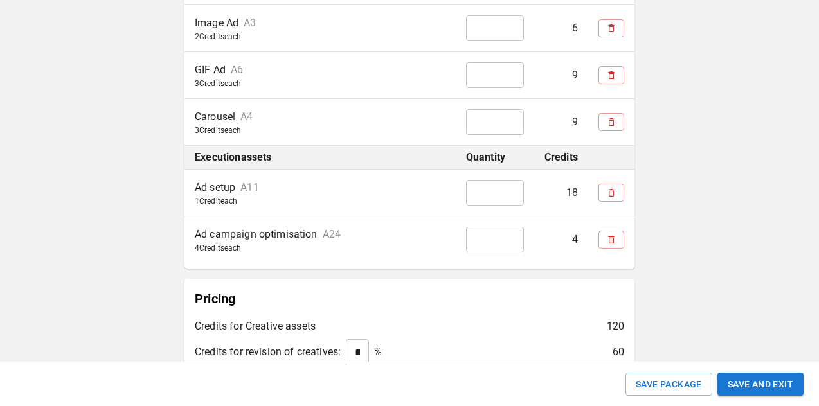
scroll to position [610, 0]
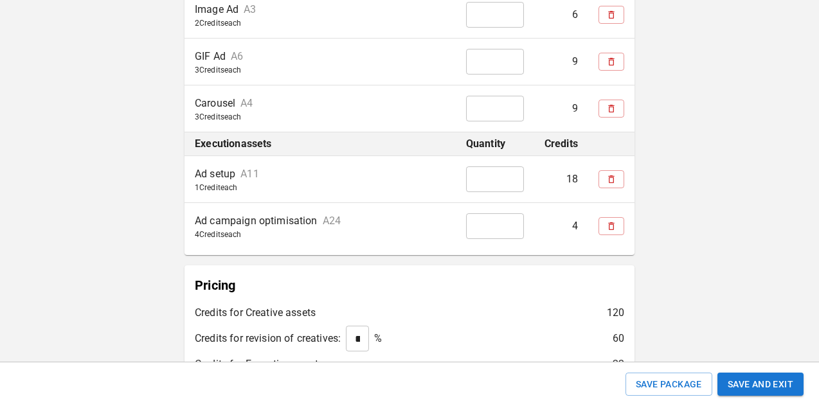
click at [486, 228] on input "*" at bounding box center [495, 226] width 58 height 26
type input "*"
click at [671, 197] on div "**********" at bounding box center [409, 27] width 819 height 1275
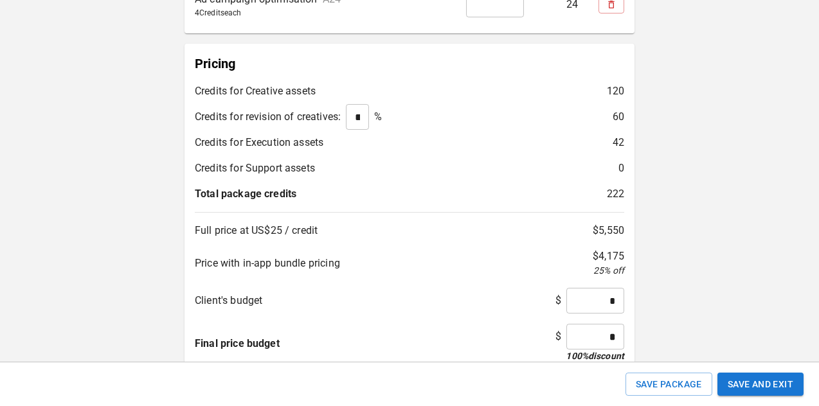
scroll to position [868, 0]
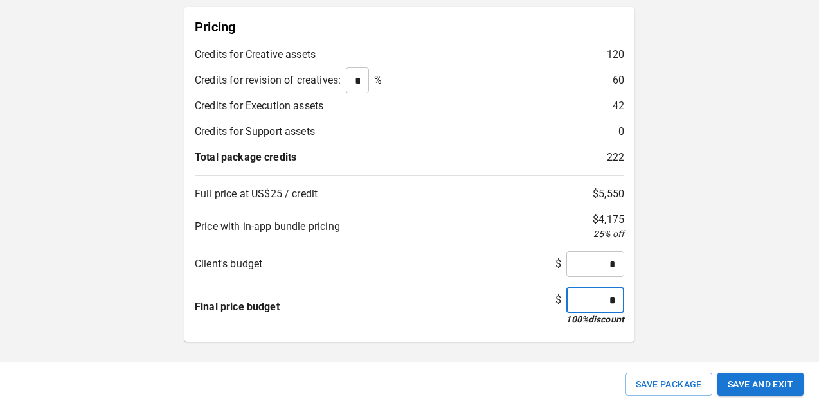
click at [613, 297] on input "*" at bounding box center [596, 300] width 58 height 26
type input "*****"
click at [750, 383] on button "Save and Exit" at bounding box center [761, 385] width 86 height 24
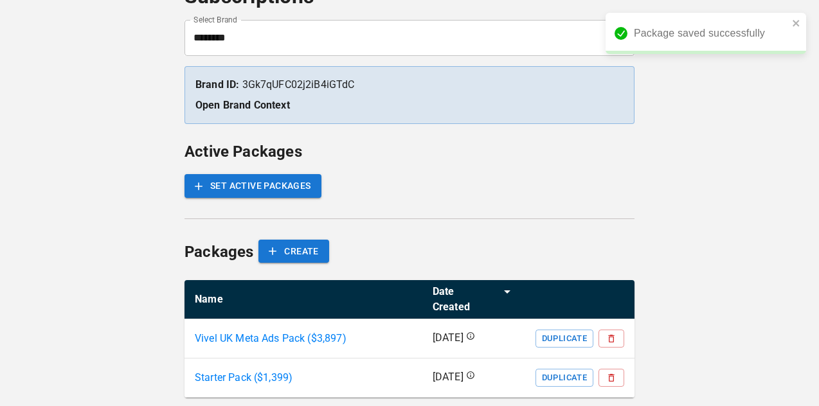
scroll to position [111, 0]
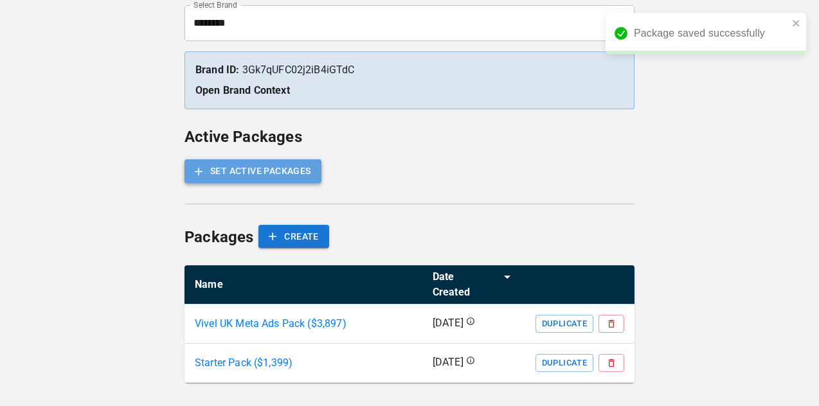
click at [290, 171] on button "SET ACTIVE PACKAGES" at bounding box center [253, 171] width 137 height 24
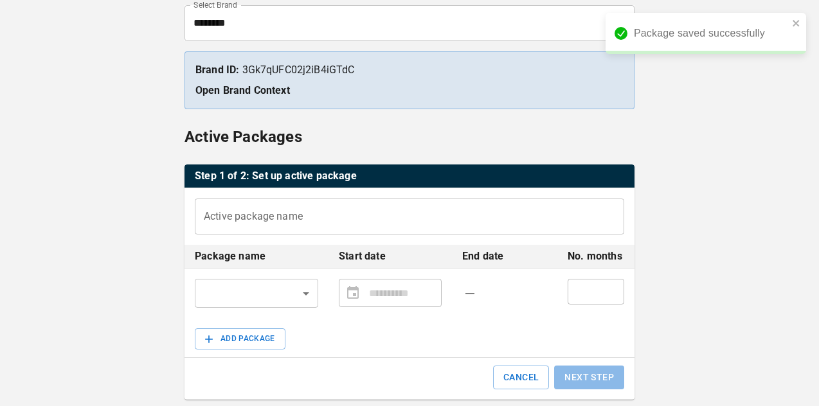
click at [311, 227] on input "Active package name" at bounding box center [410, 217] width 430 height 36
click at [293, 307] on div "​ ​" at bounding box center [256, 293] width 123 height 29
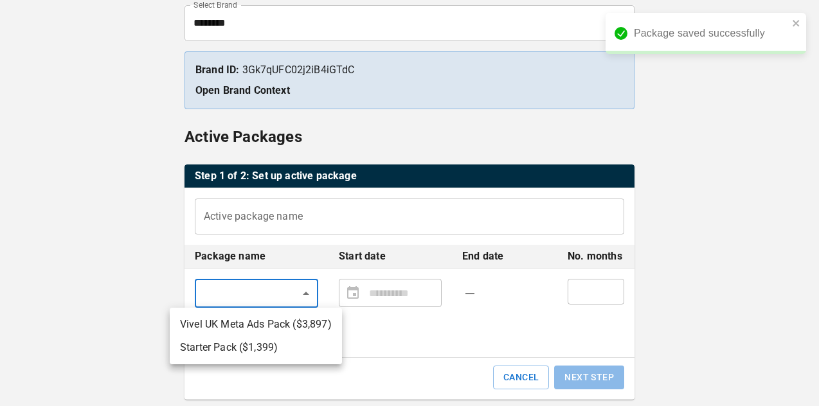
click at [293, 297] on body "**********" at bounding box center [409, 263] width 819 height 749
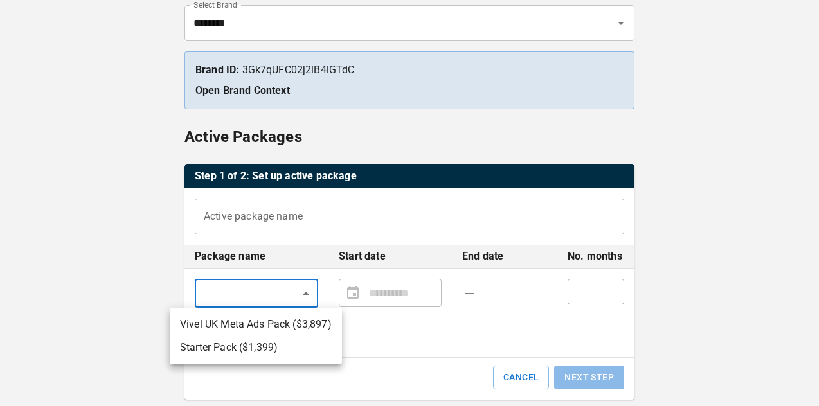
click at [281, 329] on li "Vivel UK Meta Ads Pack ($ 3,897 )" at bounding box center [256, 324] width 172 height 23
type input "**********"
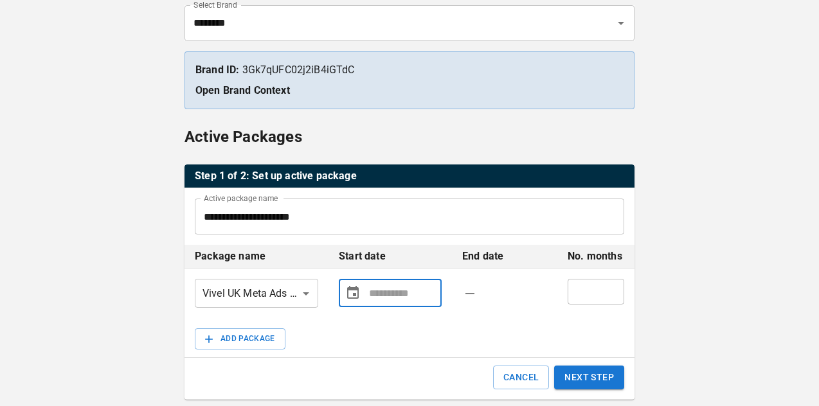
type input "**********"
click at [377, 294] on input "**********" at bounding box center [403, 293] width 68 height 26
click at [352, 298] on icon "Choose date" at bounding box center [353, 292] width 12 height 13
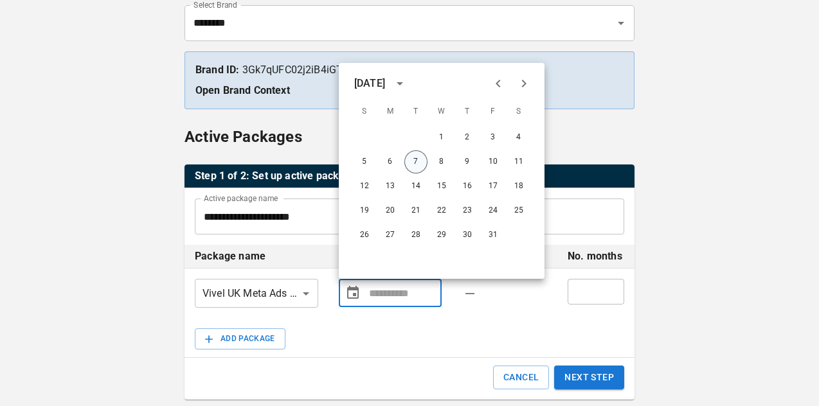
click at [415, 163] on button "7" at bounding box center [415, 161] width 23 height 23
type input "**********"
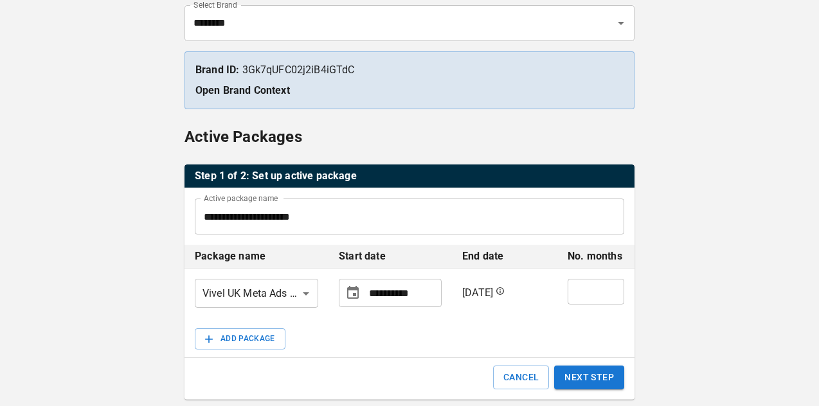
click at [585, 292] on input "*" at bounding box center [596, 292] width 57 height 26
type input "*"
click at [606, 372] on button "NEXT STEP" at bounding box center [589, 378] width 70 height 24
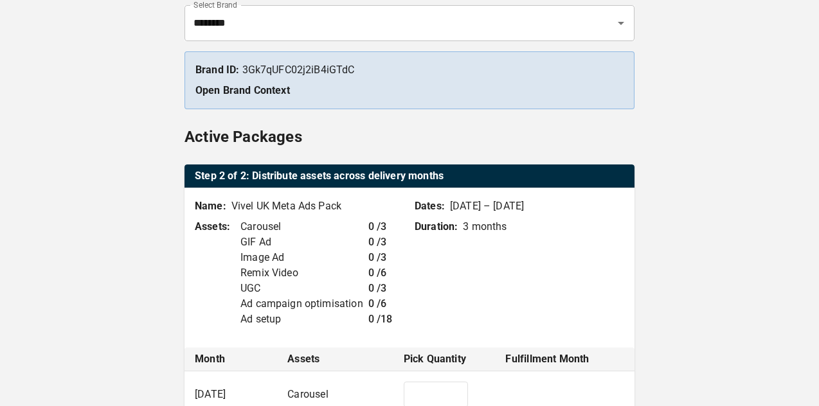
type input "*"
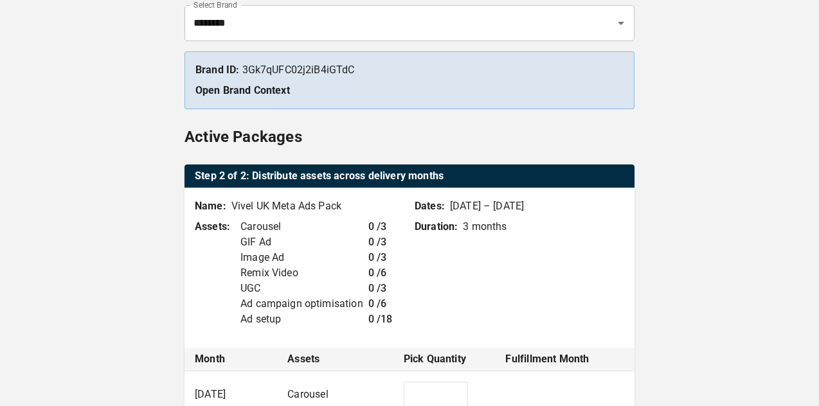
type input "*"
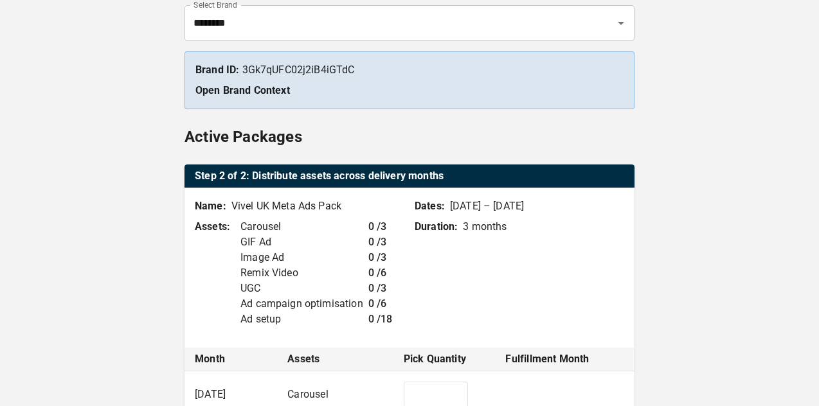
type input "*"
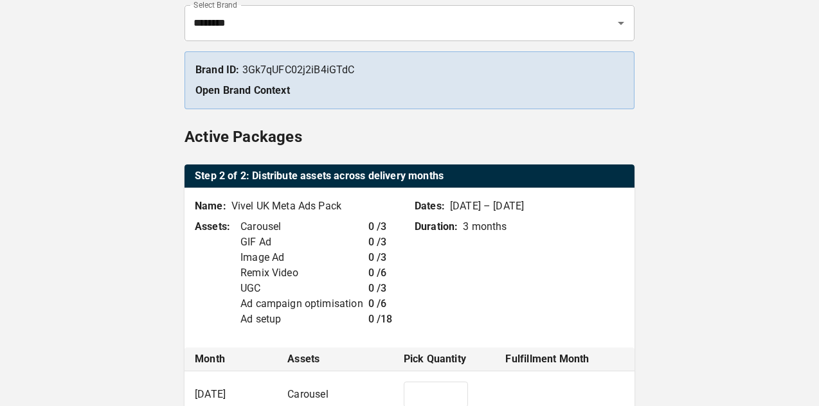
type input "*"
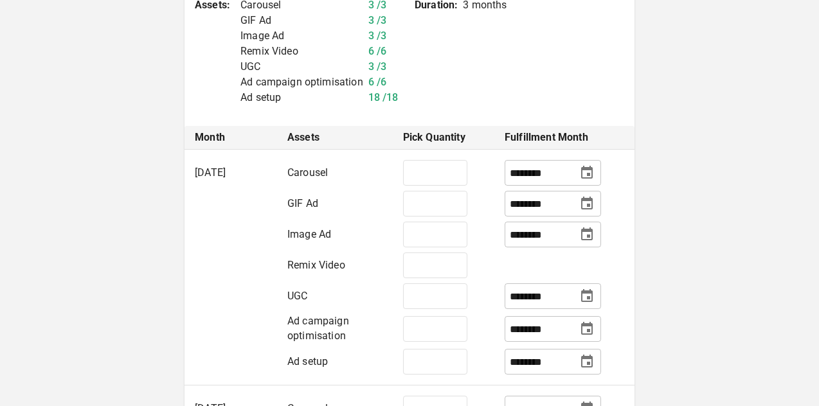
scroll to position [343, 0]
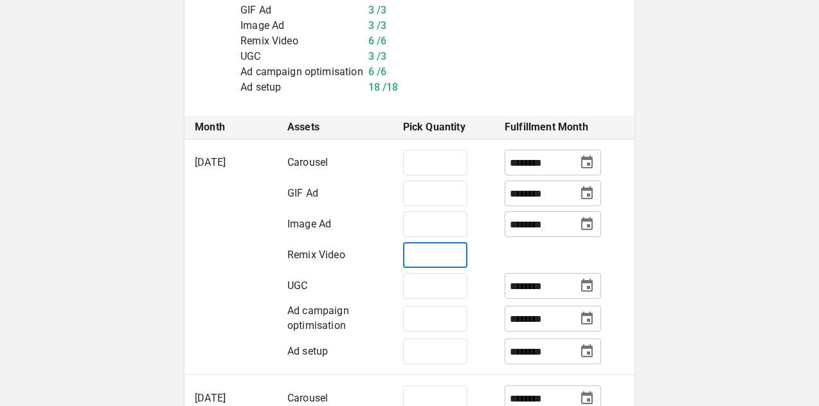
click at [437, 268] on input "*" at bounding box center [435, 255] width 64 height 26
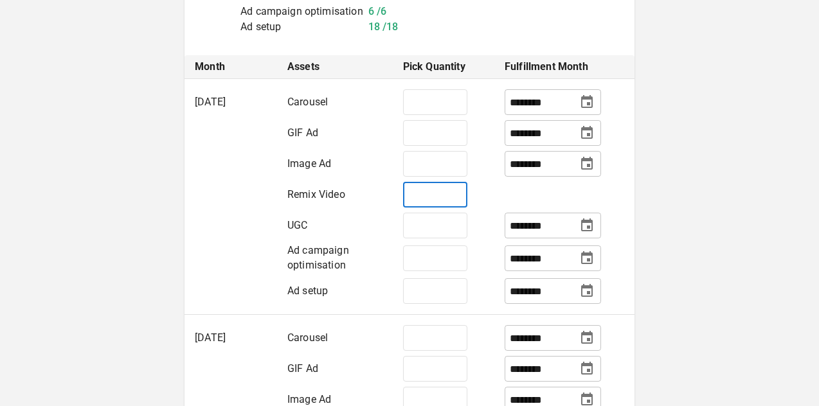
scroll to position [419, 0]
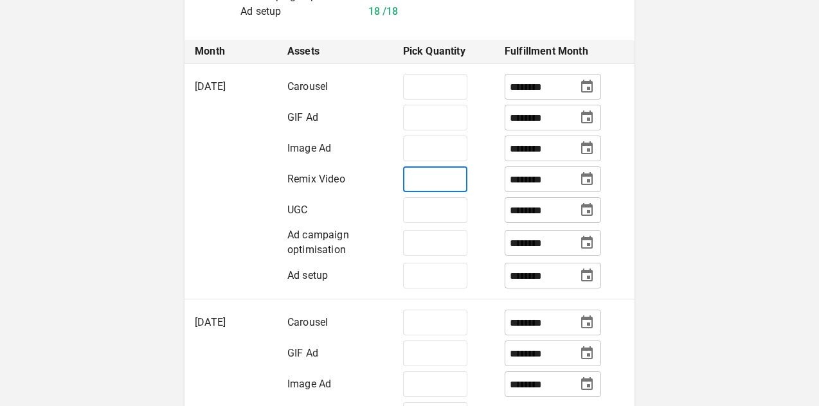
type input "*"
click at [521, 191] on input "********" at bounding box center [540, 179] width 61 height 23
click at [590, 187] on icon "Choose date, selected date is Dec 1, 2025" at bounding box center [586, 179] width 15 height 15
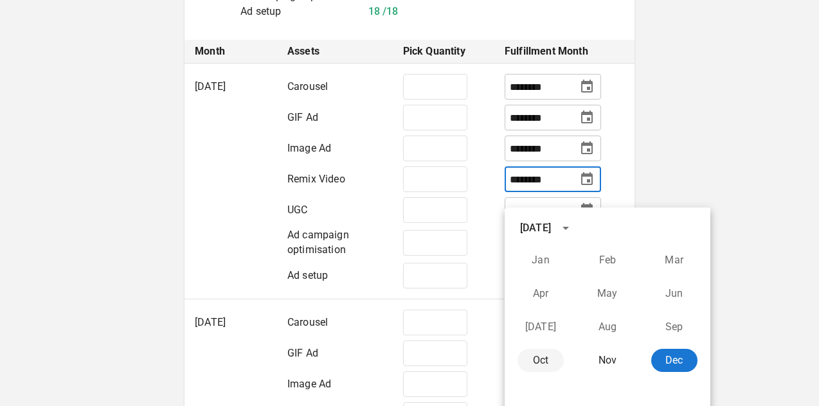
click at [547, 359] on button "Oct" at bounding box center [541, 360] width 46 height 23
type input "********"
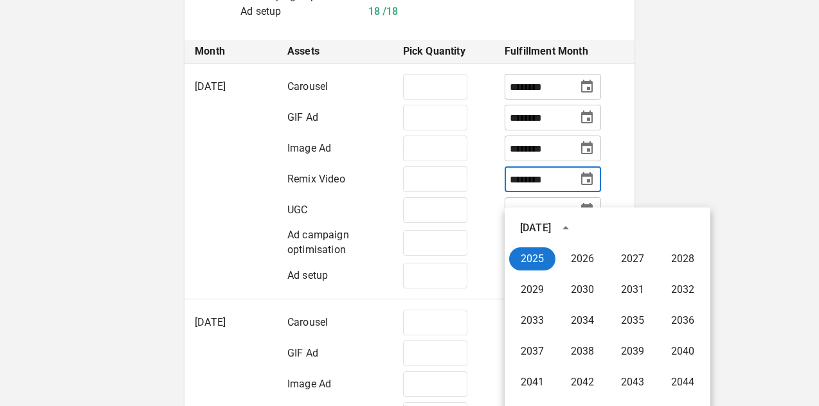
click at [715, 155] on div "BRANDS TOOLS CONTENT LIBRARIES GLOBAL CONFIGS BRAND QUICKSTART Subscriptions Se…" at bounding box center [409, 316] width 819 height 1470
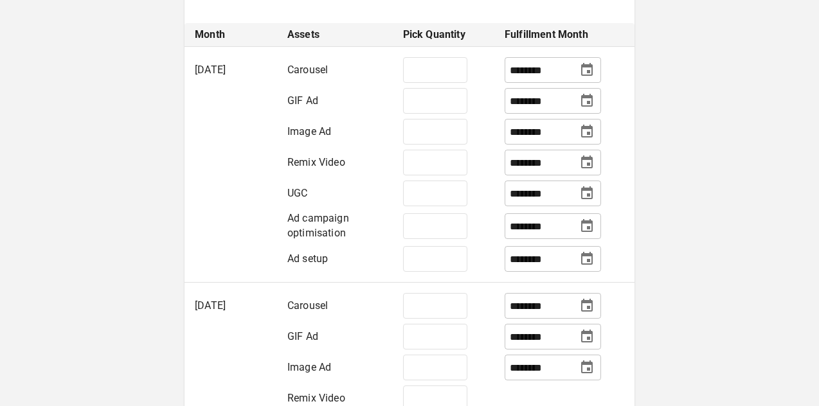
scroll to position [436, 0]
click at [510, 204] on input "********" at bounding box center [540, 193] width 61 height 23
click at [590, 201] on icon "Choose date, selected date is Dec 1, 2025" at bounding box center [586, 192] width 15 height 15
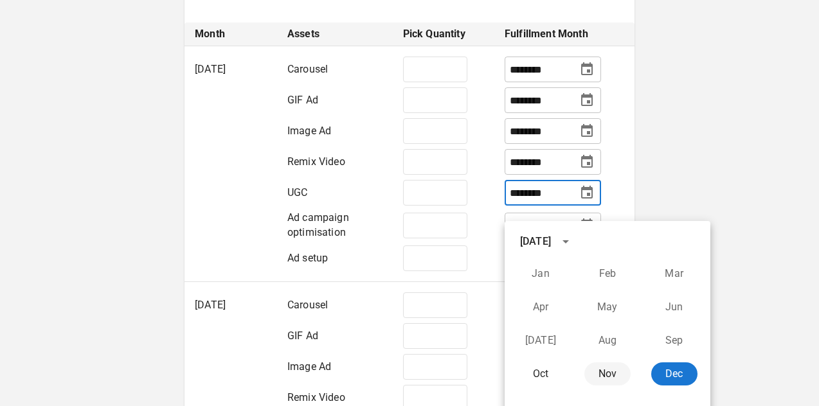
click at [599, 374] on button "Nov" at bounding box center [608, 374] width 46 height 23
type input "********"
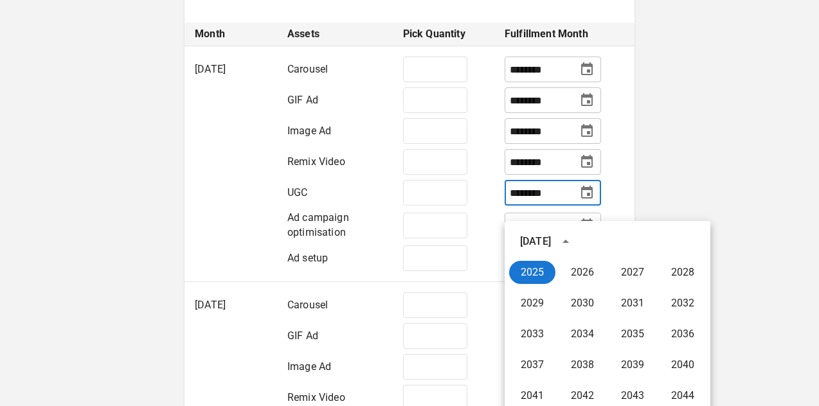
click at [736, 137] on div "BRANDS TOOLS CONTENT LIBRARIES GLOBAL CONFIGS BRAND QUICKSTART Subscriptions Se…" at bounding box center [409, 299] width 819 height 1470
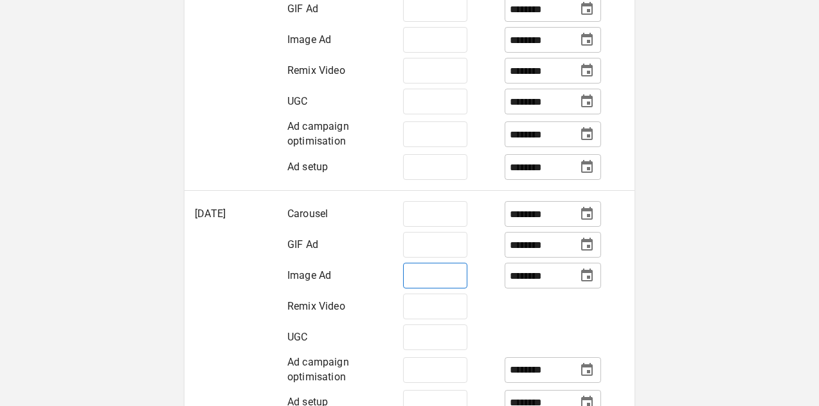
scroll to position [525, 0]
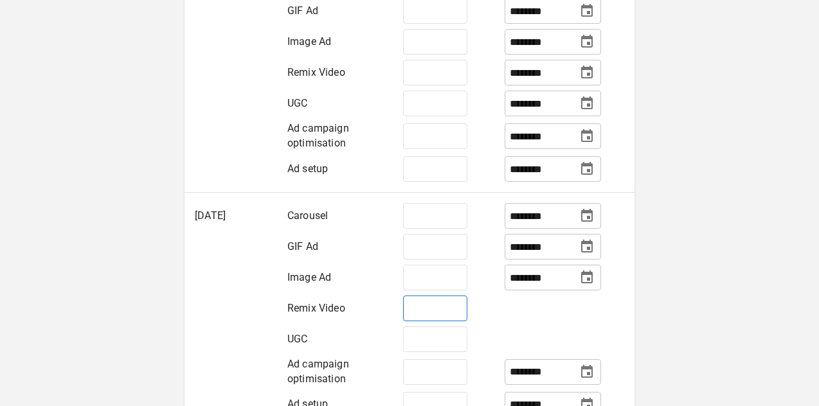
click at [439, 319] on input "*" at bounding box center [435, 309] width 64 height 26
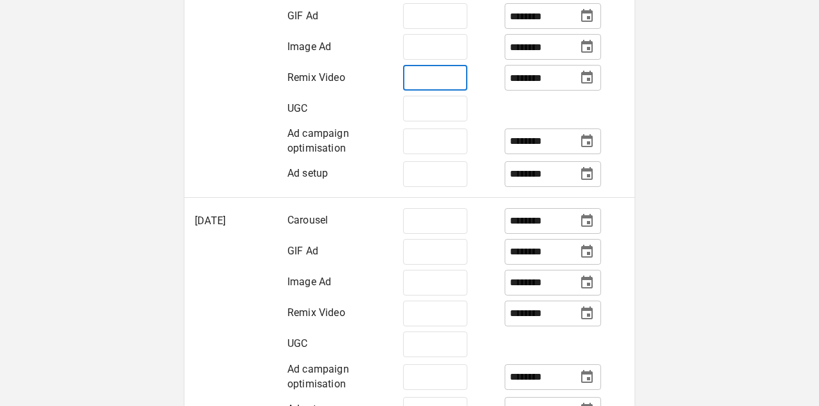
scroll to position [769, 0]
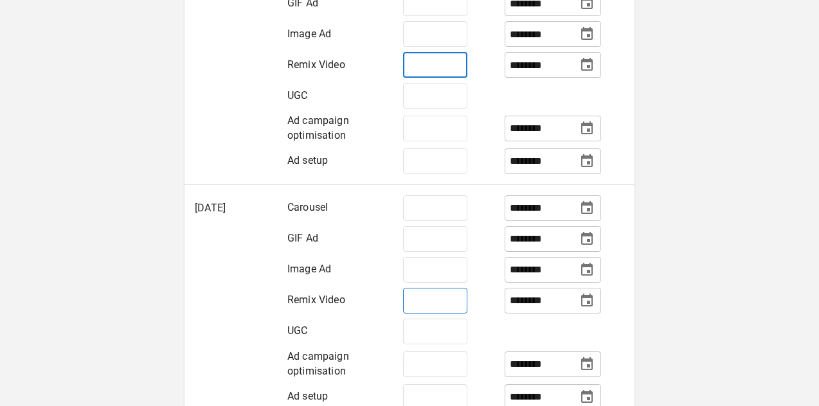
type input "*"
click at [435, 314] on input "*" at bounding box center [435, 301] width 64 height 26
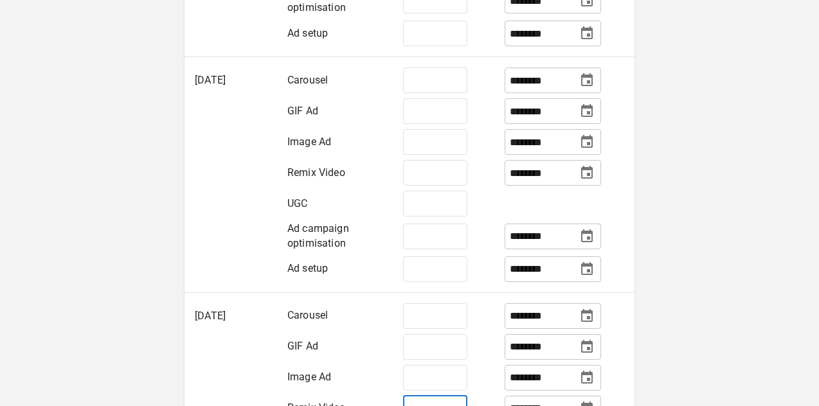
scroll to position [649, 0]
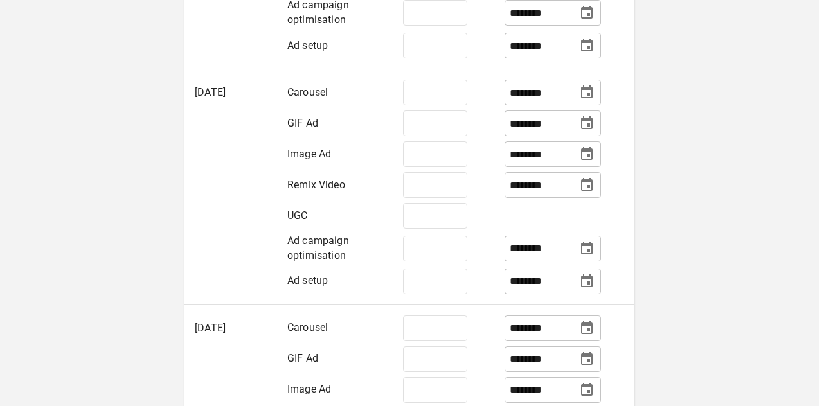
type input "*"
click at [525, 226] on td at bounding box center [565, 216] width 140 height 31
click at [517, 197] on input "********" at bounding box center [540, 185] width 61 height 23
click at [587, 193] on icon "Choose date, selected date is Jan 1, 2026" at bounding box center [586, 184] width 15 height 15
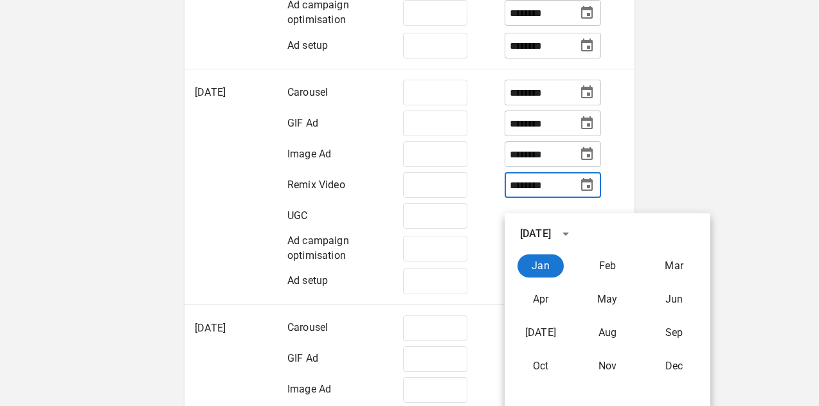
click at [574, 237] on icon "calendar view is open, switch to year view" at bounding box center [565, 233] width 15 height 15
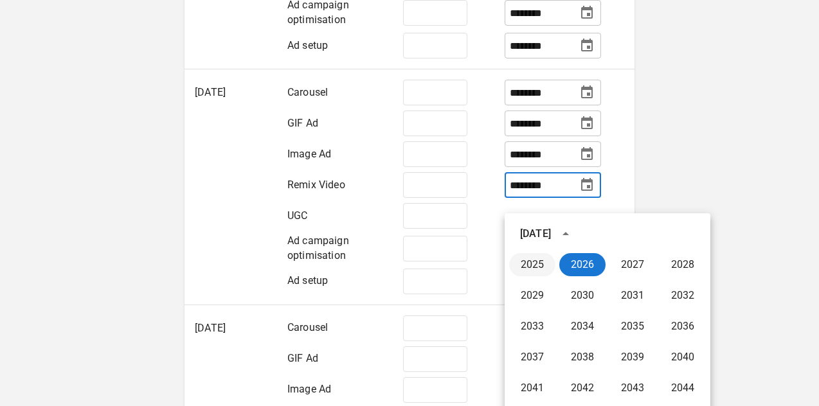
click at [535, 265] on button "2025" at bounding box center [532, 264] width 46 height 23
type input "********"
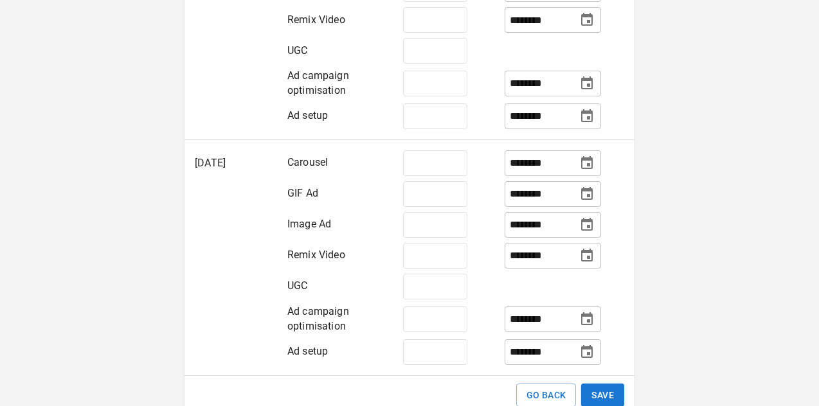
scroll to position [816, 0]
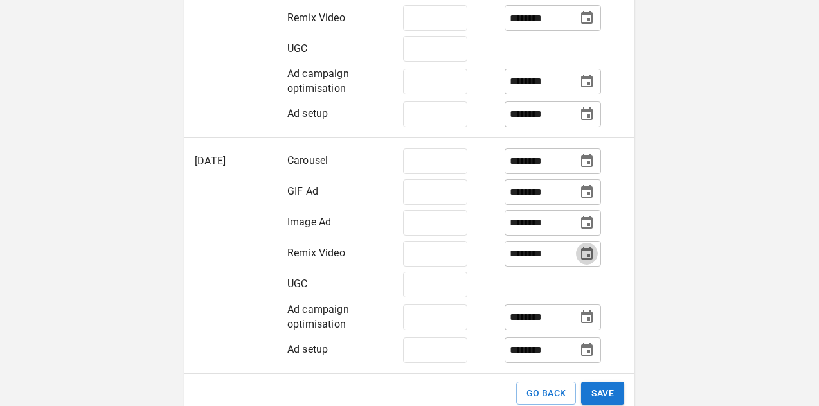
click at [588, 262] on icon "Choose date, selected date is Feb 1, 2026" at bounding box center [586, 253] width 15 height 15
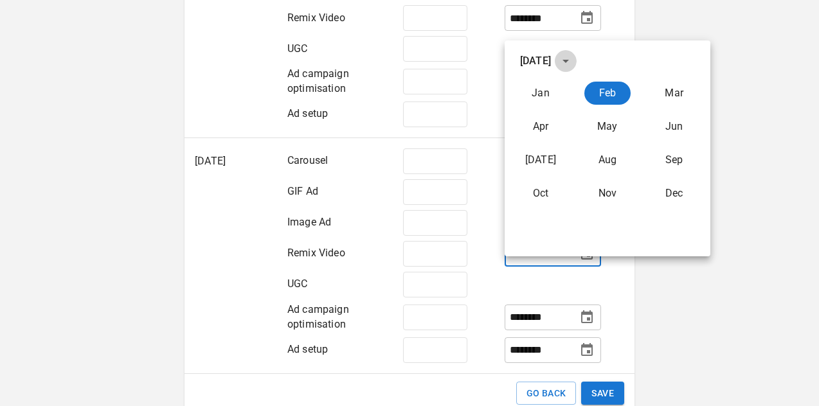
click at [577, 63] on button "calendar view is open, switch to year view" at bounding box center [566, 61] width 22 height 22
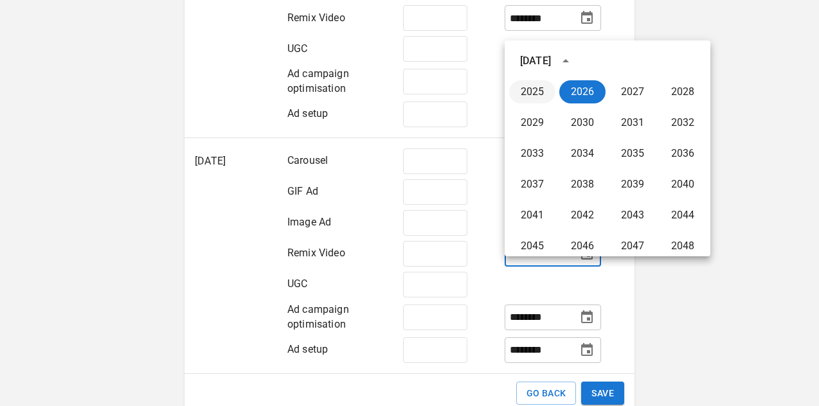
click at [523, 94] on button "2025" at bounding box center [532, 91] width 46 height 23
type input "********"
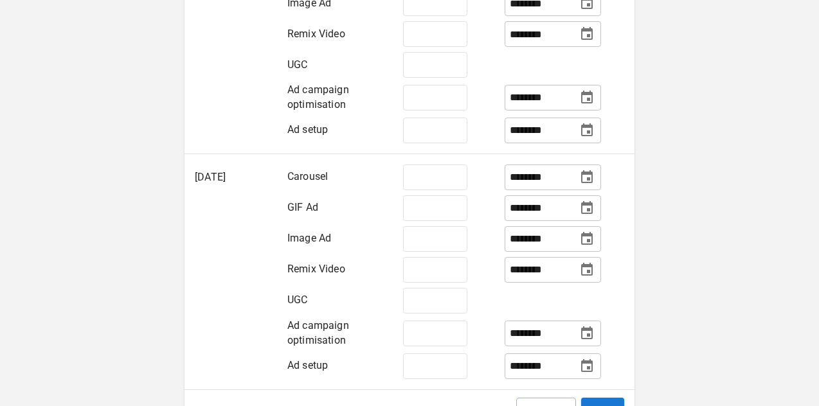
scroll to position [975, 0]
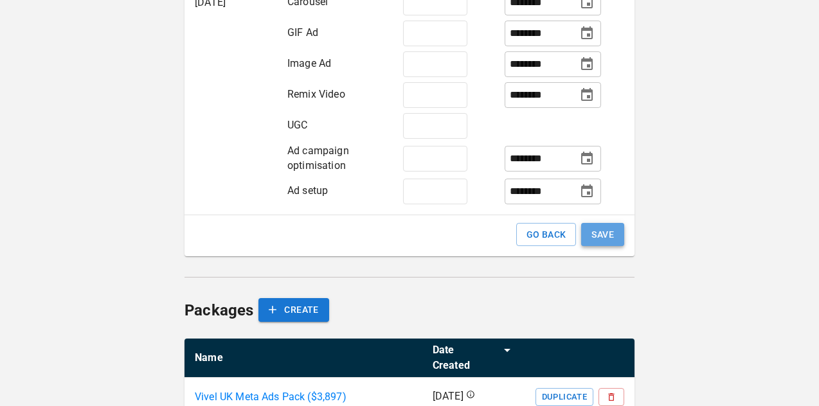
click at [606, 247] on button "SAVE" at bounding box center [602, 235] width 43 height 24
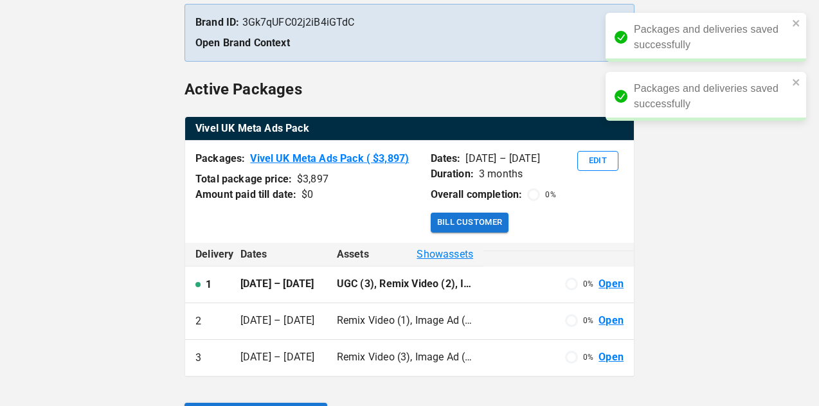
scroll to position [163, 0]
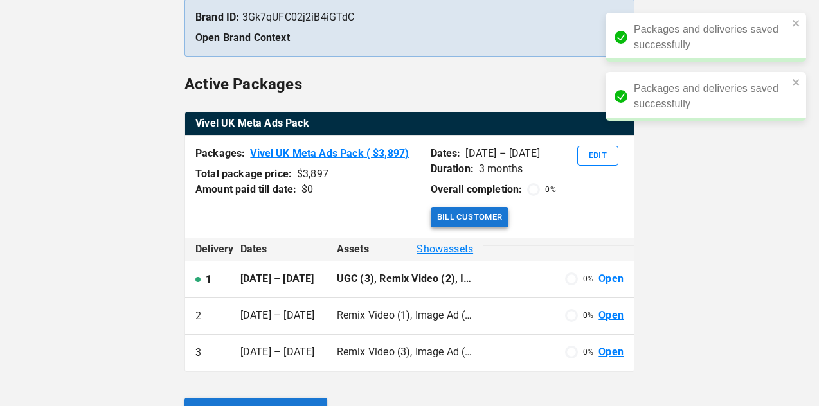
click at [467, 212] on button "Bill Customer" at bounding box center [470, 218] width 78 height 20
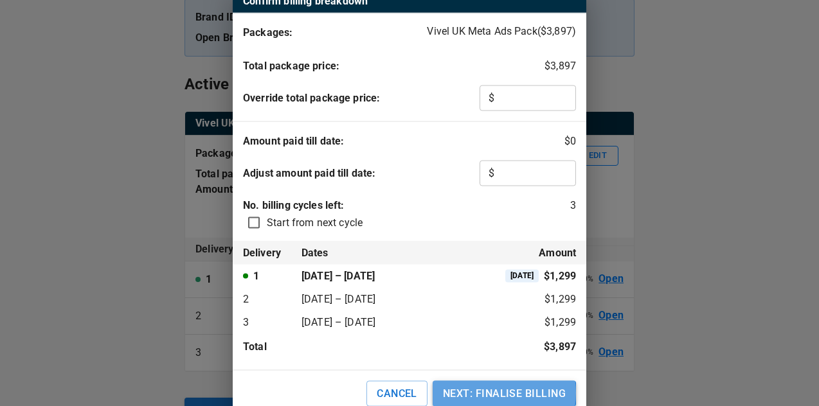
click at [492, 393] on button "NEXT: FINALISE BILLING" at bounding box center [504, 394] width 143 height 26
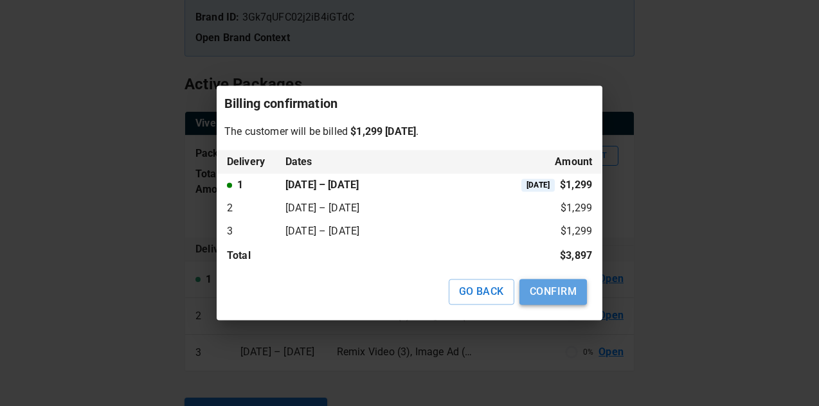
click at [550, 291] on button "CONFIRM" at bounding box center [554, 293] width 68 height 26
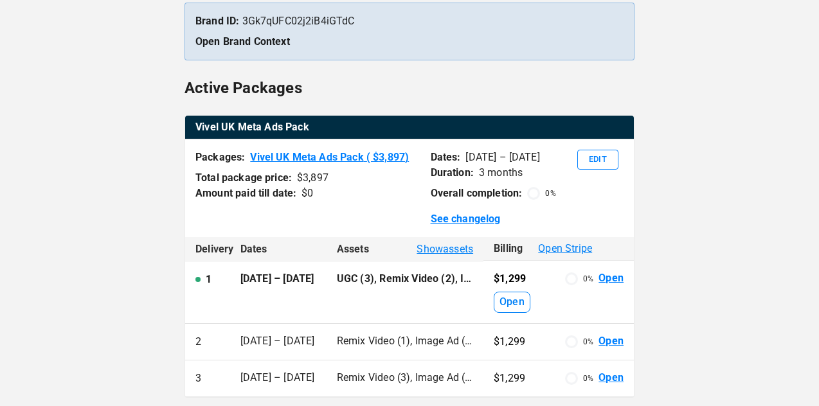
scroll to position [354, 0]
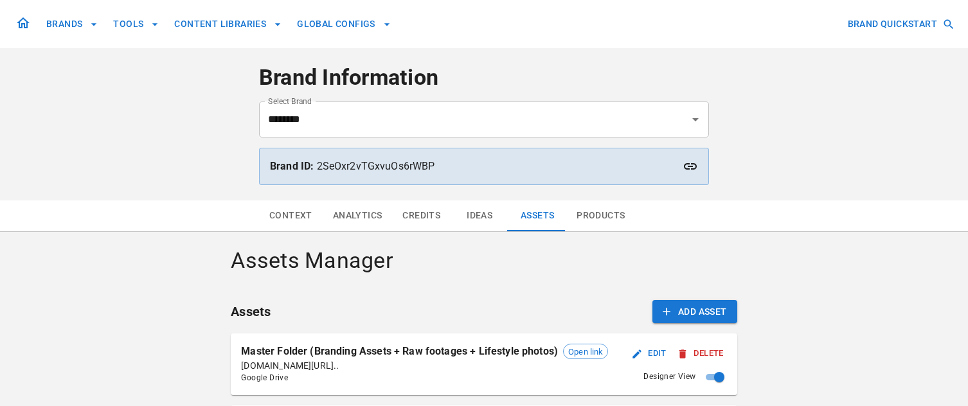
scroll to position [435, 0]
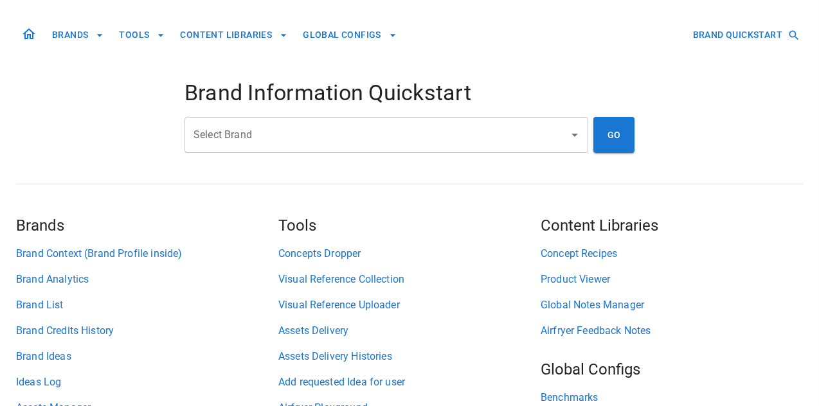
click at [373, 128] on input "Select Brand" at bounding box center [376, 135] width 373 height 24
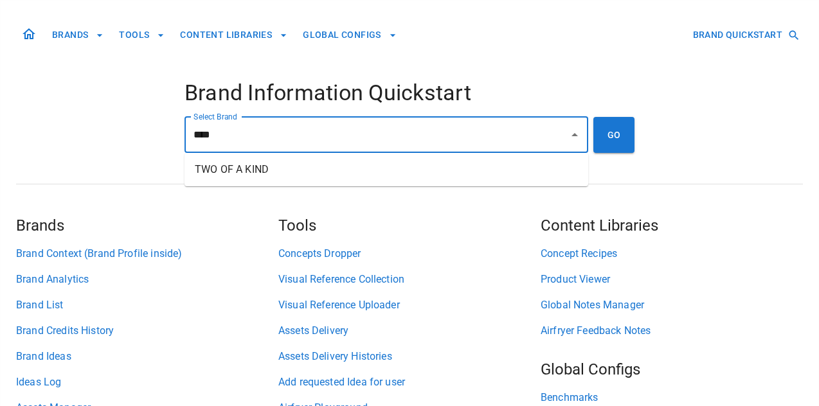
click at [347, 163] on li "TWO OF A KIND" at bounding box center [387, 169] width 404 height 23
type input "**********"
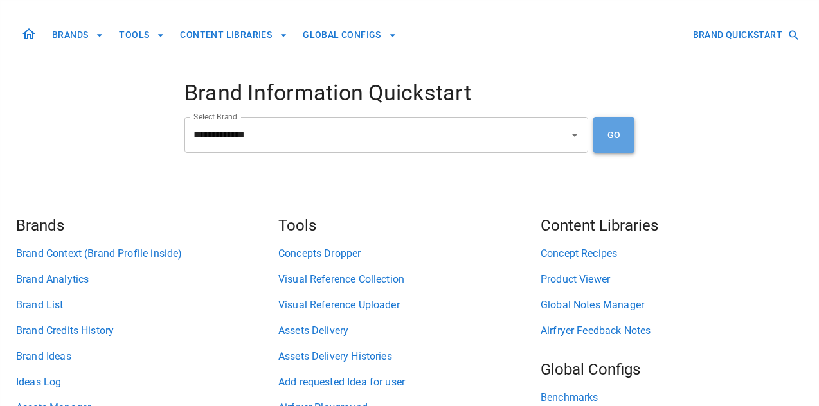
click at [612, 141] on button "GO" at bounding box center [614, 135] width 41 height 36
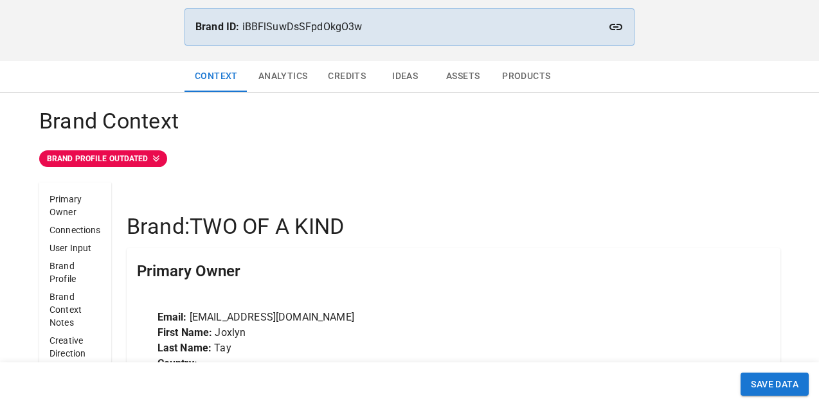
scroll to position [139, 0]
click at [459, 79] on button "Assets" at bounding box center [463, 77] width 58 height 31
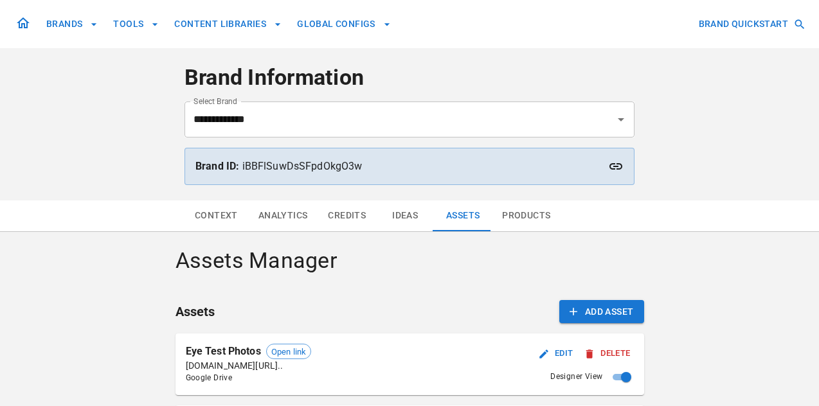
click at [219, 204] on button "Context" at bounding box center [217, 216] width 64 height 31
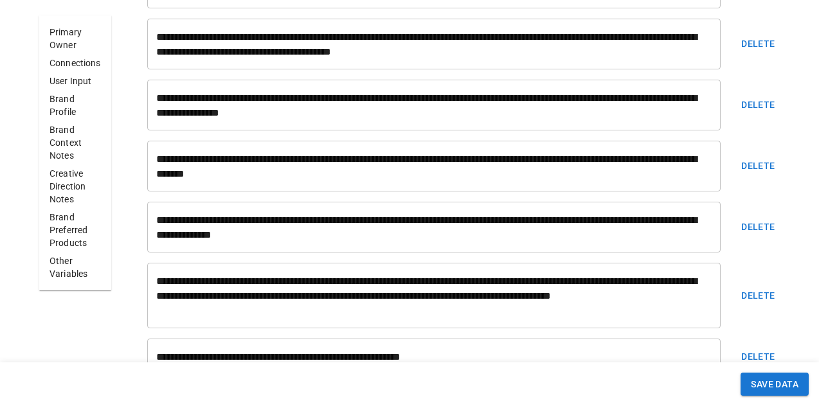
scroll to position [3811, 0]
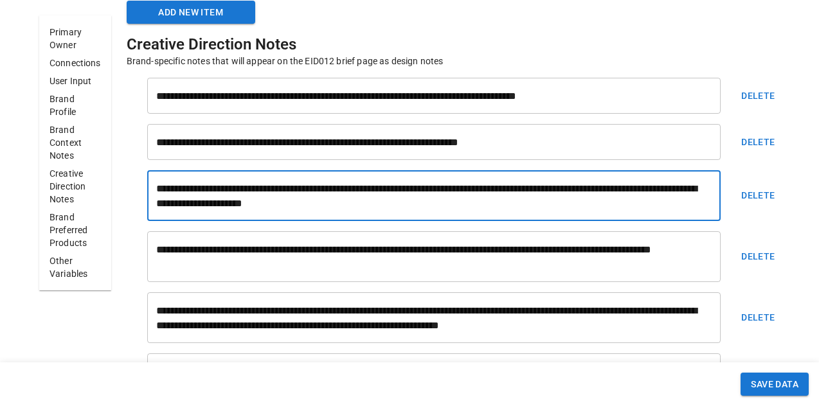
drag, startPoint x: 479, startPoint y: 205, endPoint x: 504, endPoint y: 192, distance: 27.6
